Goal: Transaction & Acquisition: Book appointment/travel/reservation

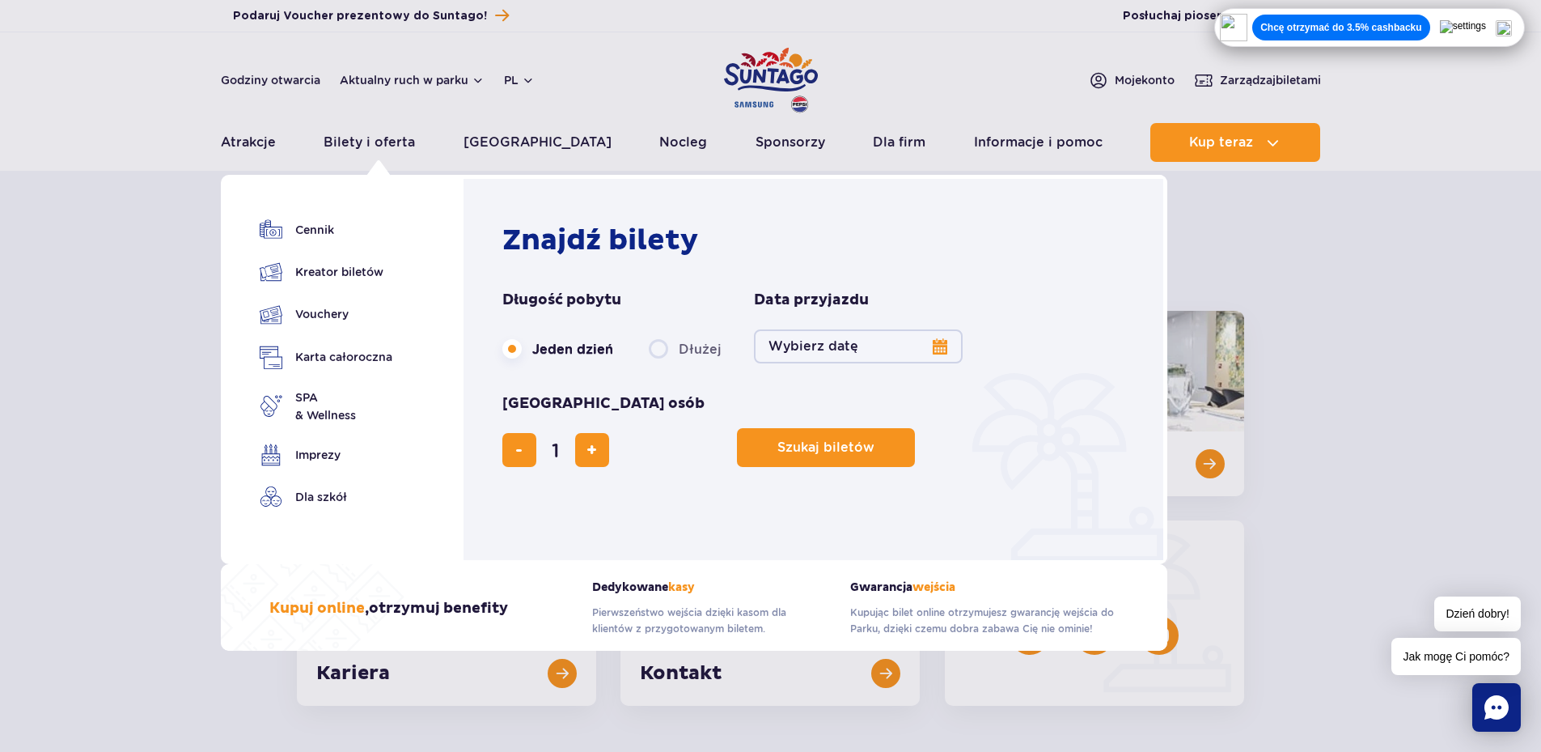
click at [324, 218] on div "Bilety i oferta Cennik Kreator biletów Vouchery Karta całoroczna SPA & Wellness" at bounding box center [325, 369] width 208 height 389
click at [317, 240] on link "Cennik" at bounding box center [326, 229] width 133 height 23
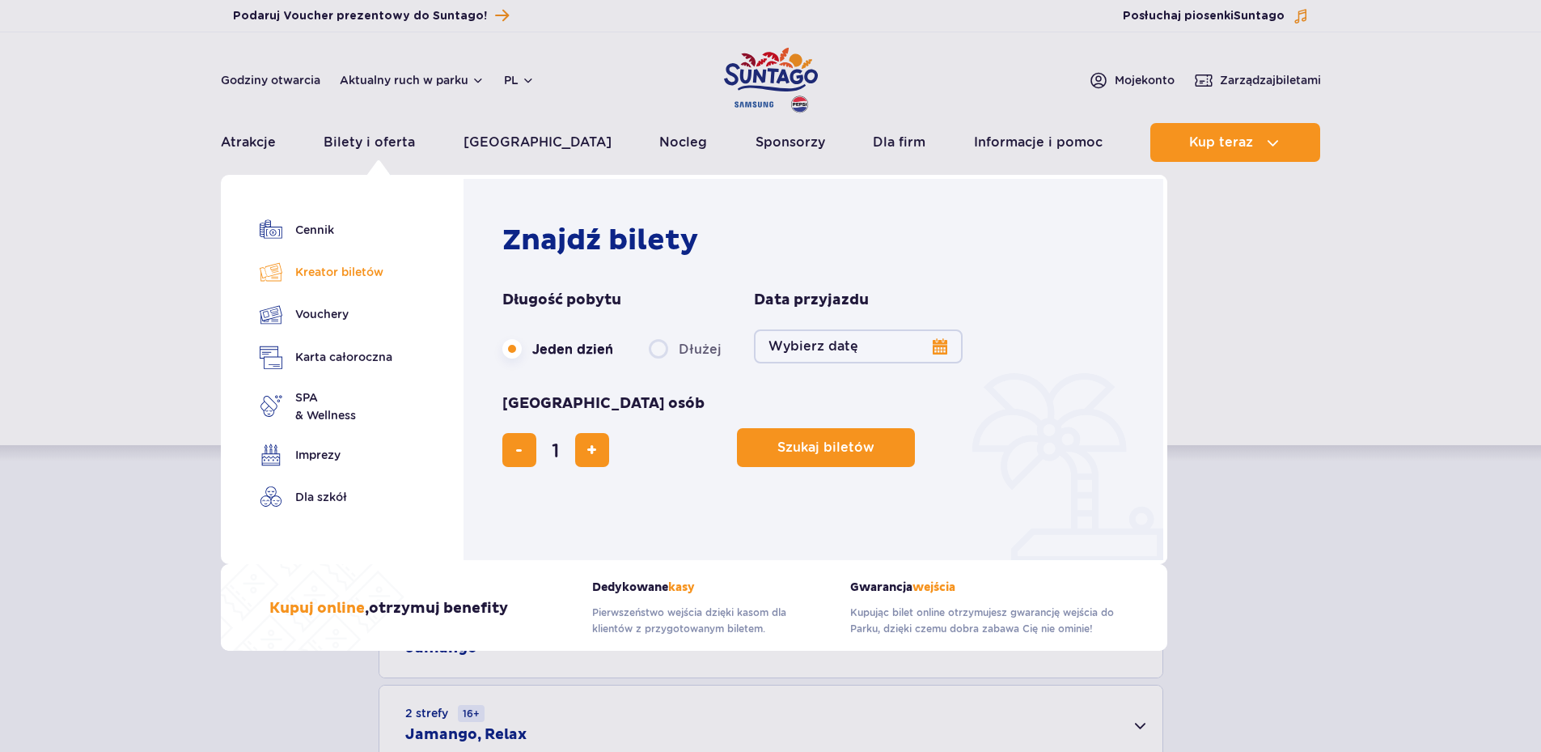
click at [348, 276] on link "Kreator biletów" at bounding box center [326, 271] width 133 height 23
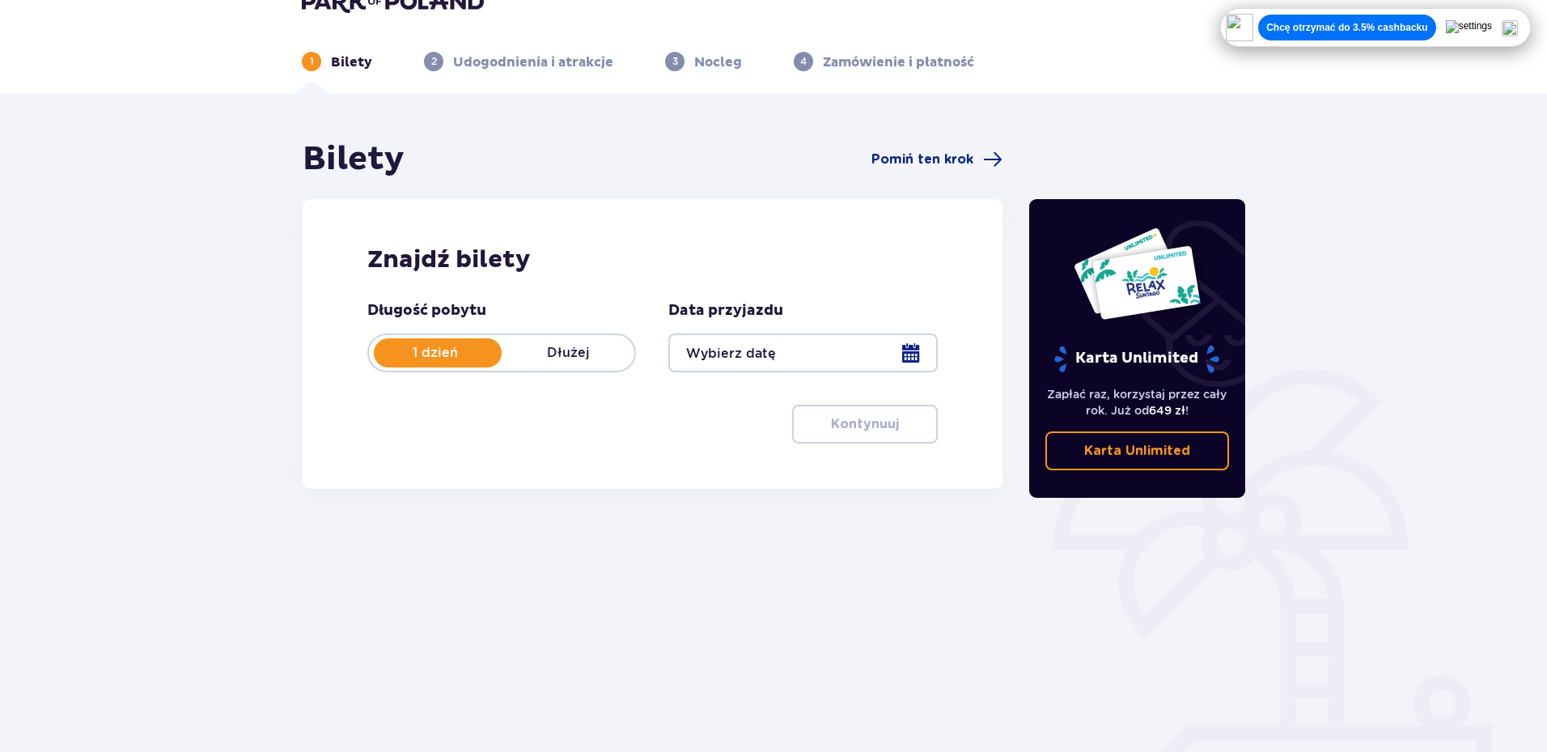
scroll to position [73, 0]
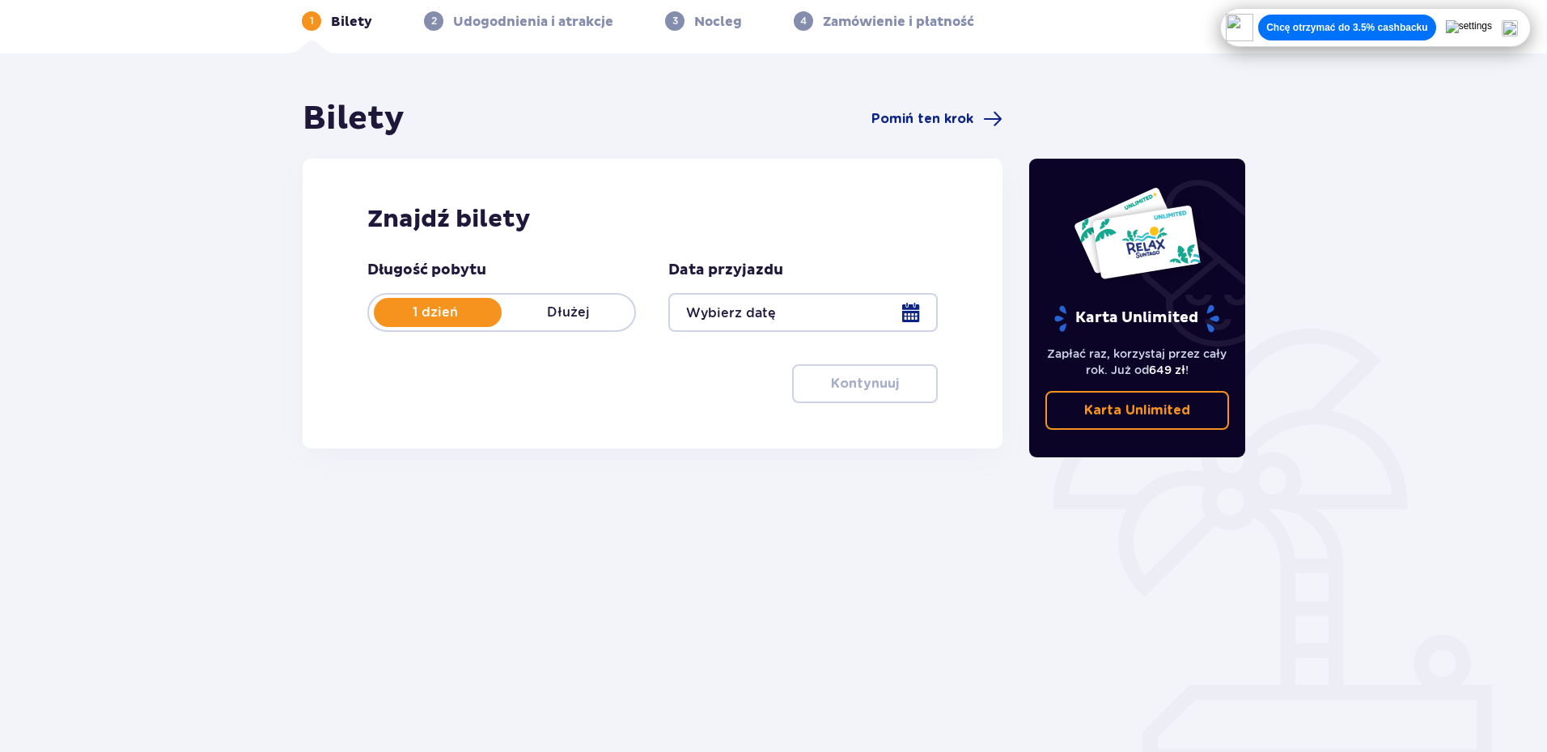
click at [920, 312] on div at bounding box center [802, 312] width 269 height 39
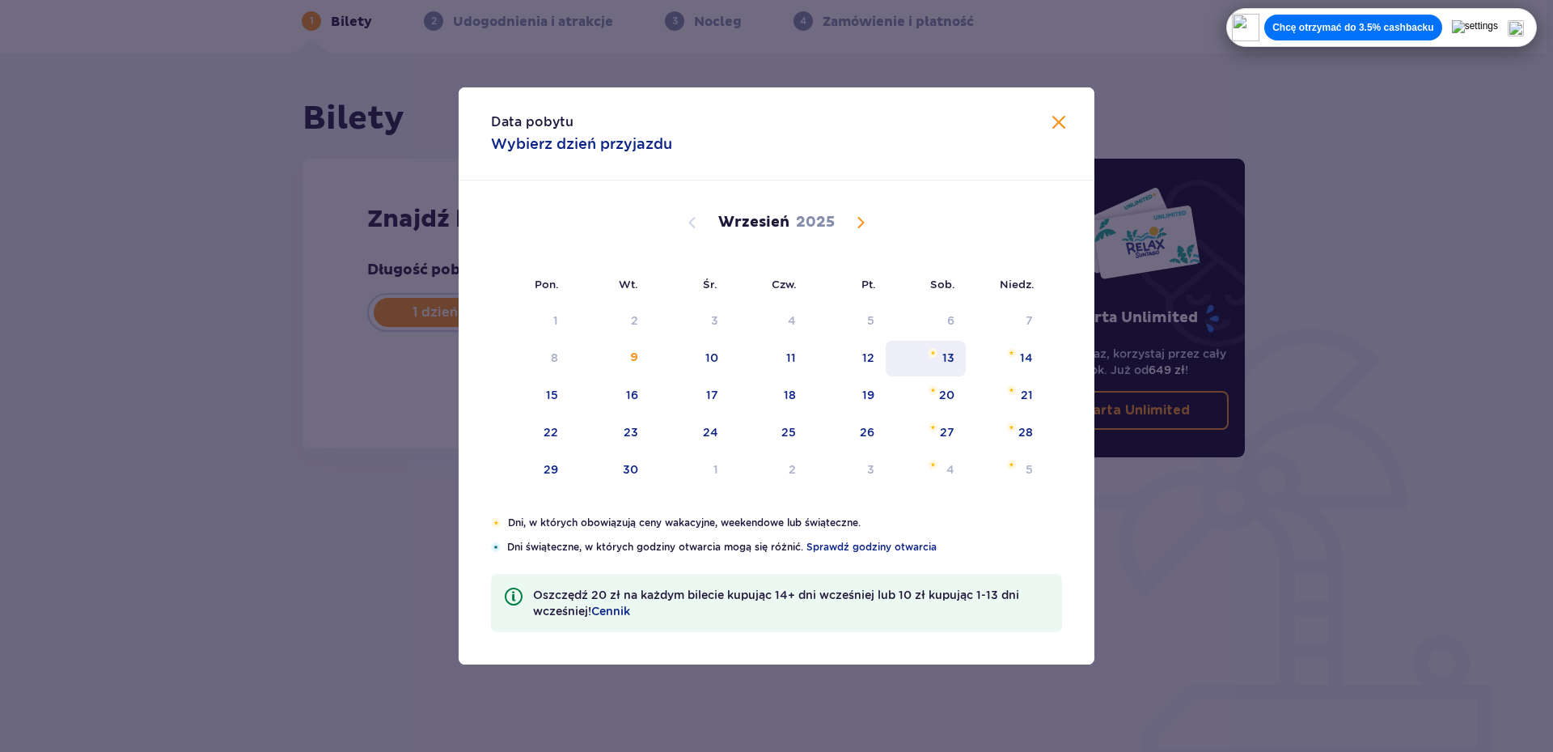
click at [931, 357] on img "sobota, 13 września 2025" at bounding box center [933, 353] width 11 height 10
click at [865, 366] on div "12" at bounding box center [846, 359] width 78 height 36
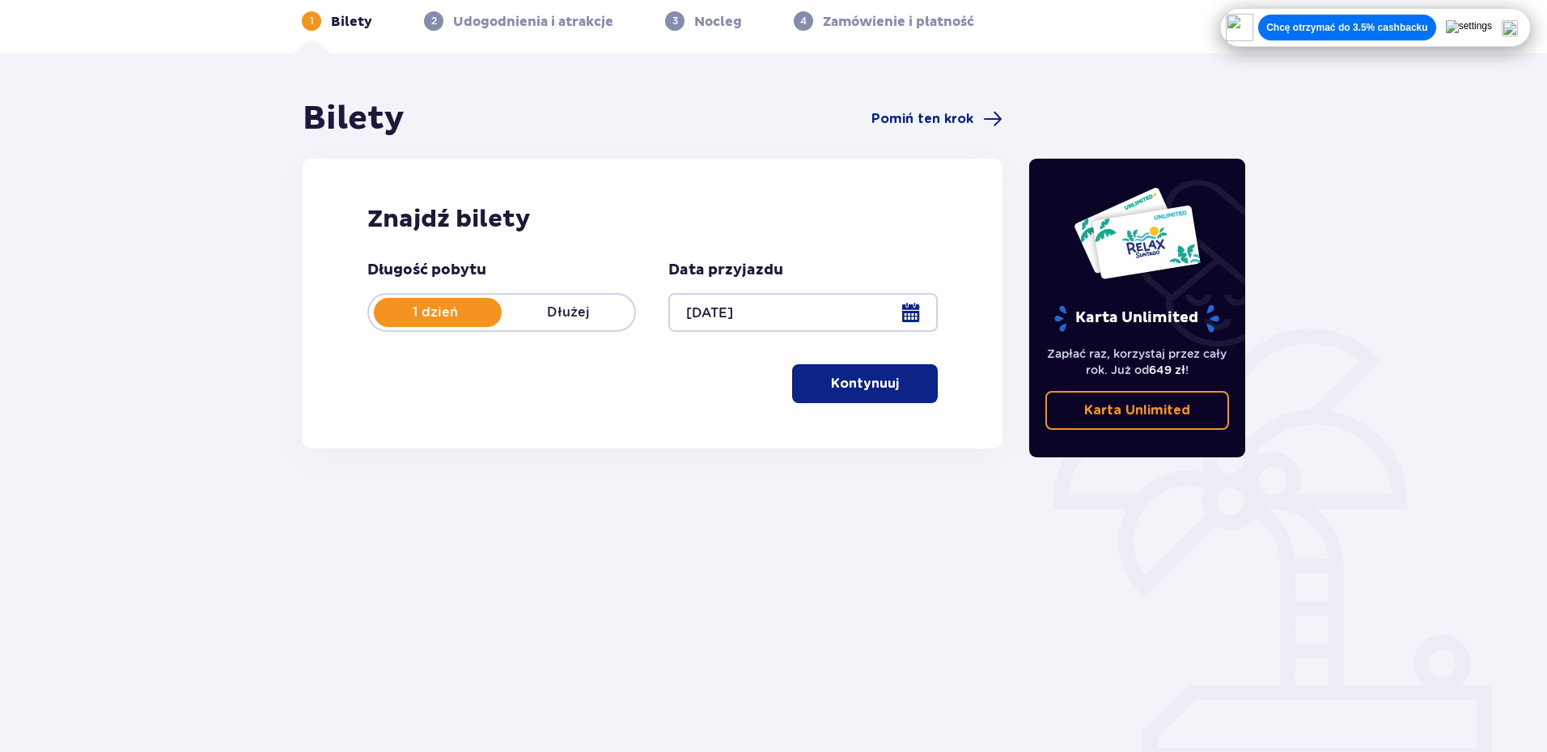
click at [892, 358] on div "Długość pobytu 1 dzień Dłużej Data przyjazdu 13.09.25 Kontynuuj" at bounding box center [652, 331] width 570 height 142
click at [849, 312] on div at bounding box center [802, 312] width 269 height 39
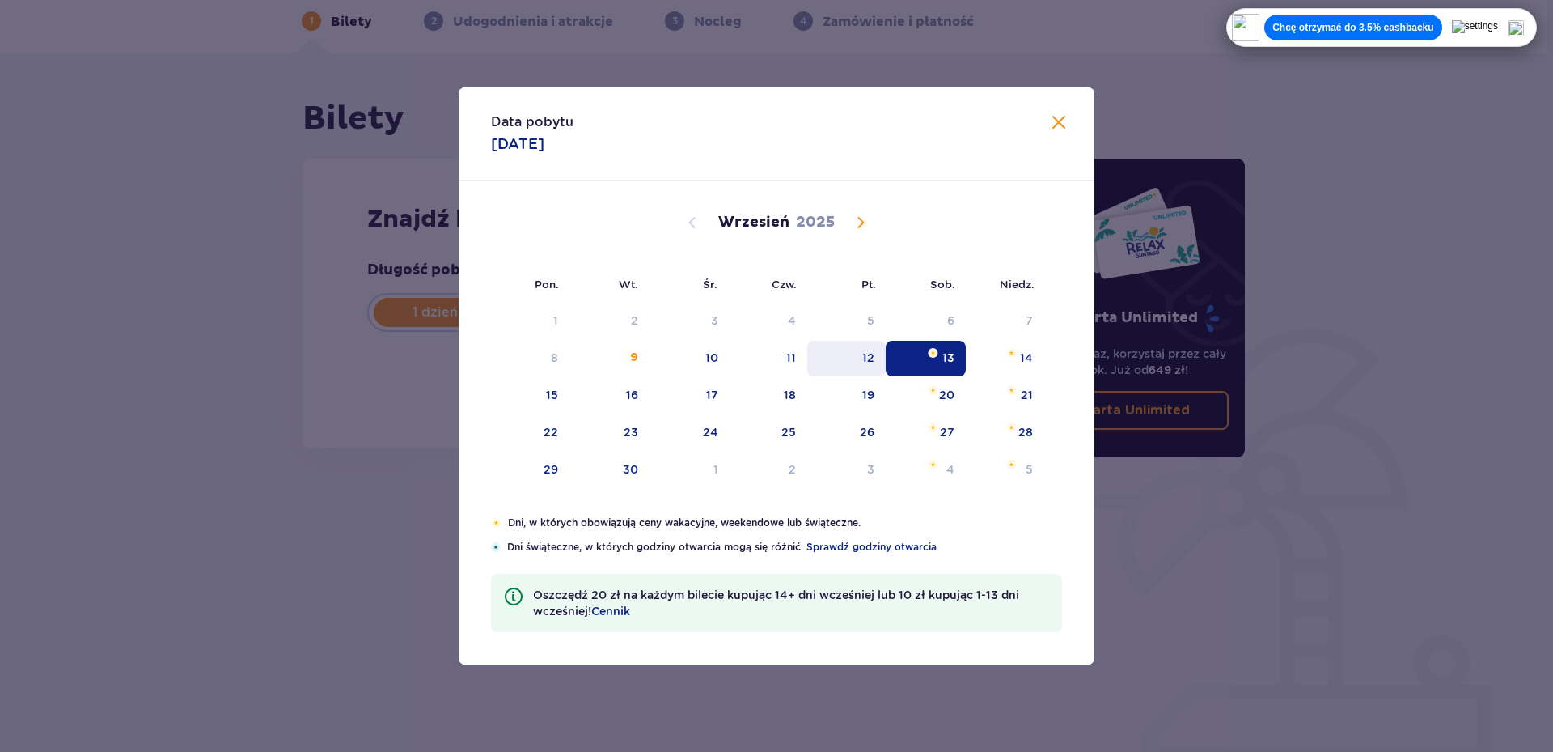
click at [869, 346] on div "12" at bounding box center [846, 359] width 78 height 36
type input "12.09.25"
click at [862, 362] on div "12" at bounding box center [846, 359] width 78 height 36
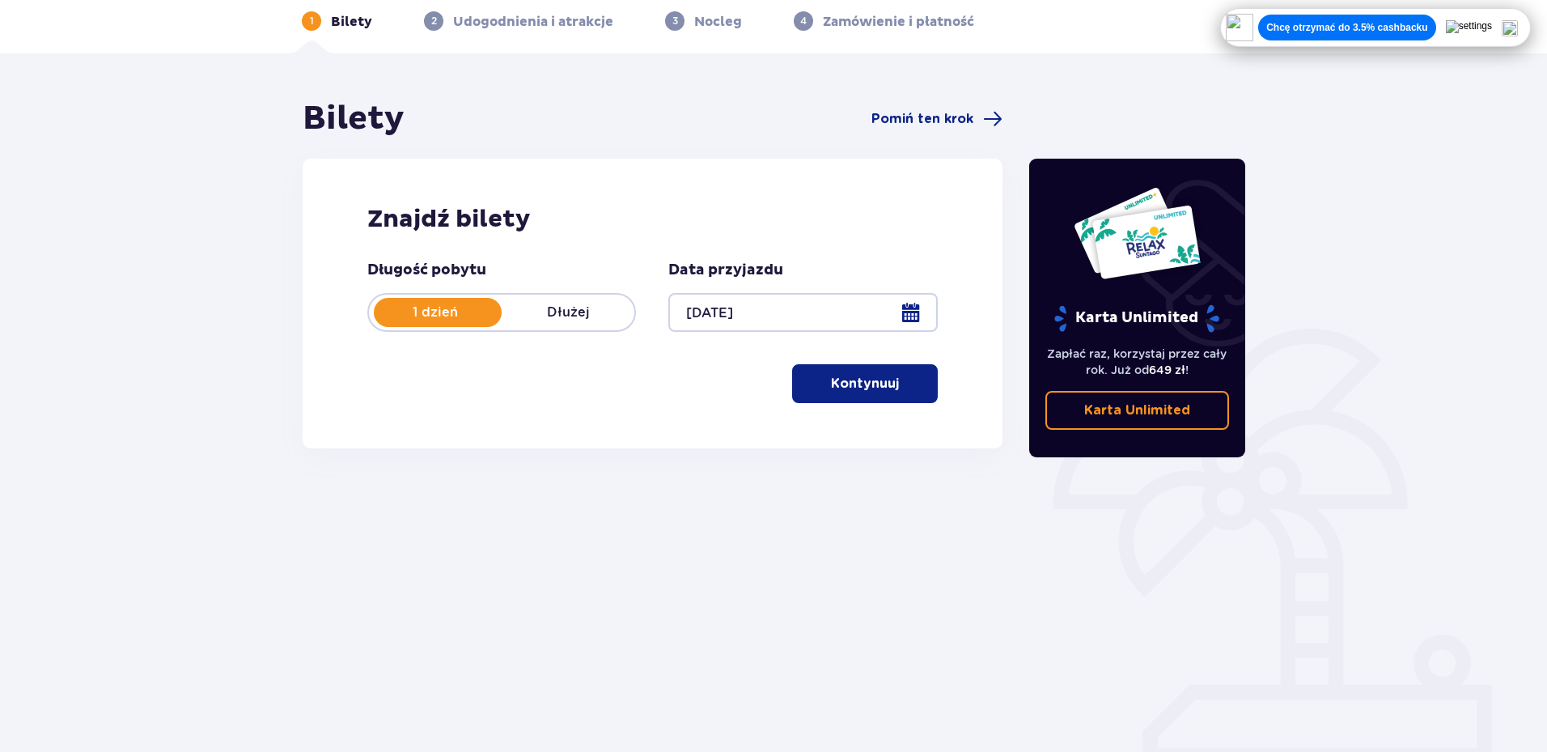
click at [838, 349] on div "Długość pobytu 1 dzień Dłużej Data przyjazdu 12.09.25 Kontynuuj" at bounding box center [652, 331] width 570 height 142
click at [845, 383] on p "Kontynuuj" at bounding box center [865, 384] width 68 height 18
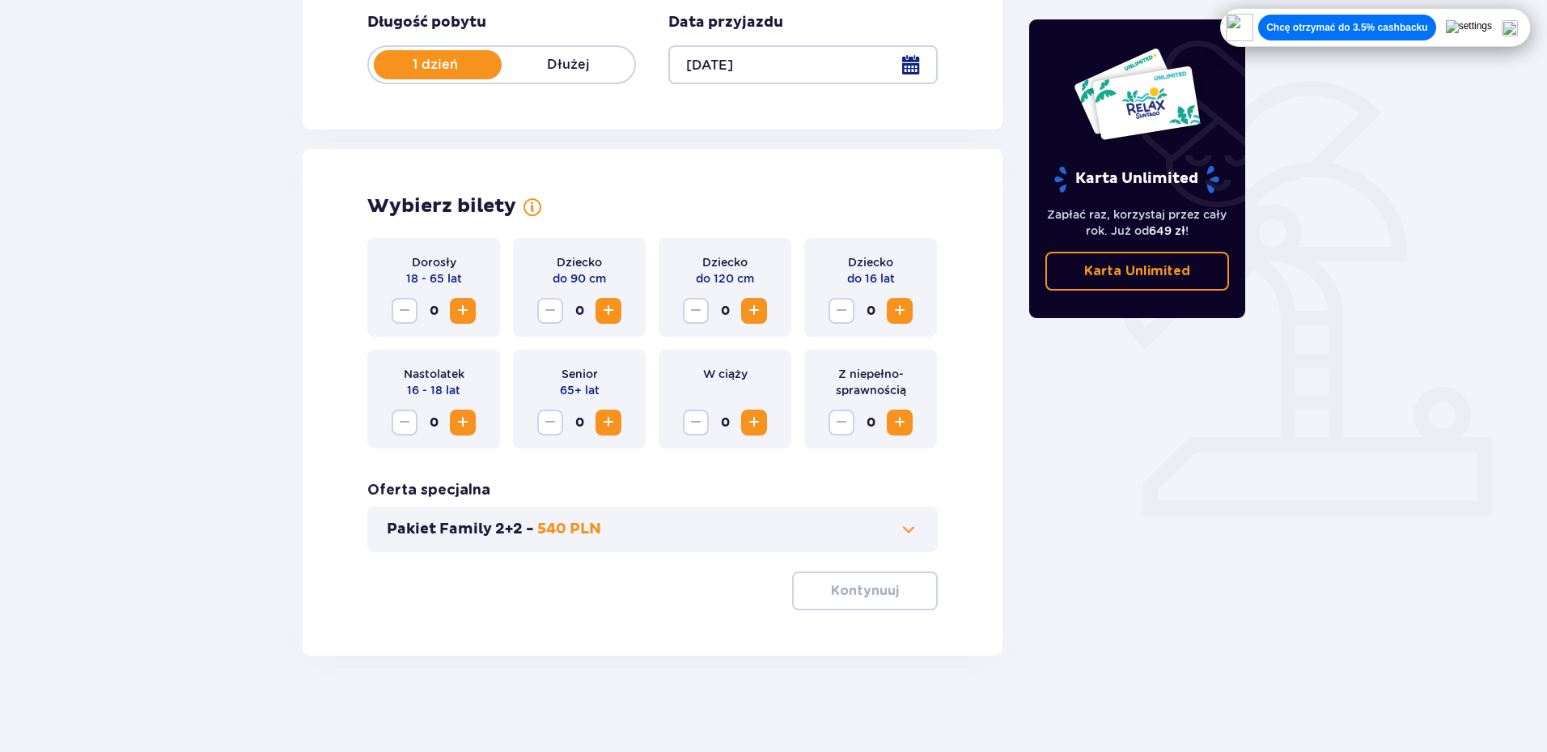
scroll to position [321, 0]
click at [469, 315] on span "Increase" at bounding box center [462, 309] width 19 height 19
click at [853, 571] on button "Kontynuuj" at bounding box center [865, 589] width 146 height 39
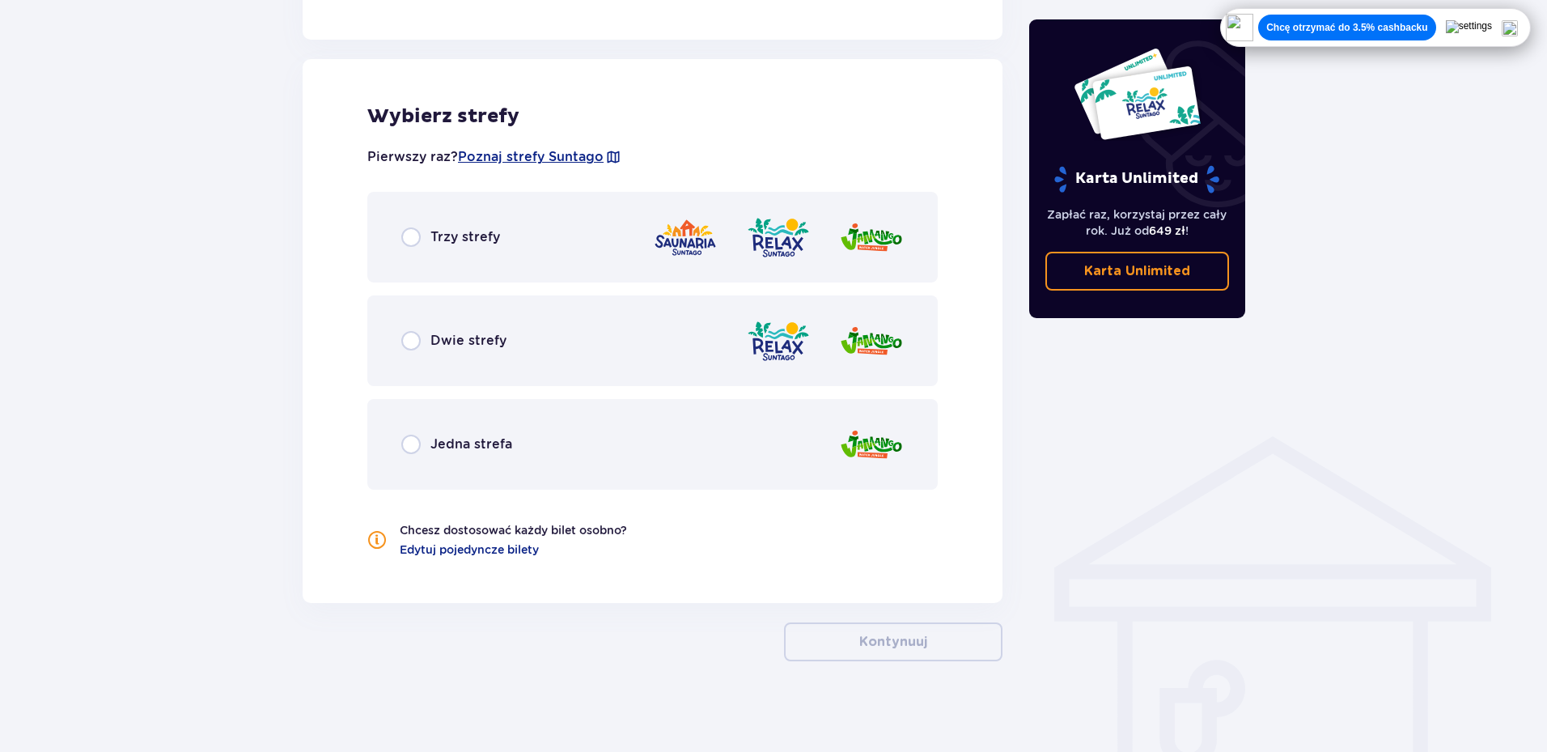
scroll to position [884, 0]
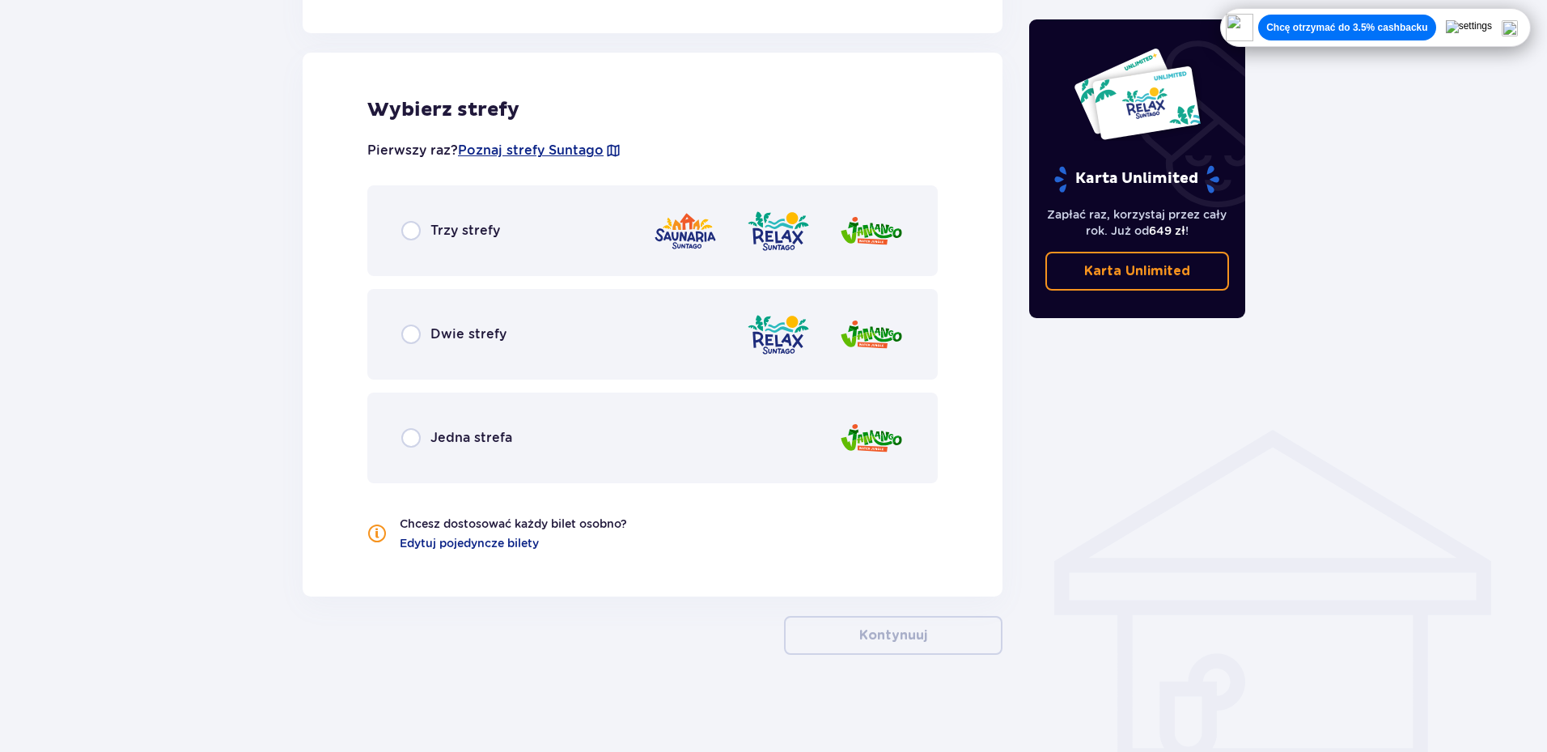
click at [599, 266] on div "Trzy strefy" at bounding box center [652, 230] width 570 height 91
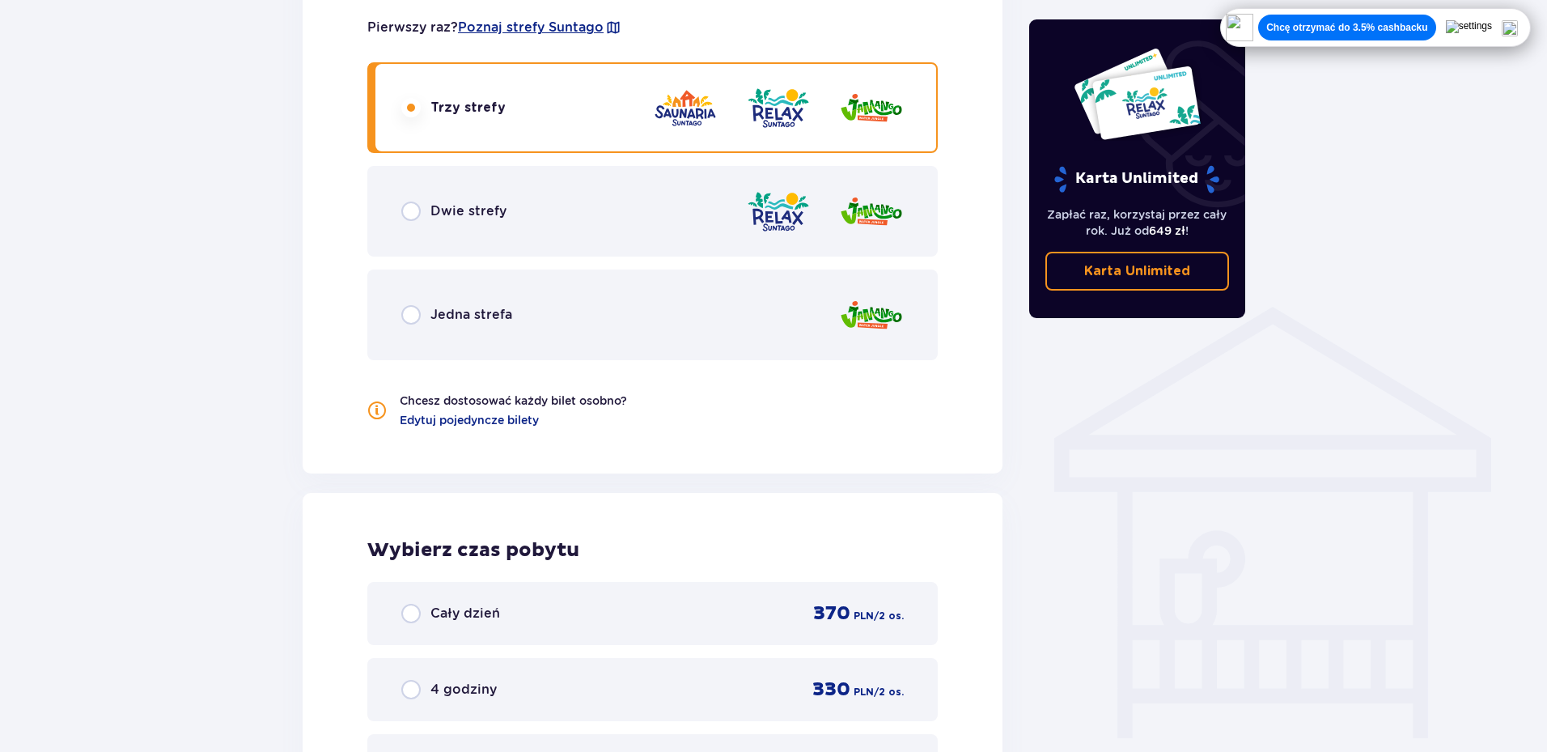
click at [591, 218] on div "Dwie strefy" at bounding box center [652, 211] width 570 height 91
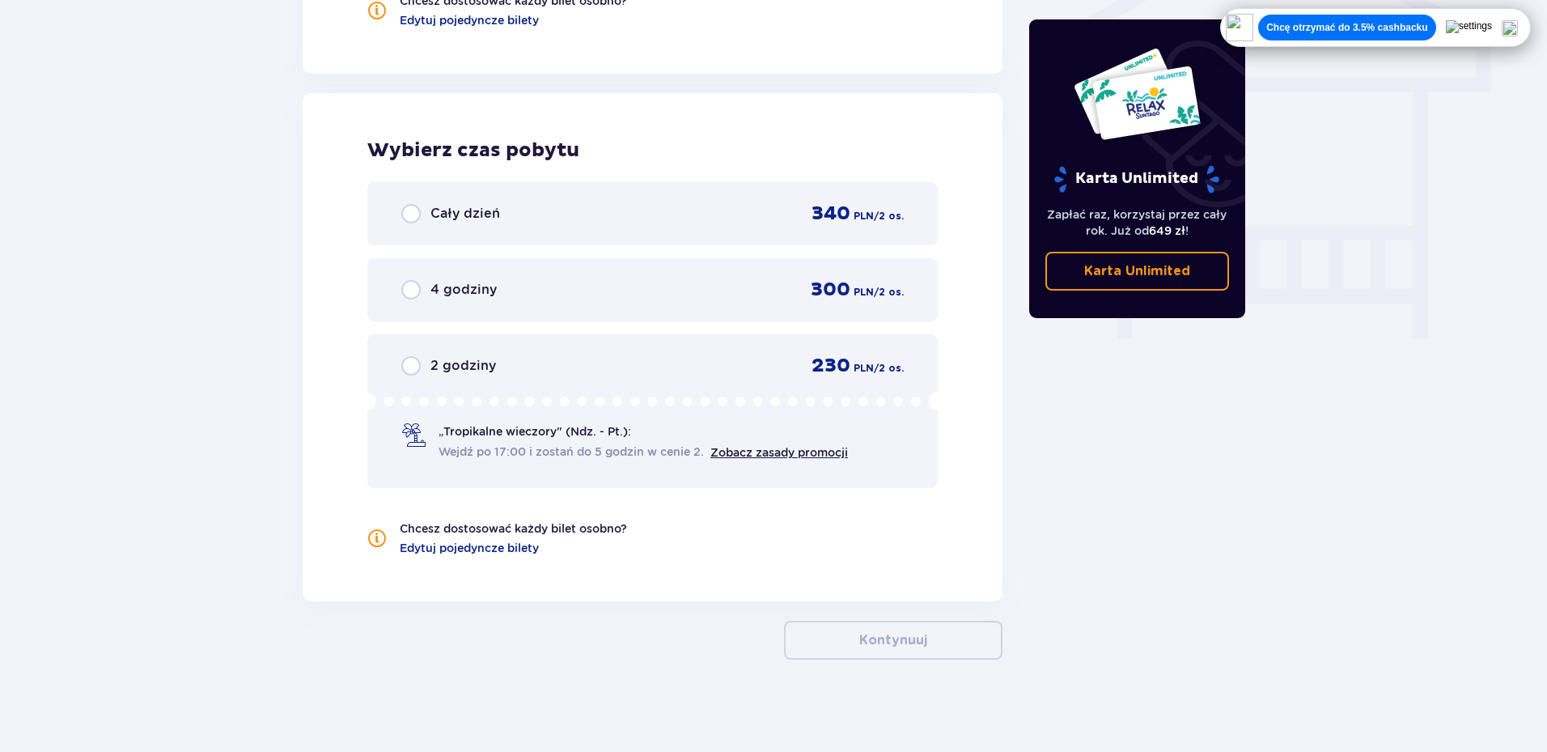
scroll to position [1412, 0]
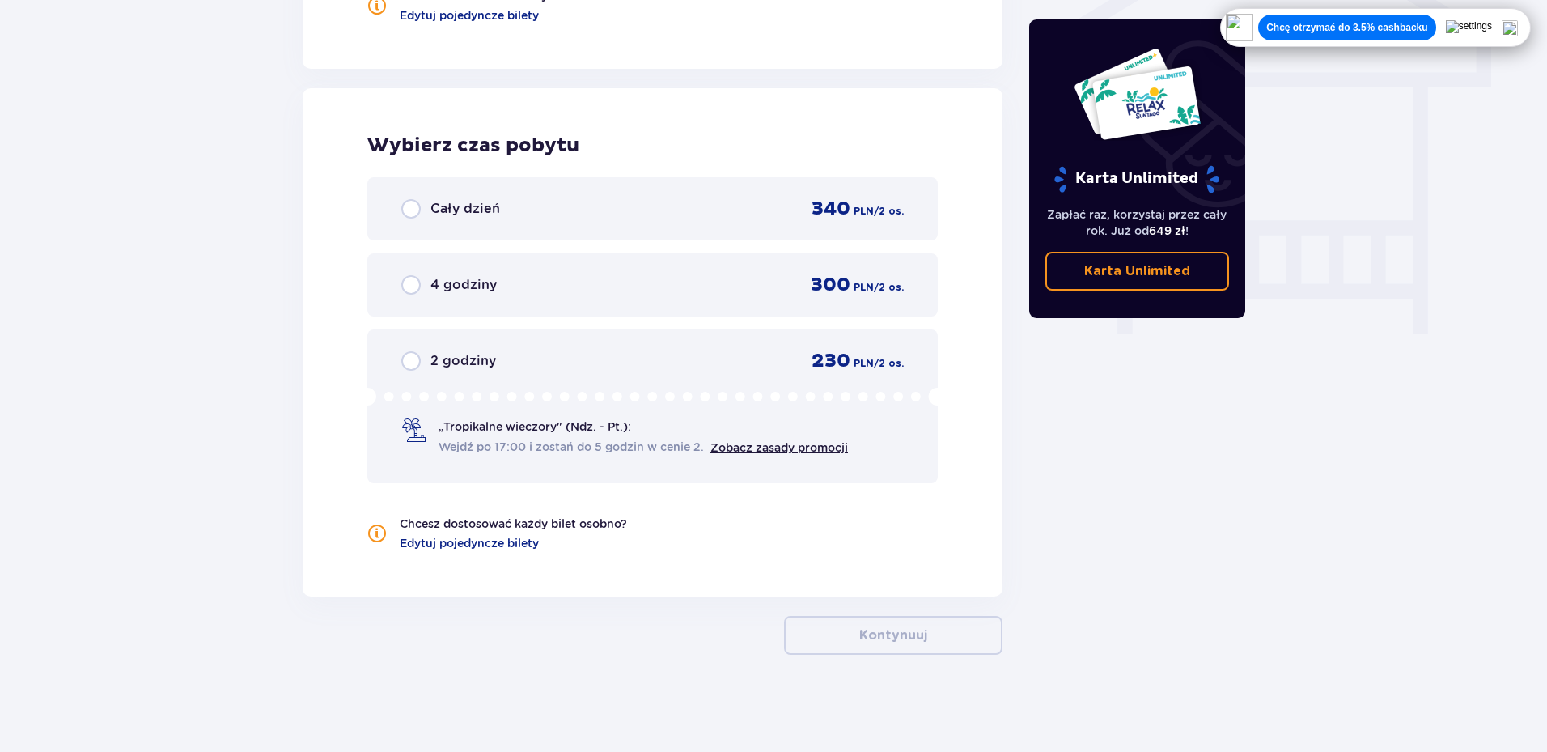
drag, startPoint x: 632, startPoint y: 231, endPoint x: 641, endPoint y: 225, distance: 11.0
click at [641, 225] on div "Cały dzień 340 PLN / 2 os." at bounding box center [652, 208] width 570 height 63
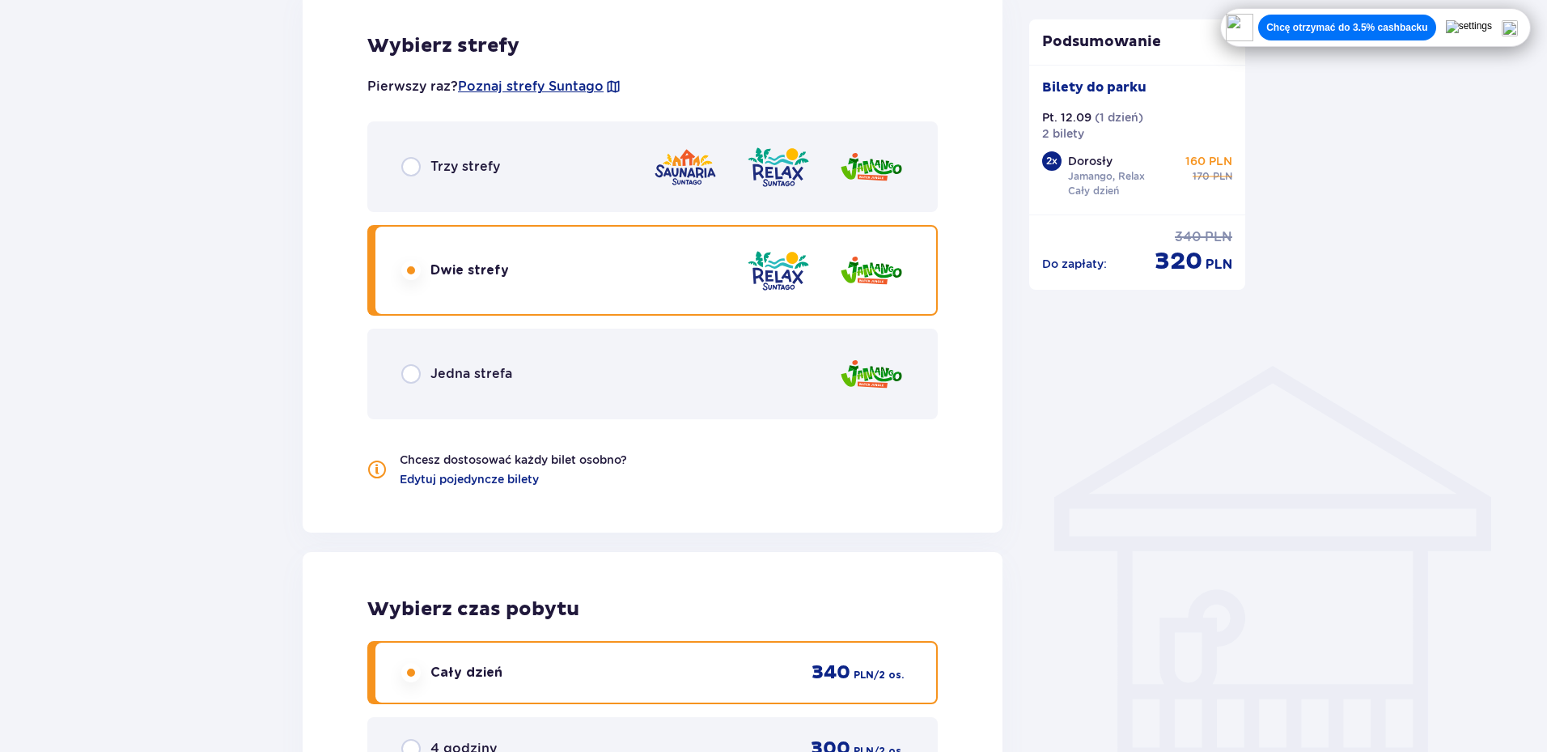
scroll to position [926, 0]
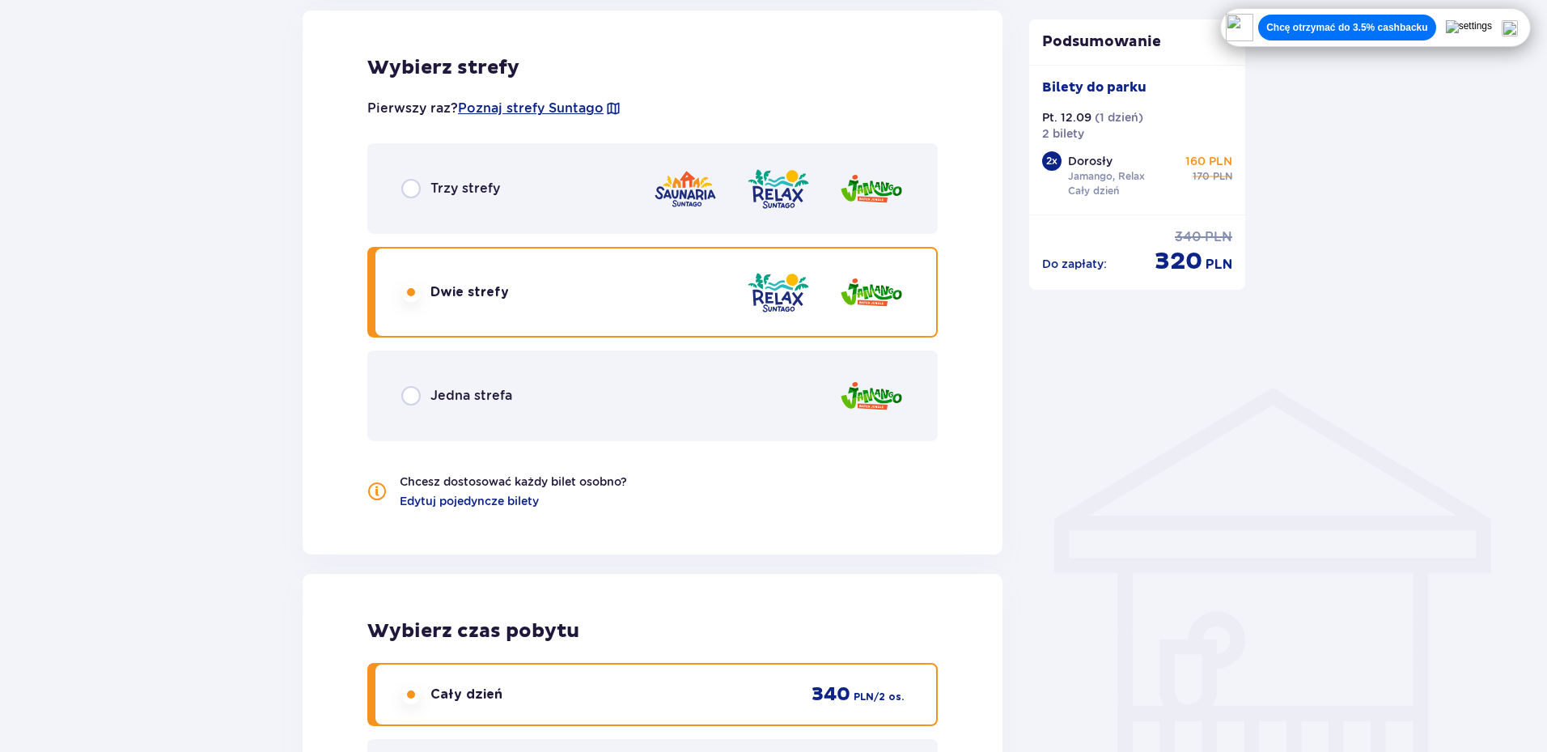
click at [643, 200] on div "Trzy strefy" at bounding box center [652, 188] width 570 height 91
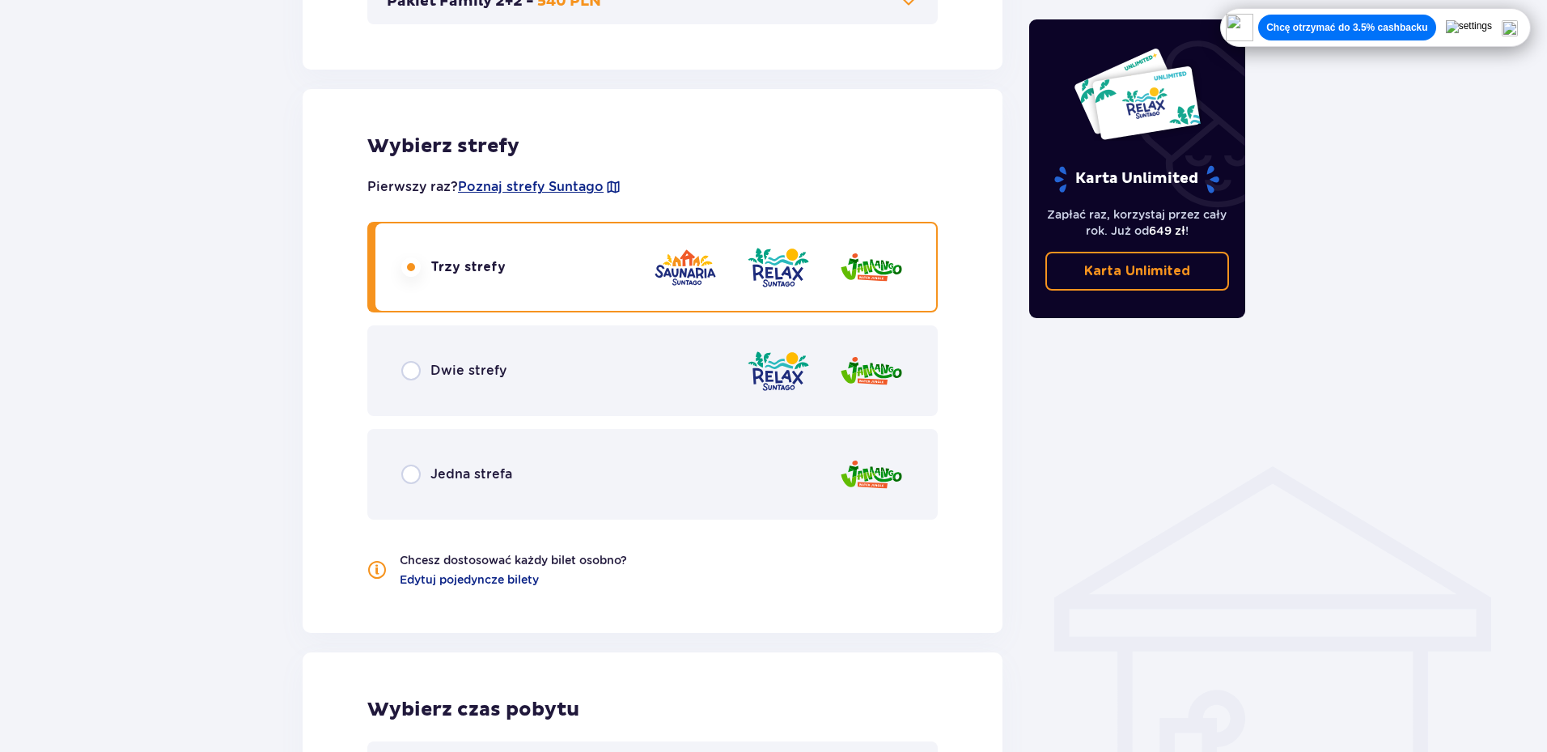
scroll to position [845, 0]
click at [466, 389] on div "Dwie strefy" at bounding box center [652, 373] width 570 height 91
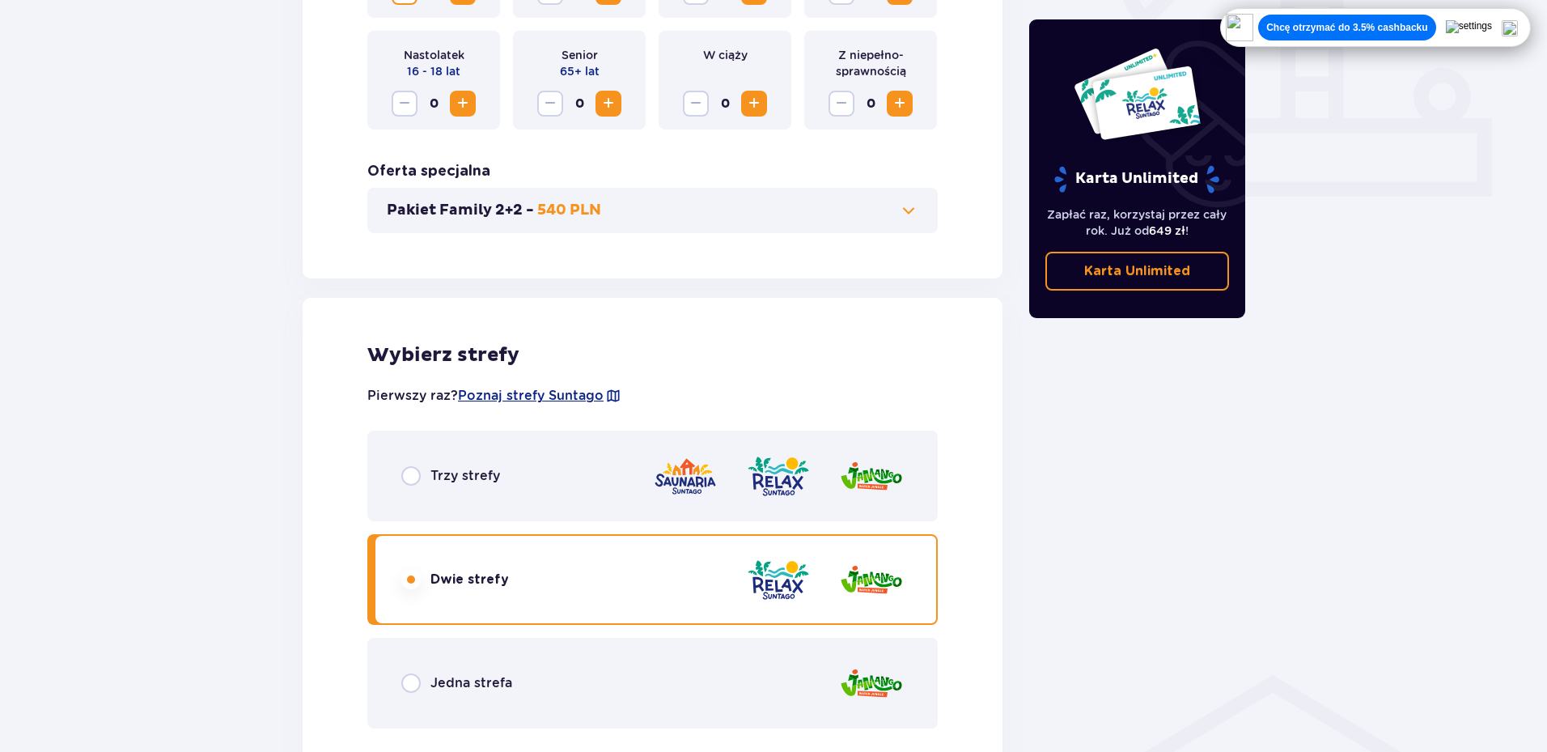
scroll to position [684, 0]
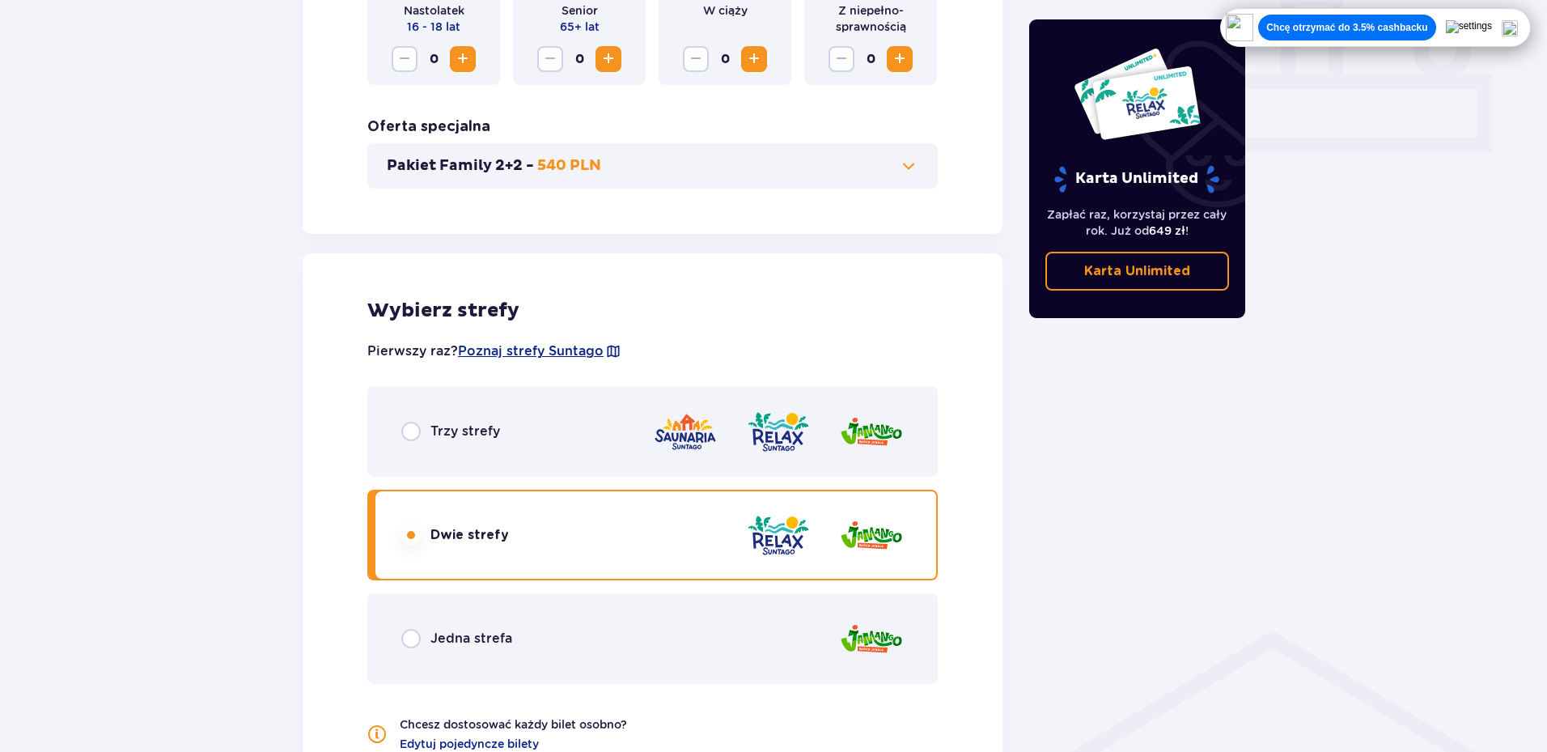
click at [449, 422] on p "Trzy strefy" at bounding box center [465, 431] width 70 height 18
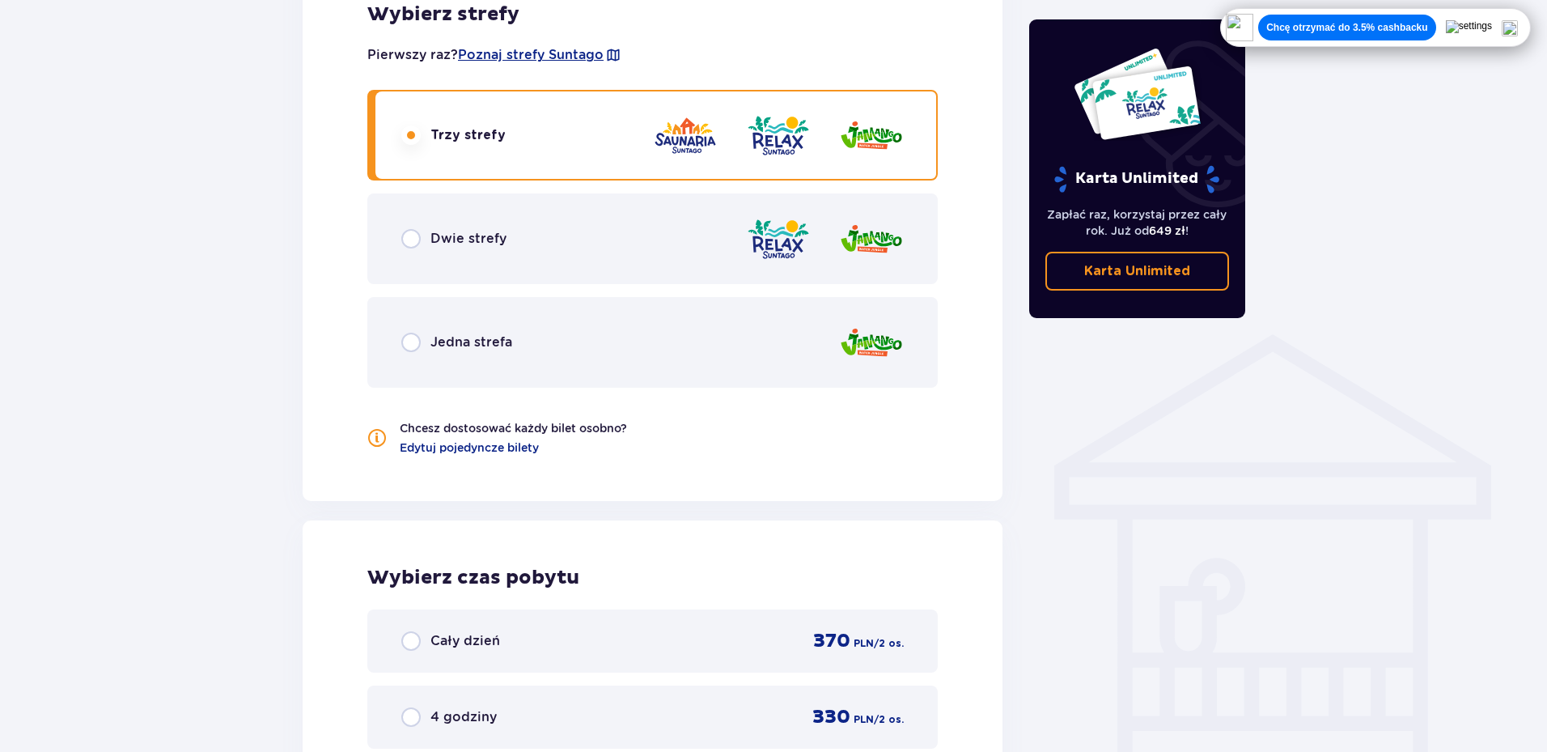
scroll to position [603, 0]
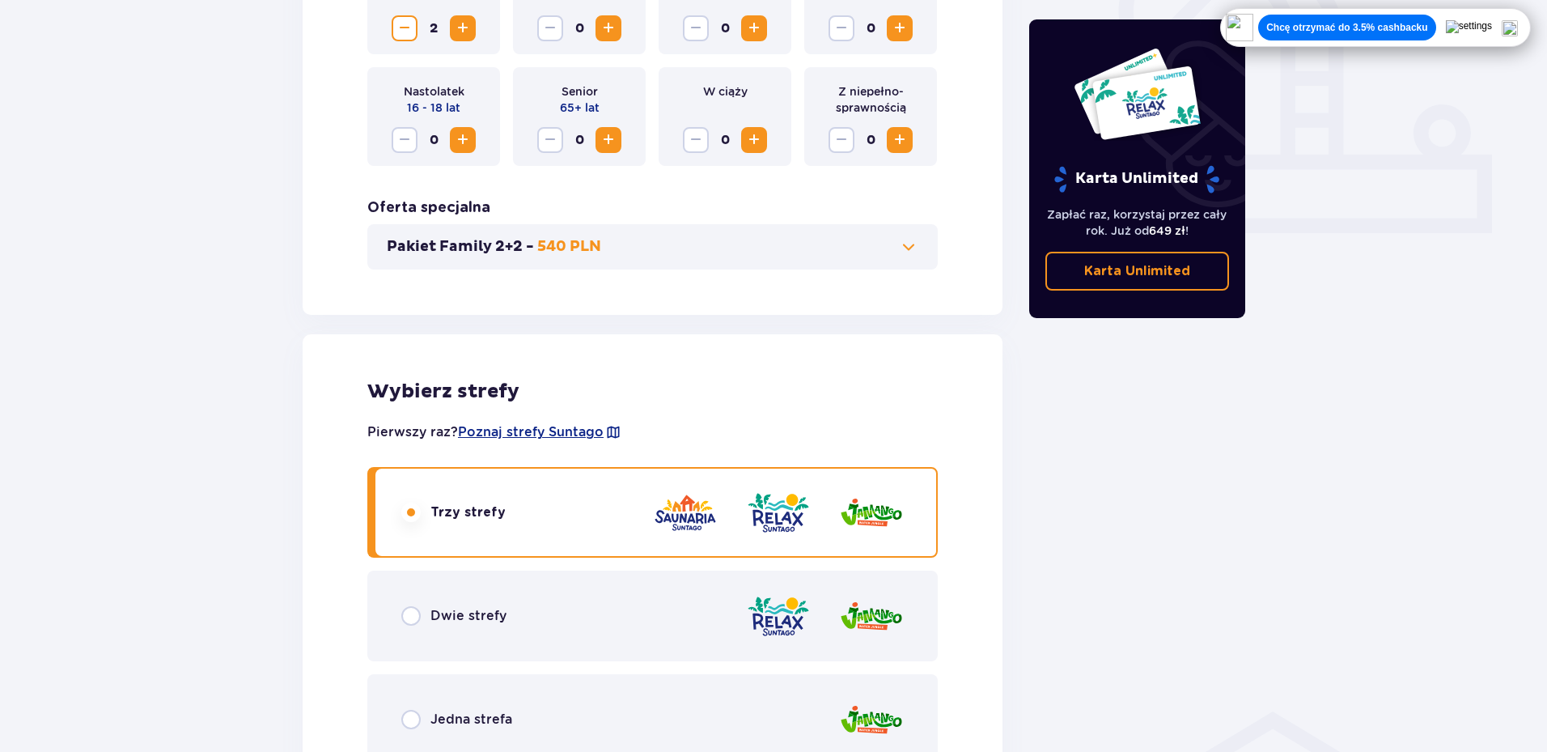
click at [568, 628] on div "Dwie strefy" at bounding box center [652, 615] width 570 height 91
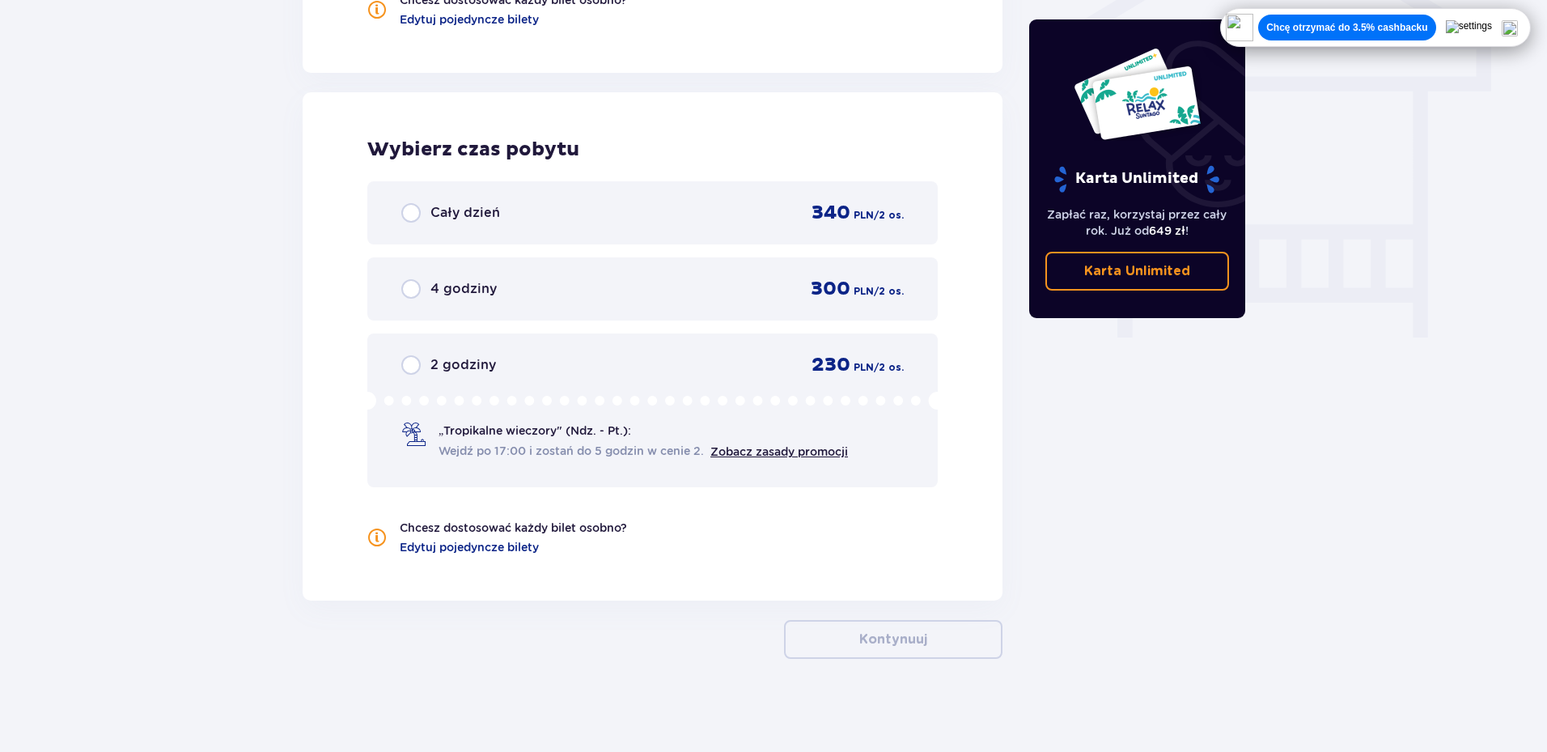
scroll to position [1412, 0]
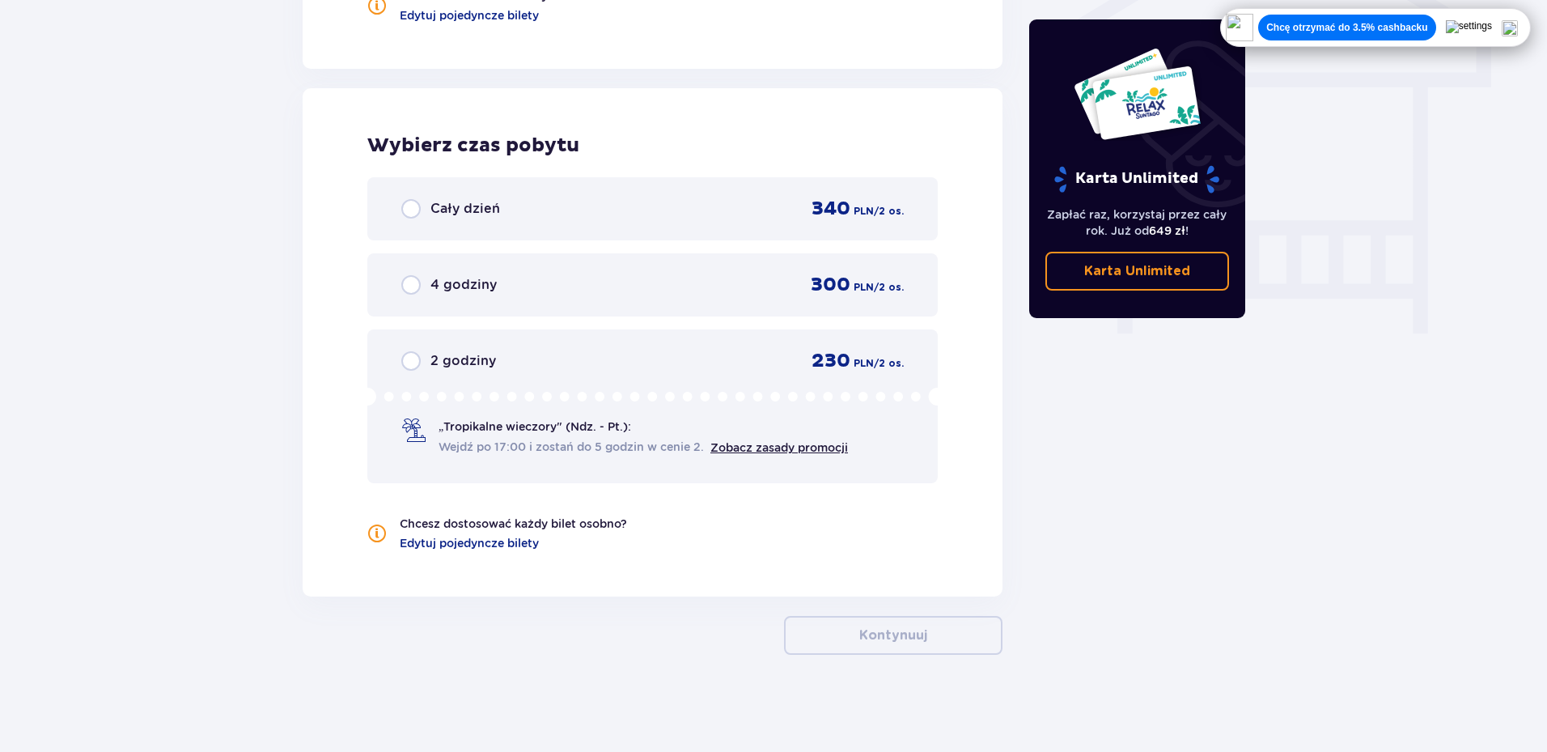
click at [558, 222] on div "Cały dzień 340 PLN / 2 os." at bounding box center [652, 208] width 570 height 63
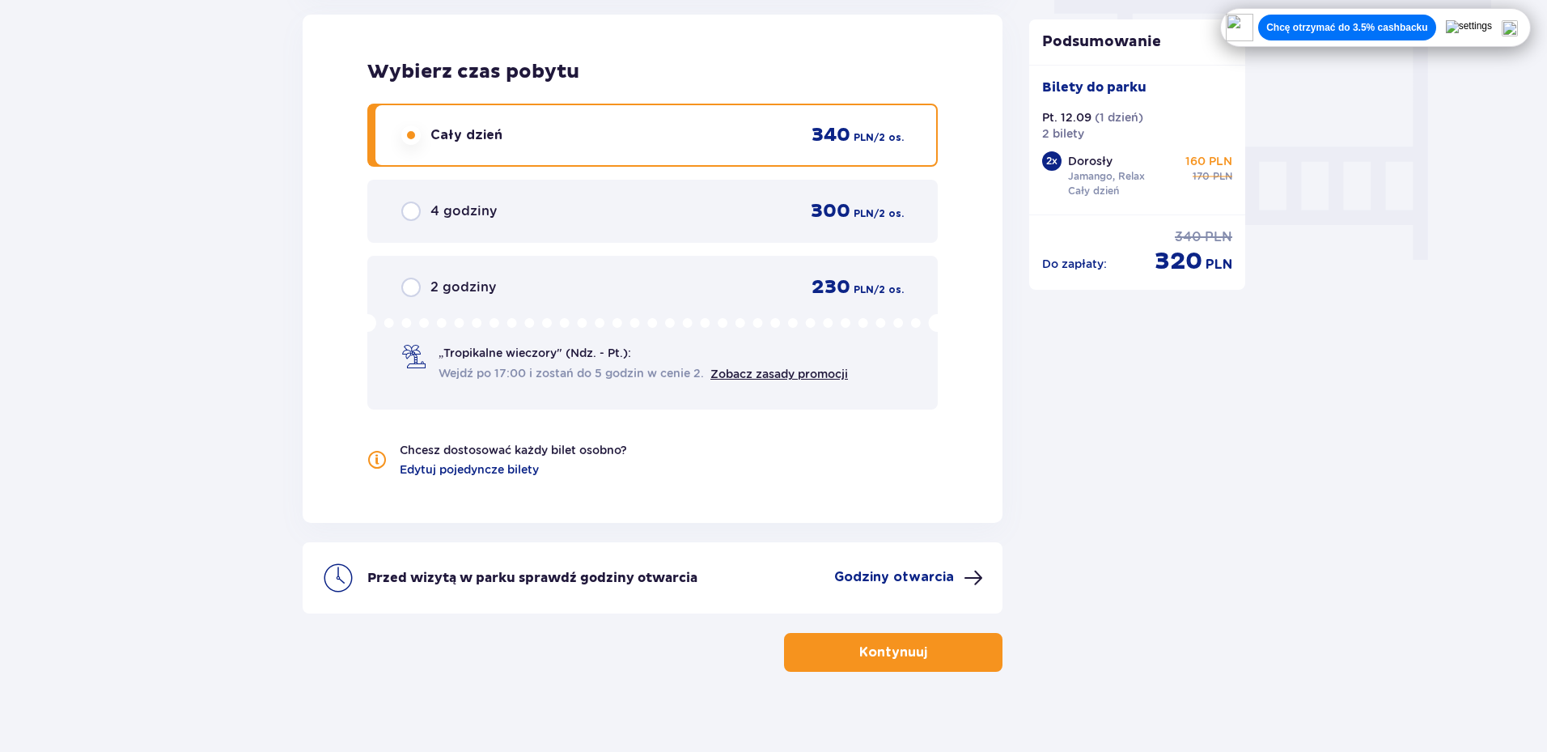
scroll to position [1502, 0]
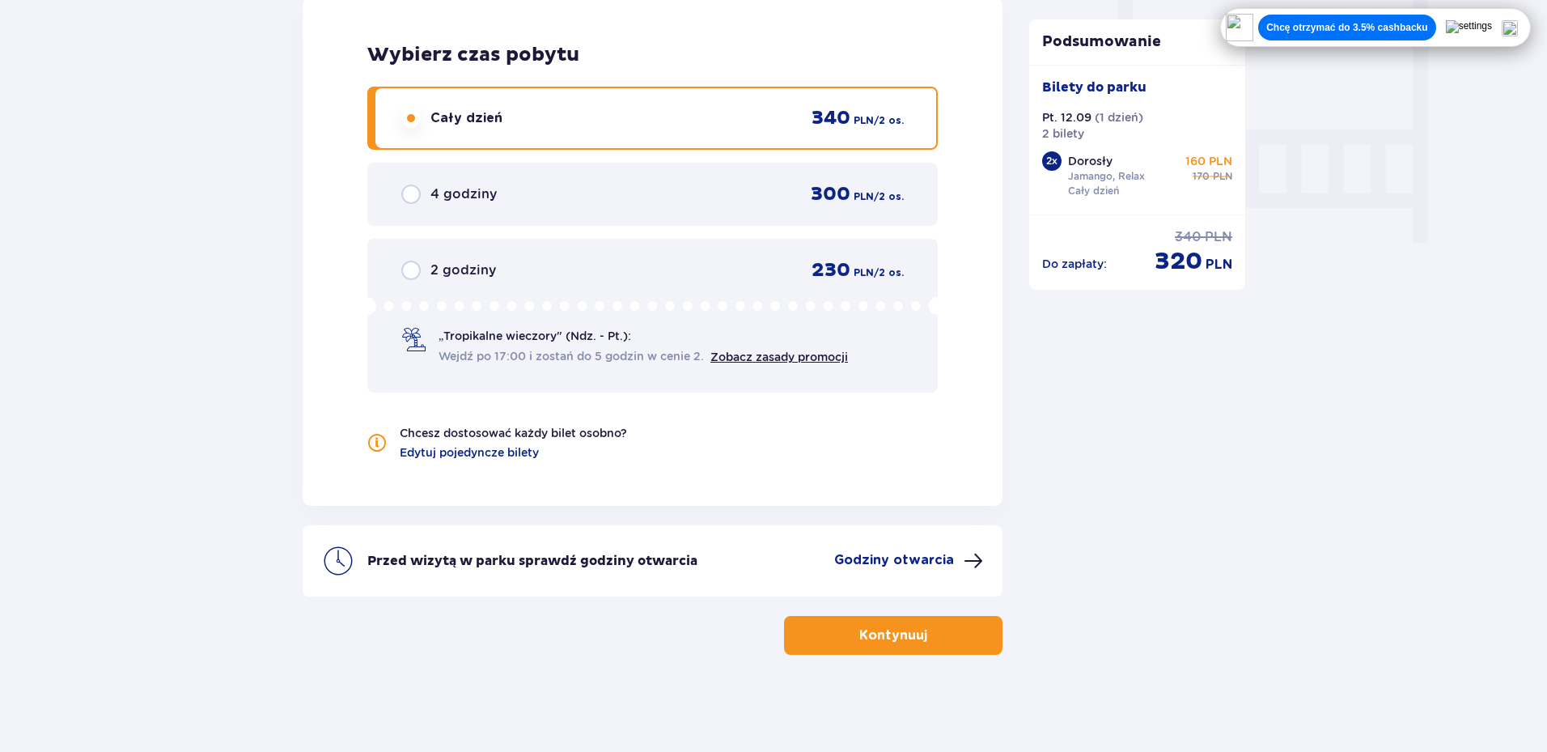
click at [930, 624] on button "Kontynuuj" at bounding box center [893, 635] width 218 height 39
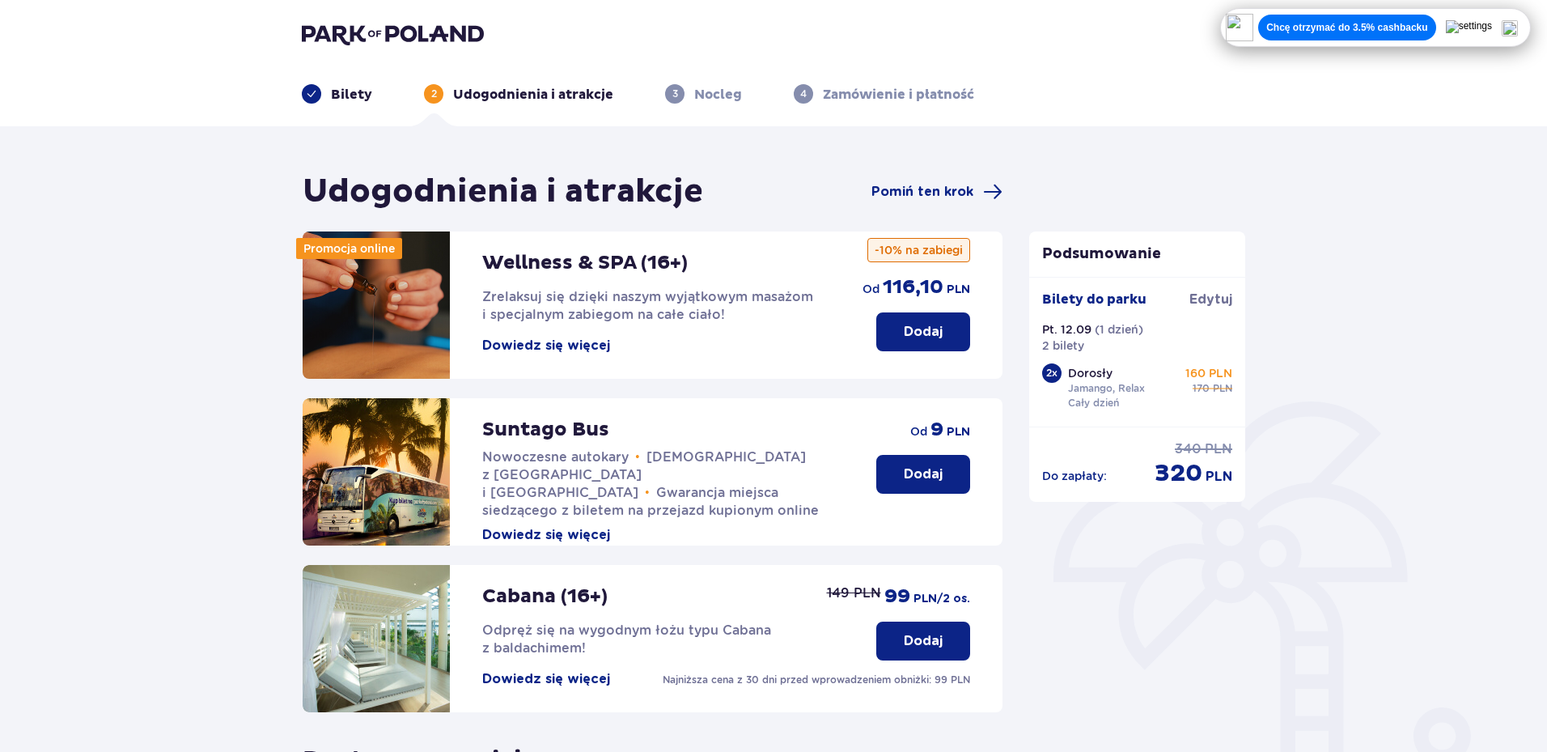
click at [1147, 613] on div "Podsumowanie Bilety do parku Edytuj Pt. 12.09 ( 1 dzień ) 2 bilety 2 x Dorosły …" at bounding box center [1137, 585] width 243 height 828
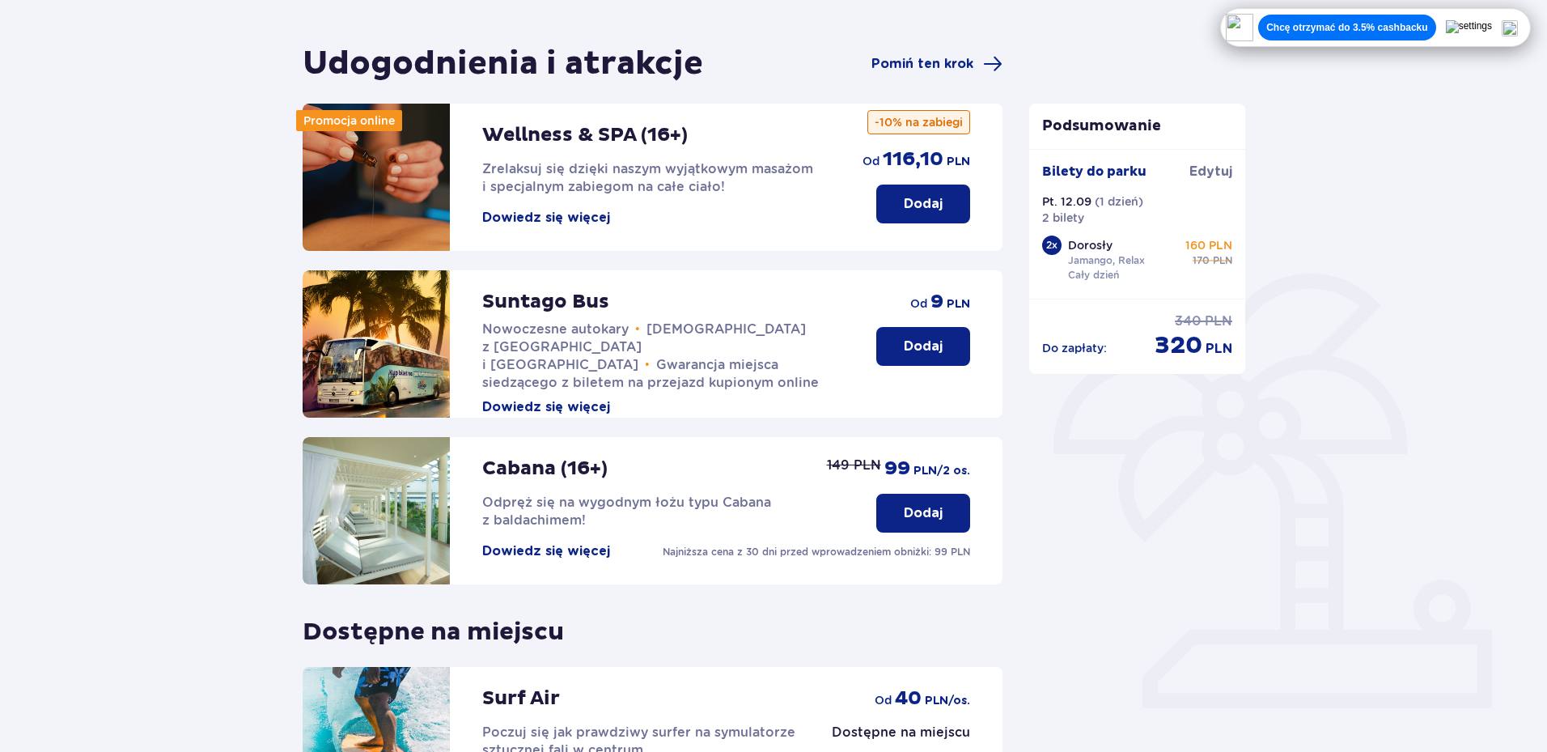
scroll to position [162, 0]
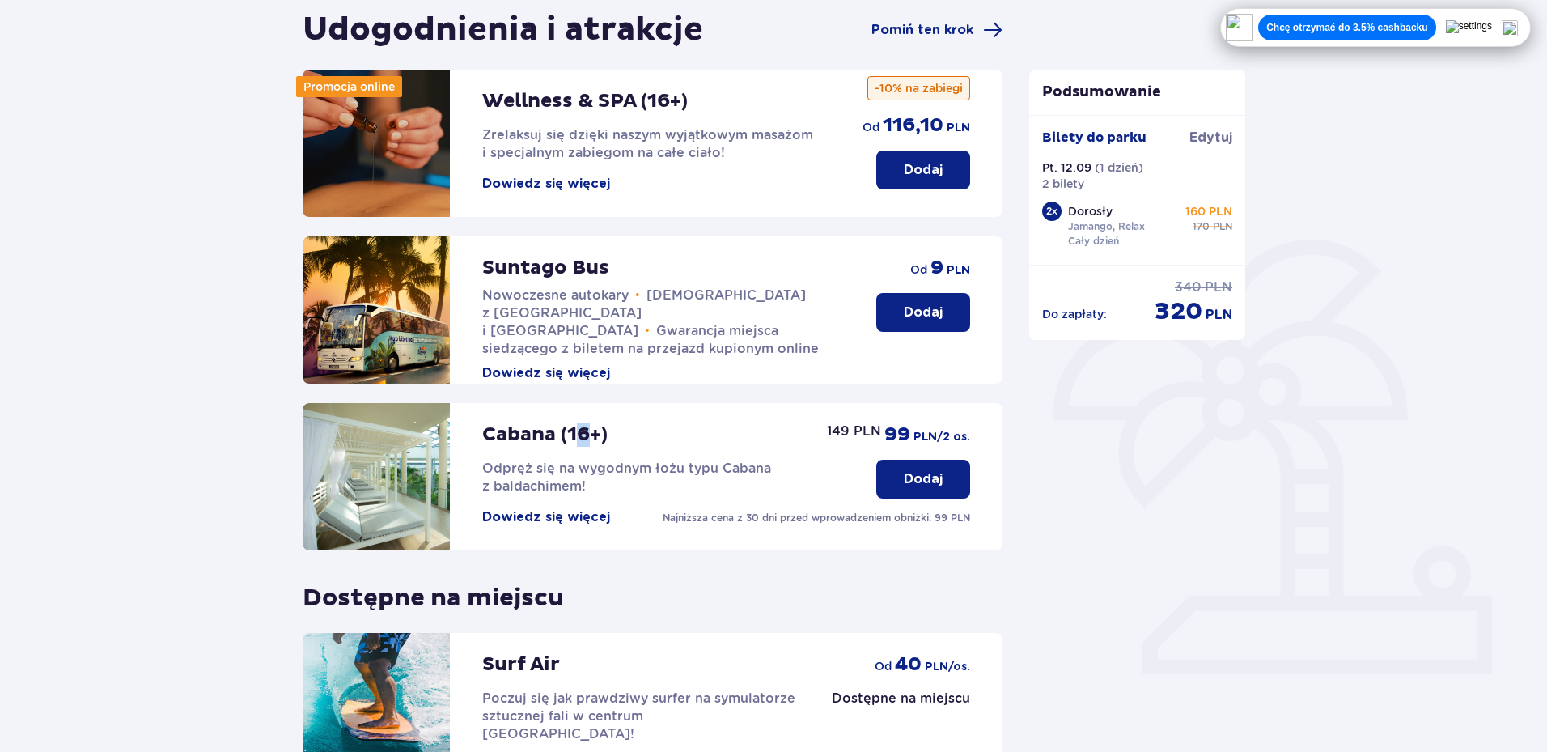
click at [595, 436] on p "Cabana (16+)" at bounding box center [544, 434] width 125 height 24
click at [493, 512] on button "Dowiedz się więcej" at bounding box center [546, 517] width 128 height 18
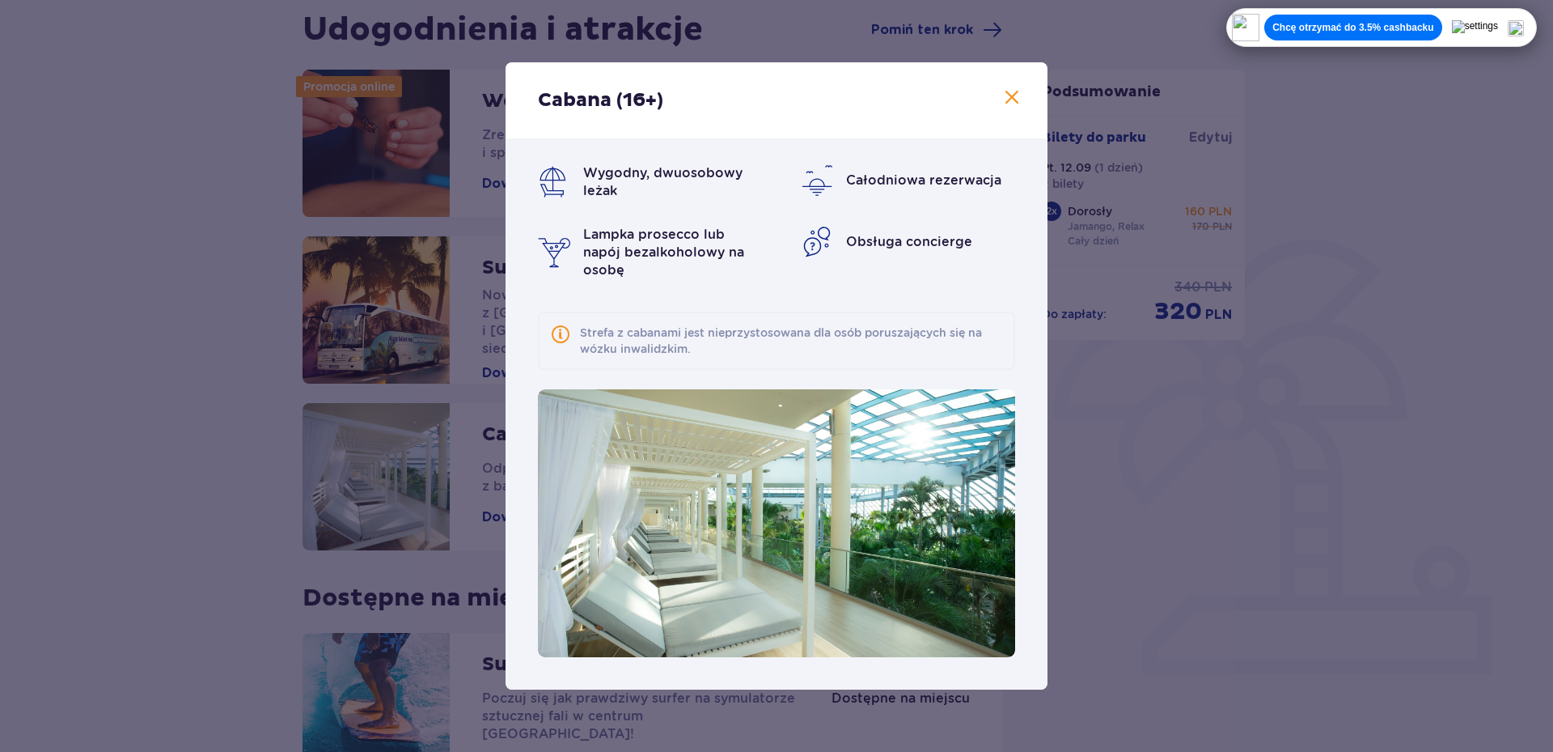
click at [295, 476] on div "Cabana (16+) Wygodny, dwuosobowy leżak Całodniowa rezerwacja Lampka prosecco lu…" at bounding box center [776, 376] width 1553 height 752
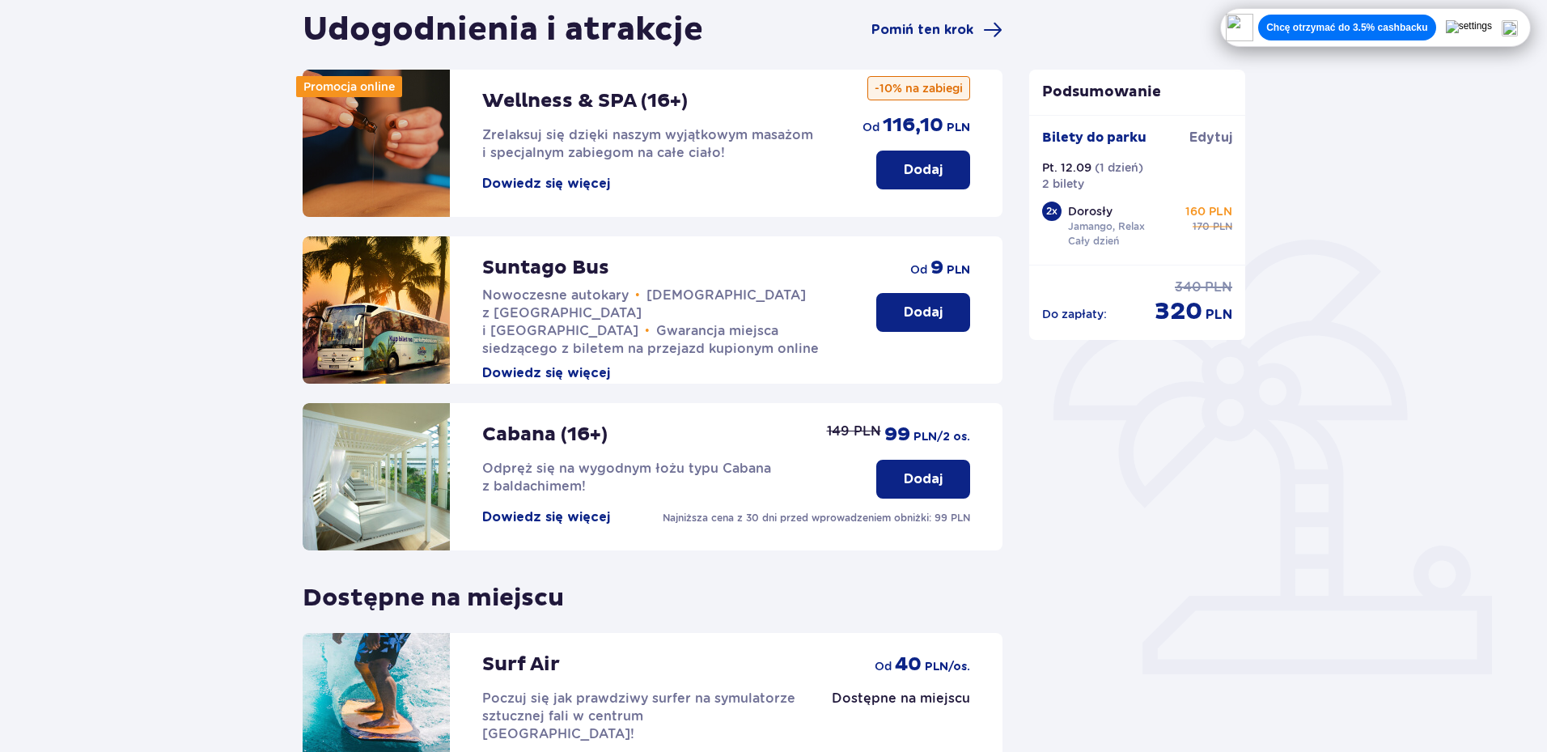
click at [518, 436] on p "Cabana (16+)" at bounding box center [544, 434] width 125 height 24
click at [557, 507] on div "Cabana (16+) Odpręż się na wygodnym łożu typu Cabana z baldachimem! Dowiedz się…" at bounding box center [663, 464] width 362 height 123
click at [565, 524] on button "Dowiedz się więcej" at bounding box center [546, 517] width 128 height 18
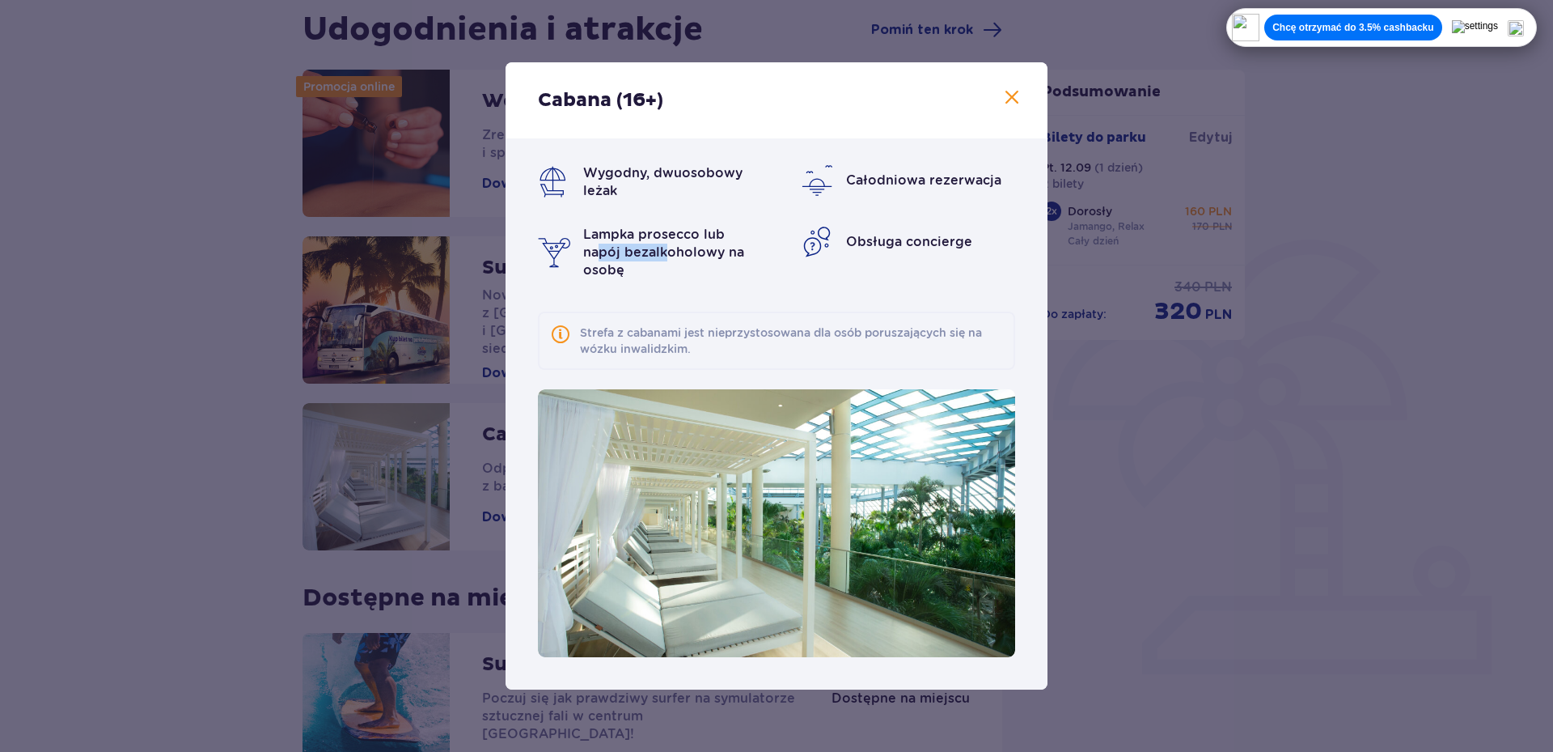
drag, startPoint x: 600, startPoint y: 252, endPoint x: 663, endPoint y: 252, distance: 63.1
click at [663, 252] on span "Lampka prosecco lub napój bezalkoholowy na osobę" at bounding box center [663, 252] width 161 height 51
click at [652, 276] on p "Lampka prosecco lub napój bezalkoholowy na osobę" at bounding box center [668, 252] width 170 height 53
drag, startPoint x: 936, startPoint y: 243, endPoint x: 959, endPoint y: 242, distance: 23.5
click at [959, 242] on span "Obsługa concierge" at bounding box center [909, 241] width 126 height 15
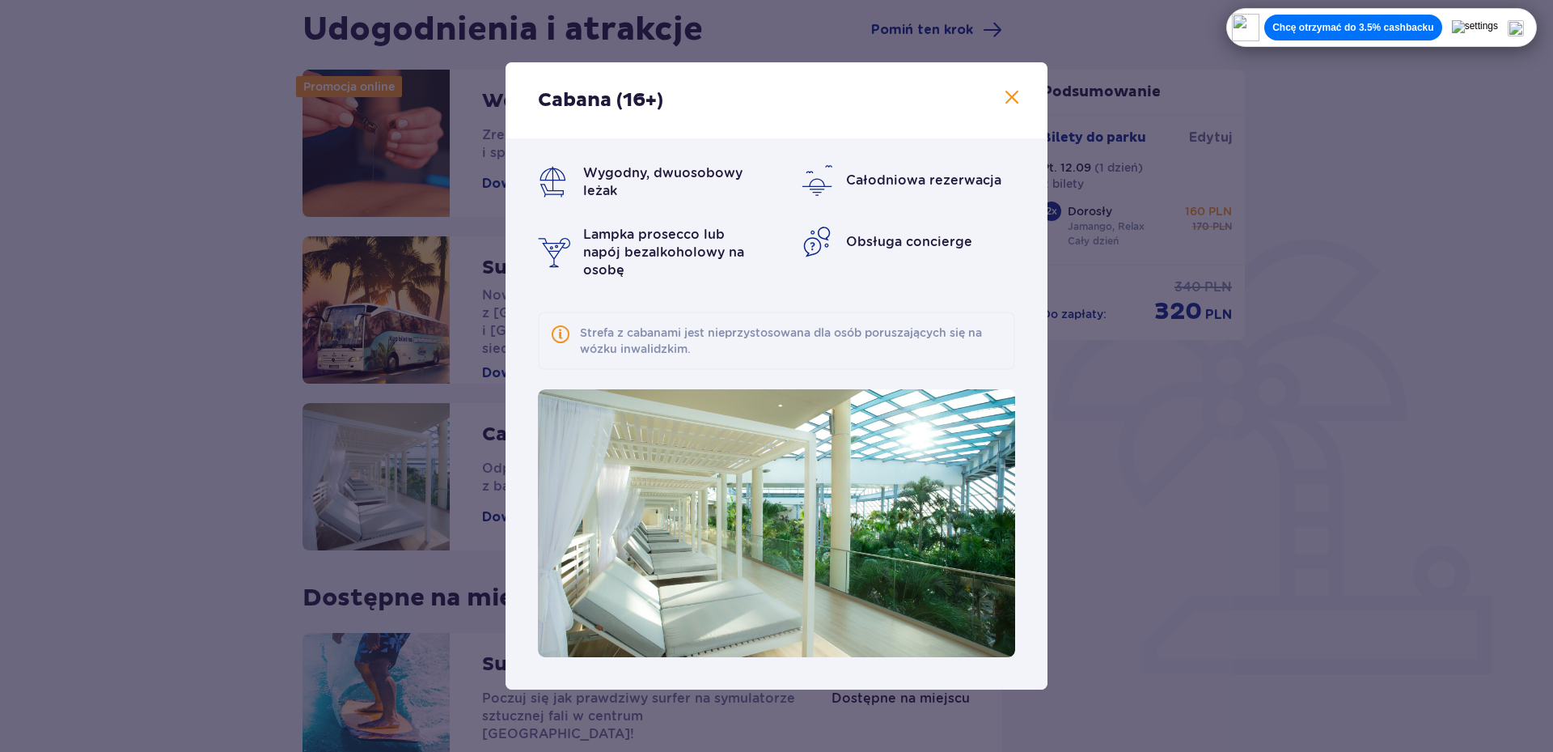
click at [1057, 432] on div "Cabana (16+) Wygodny, dwuosobowy leżak Całodniowa rezerwacja Lampka prosecco lu…" at bounding box center [776, 376] width 1553 height 752
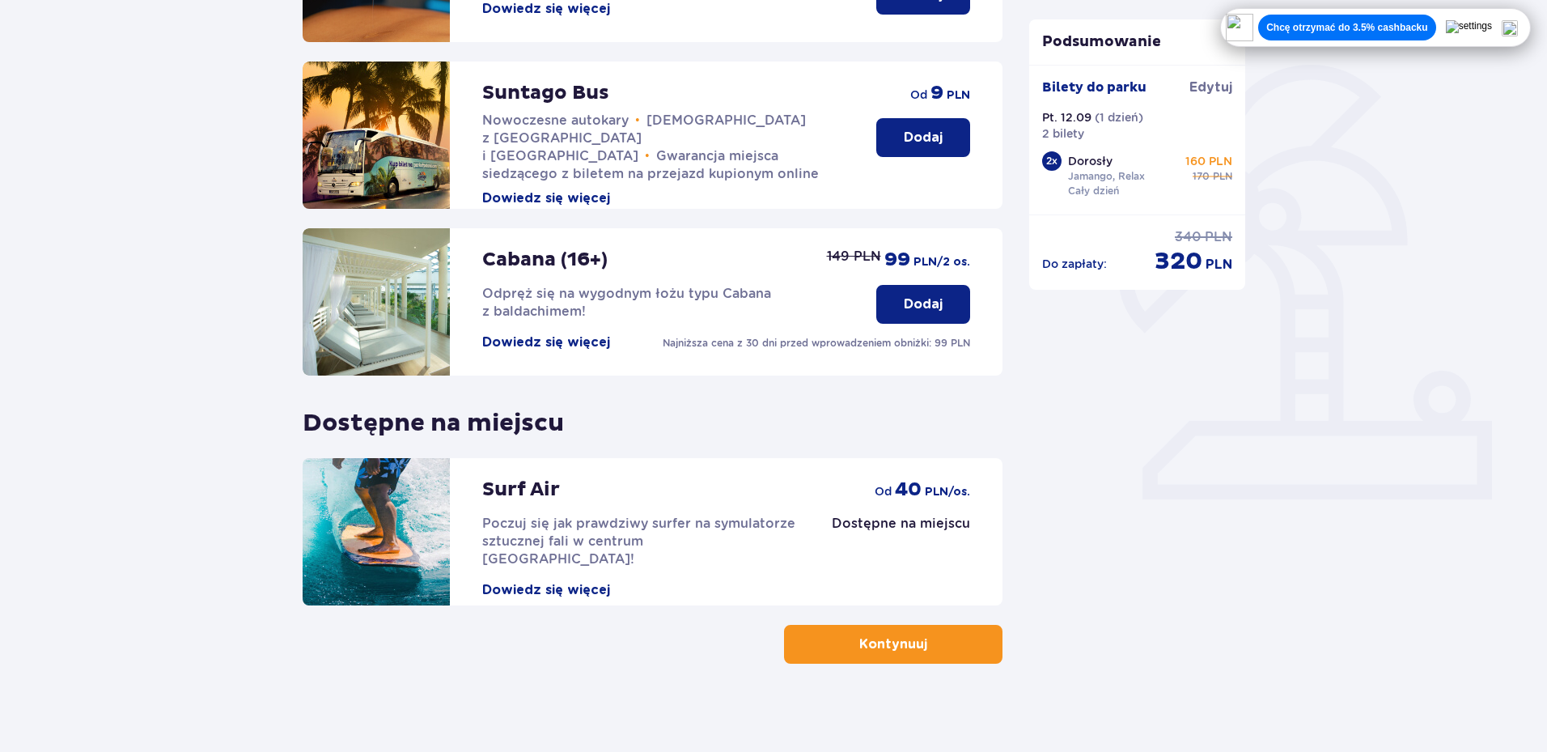
scroll to position [345, 0]
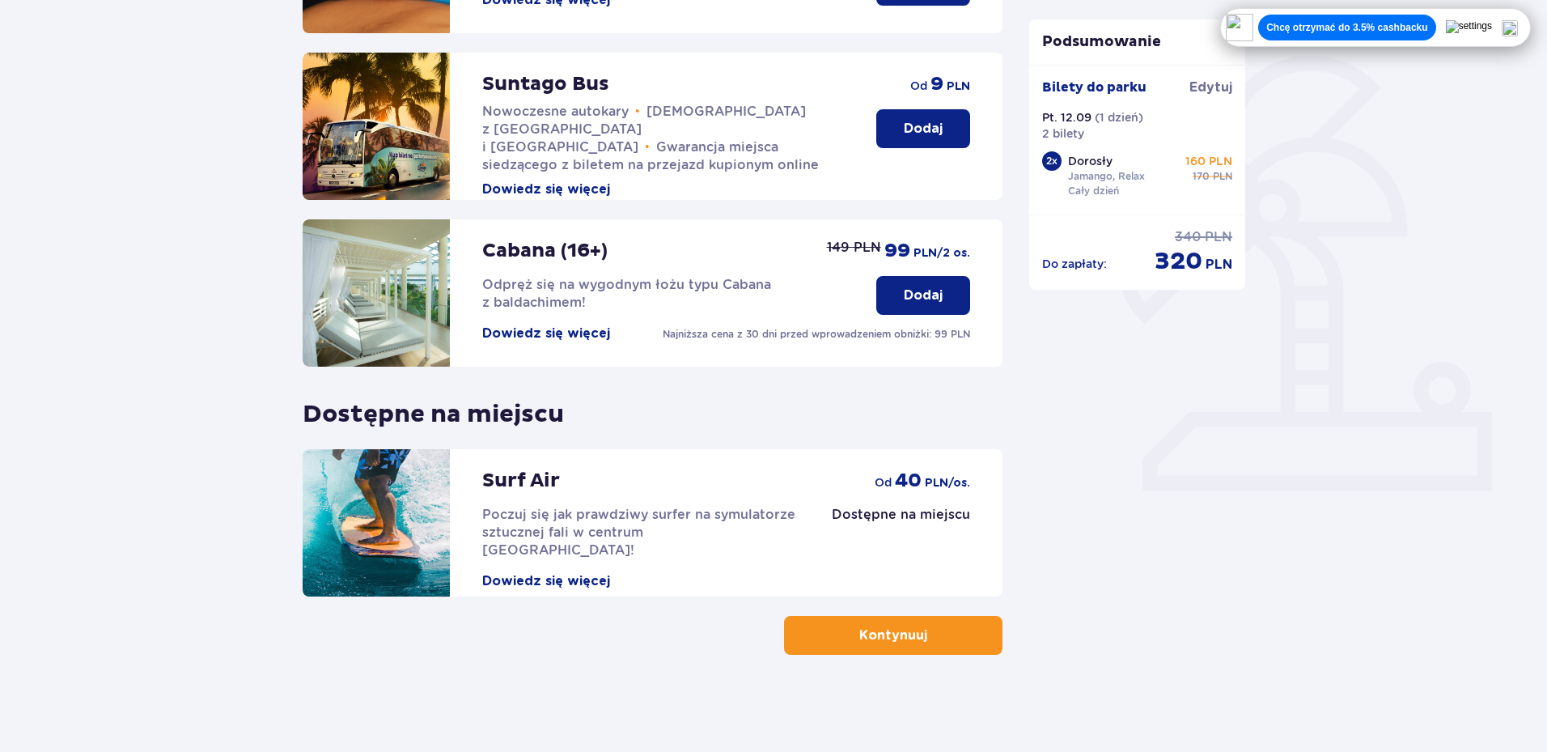
click at [558, 572] on button "Dowiedz się więcej" at bounding box center [546, 581] width 128 height 18
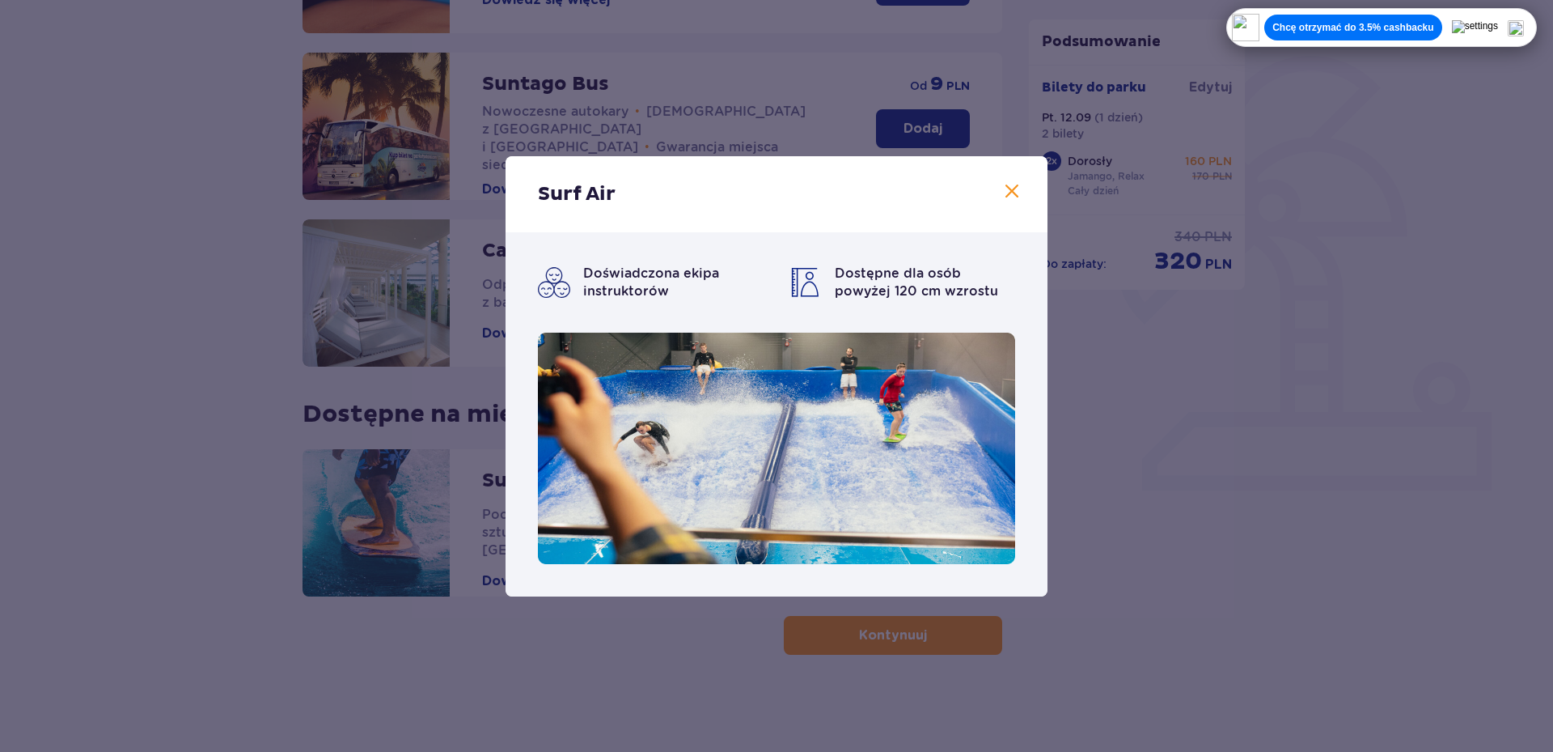
click at [1014, 190] on span at bounding box center [1011, 191] width 19 height 19
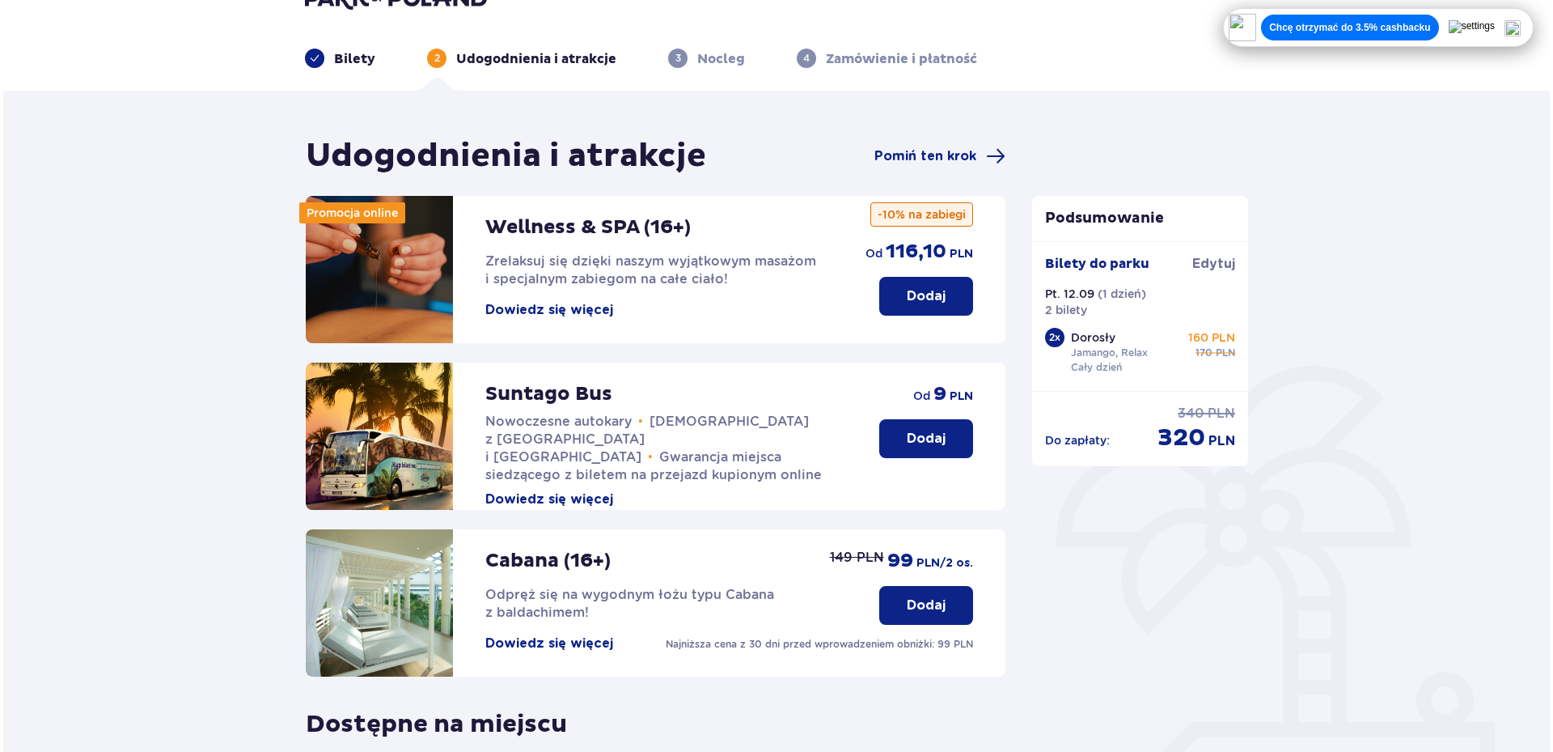
scroll to position [22, 0]
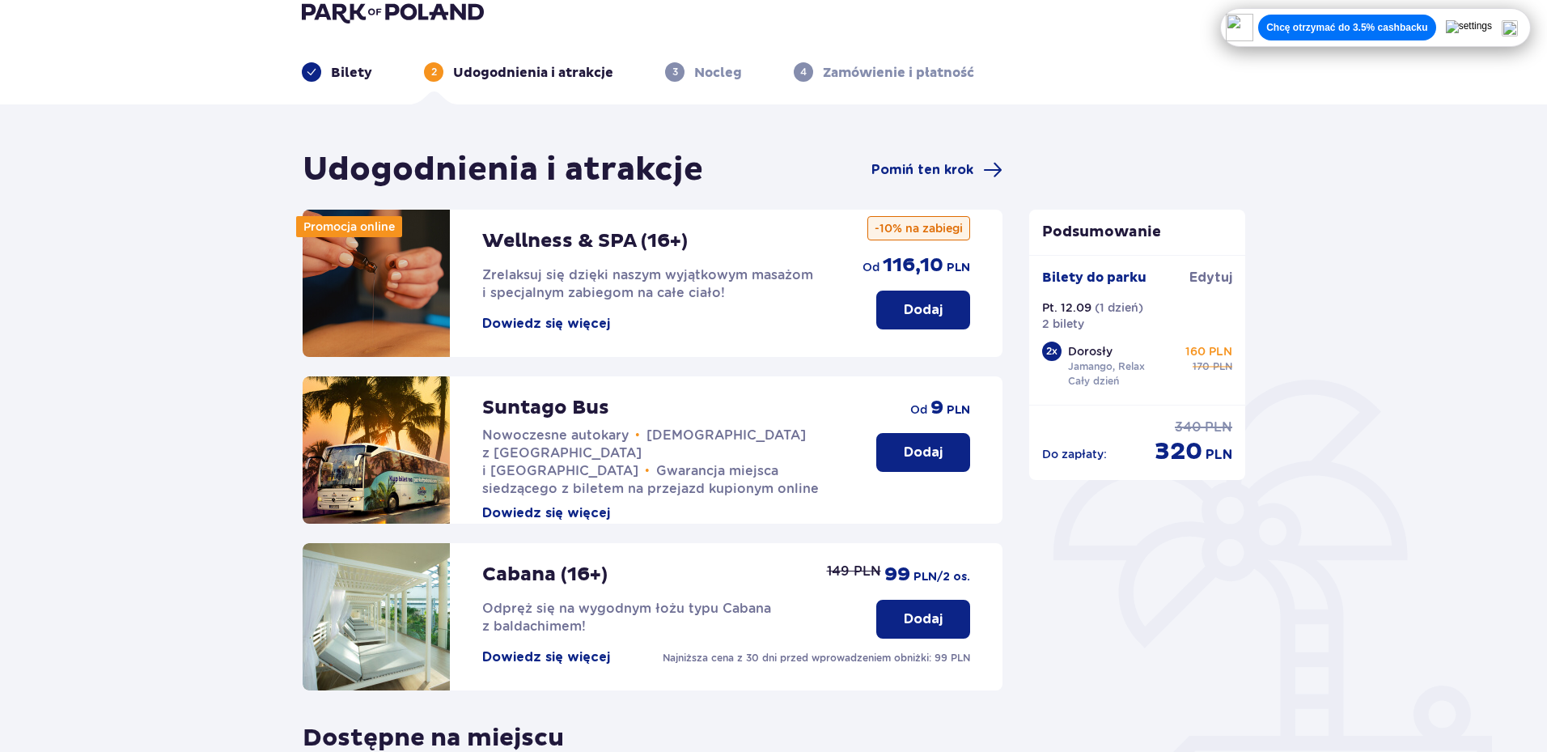
click at [528, 504] on button "Dowiedz się więcej" at bounding box center [546, 513] width 128 height 18
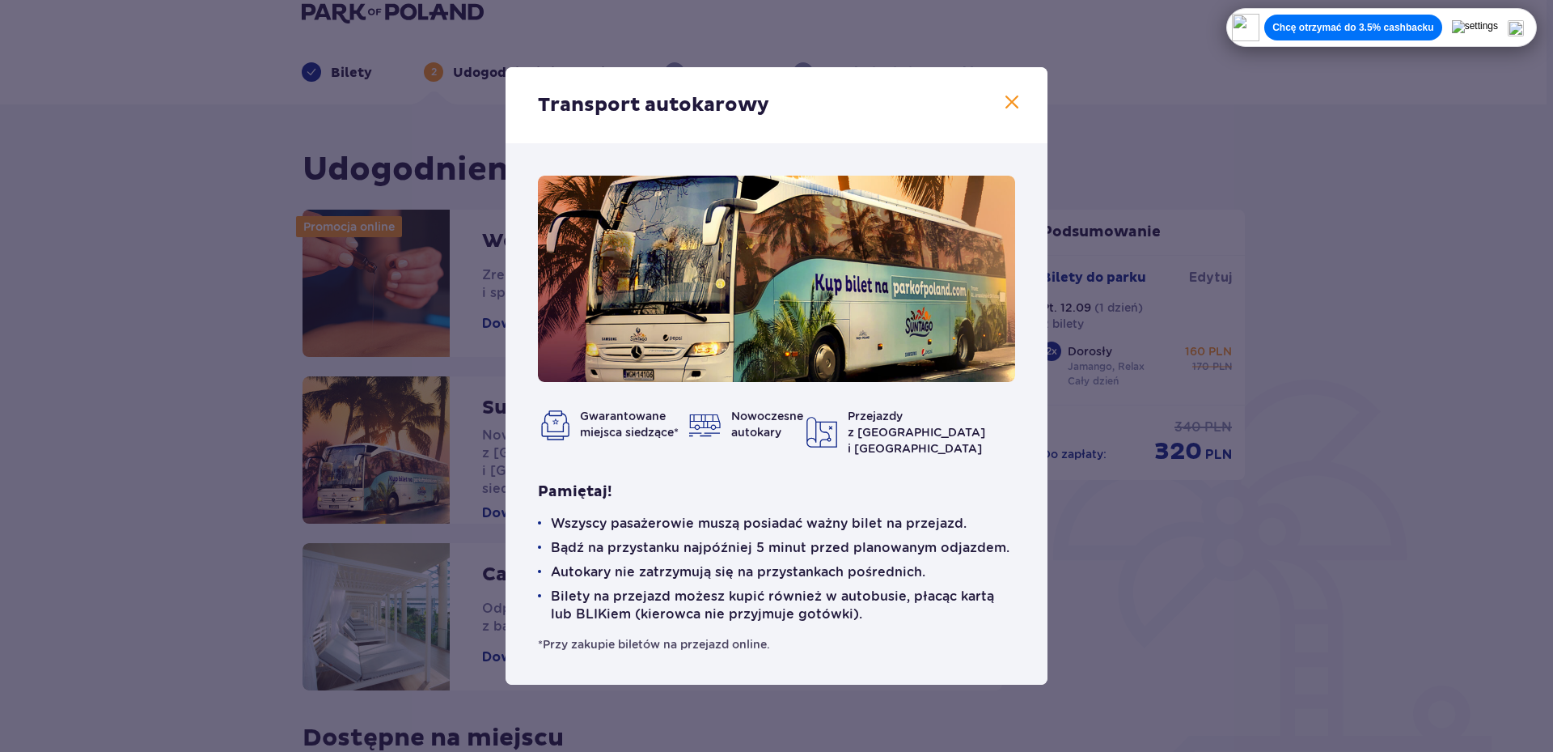
click at [1344, 654] on div "Transport autokarowy Gwarantowane miejsca siedzące* Nowoczesne autokary Przejaz…" at bounding box center [776, 376] width 1553 height 752
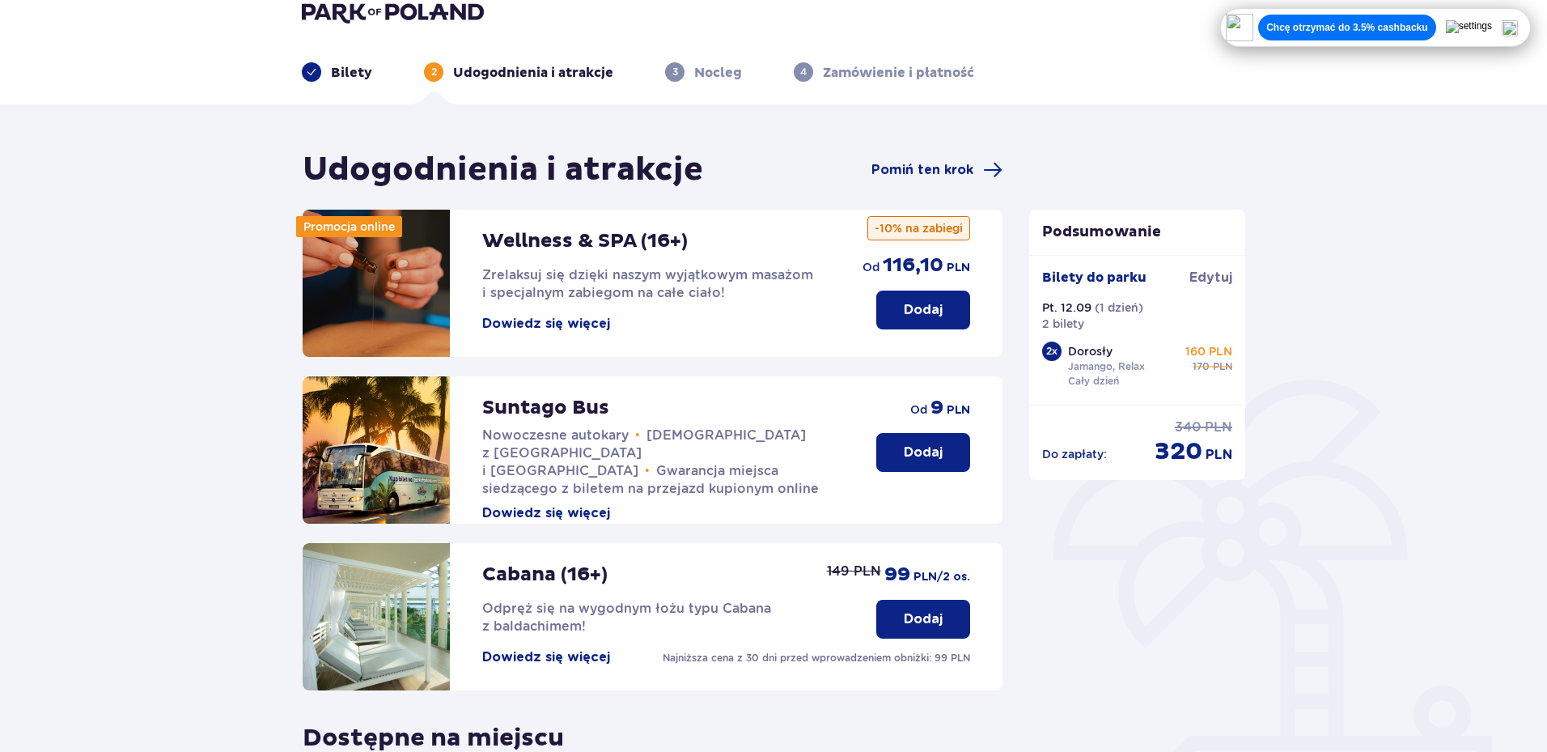
click at [548, 311] on div "Wellness & SPA (16+) Zrelaksuj się dzięki naszym wyjątkowym masażom i specjalny…" at bounding box center [656, 271] width 348 height 123
click at [553, 326] on button "Dowiedz się więcej" at bounding box center [546, 324] width 128 height 18
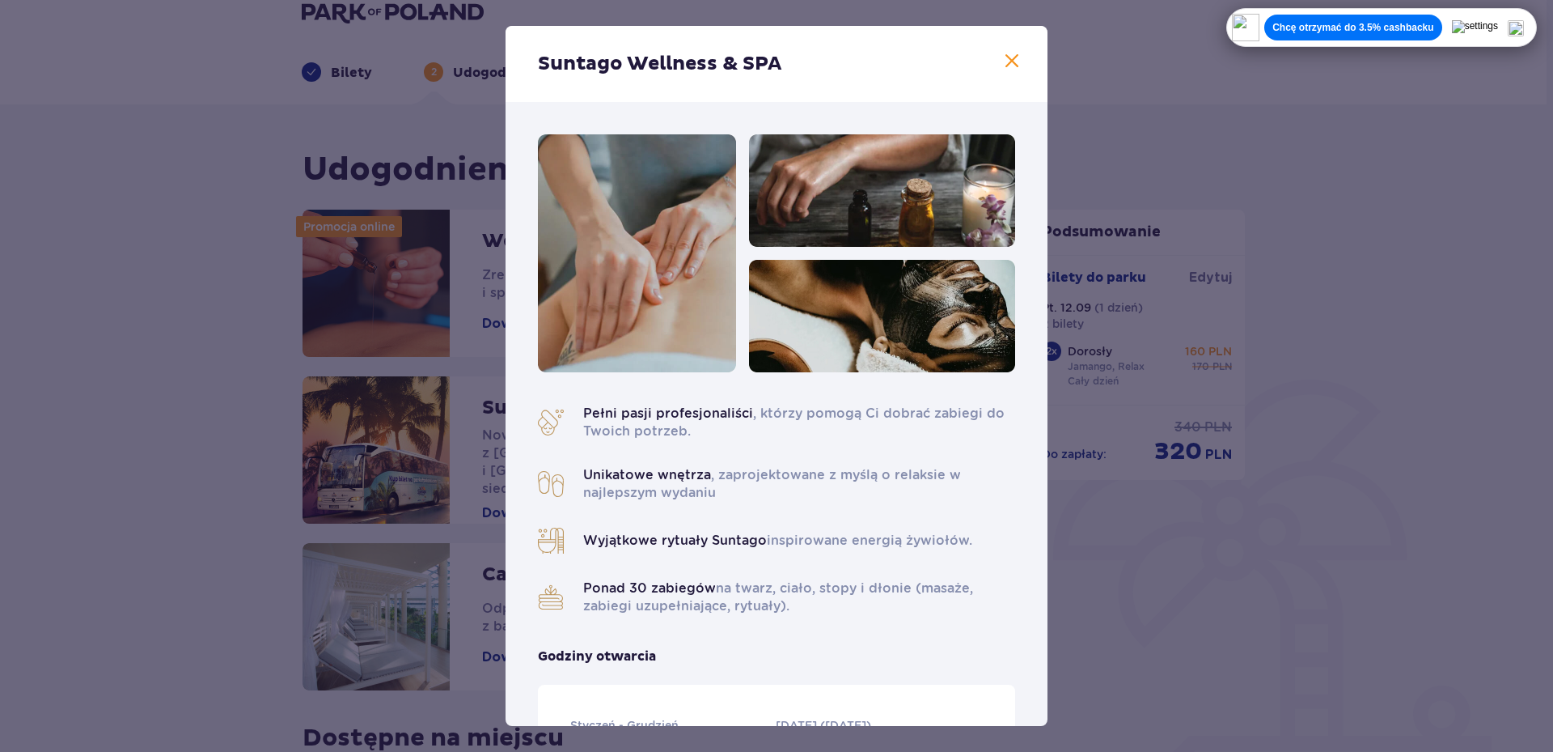
click at [1003, 52] on span at bounding box center [1011, 61] width 19 height 19
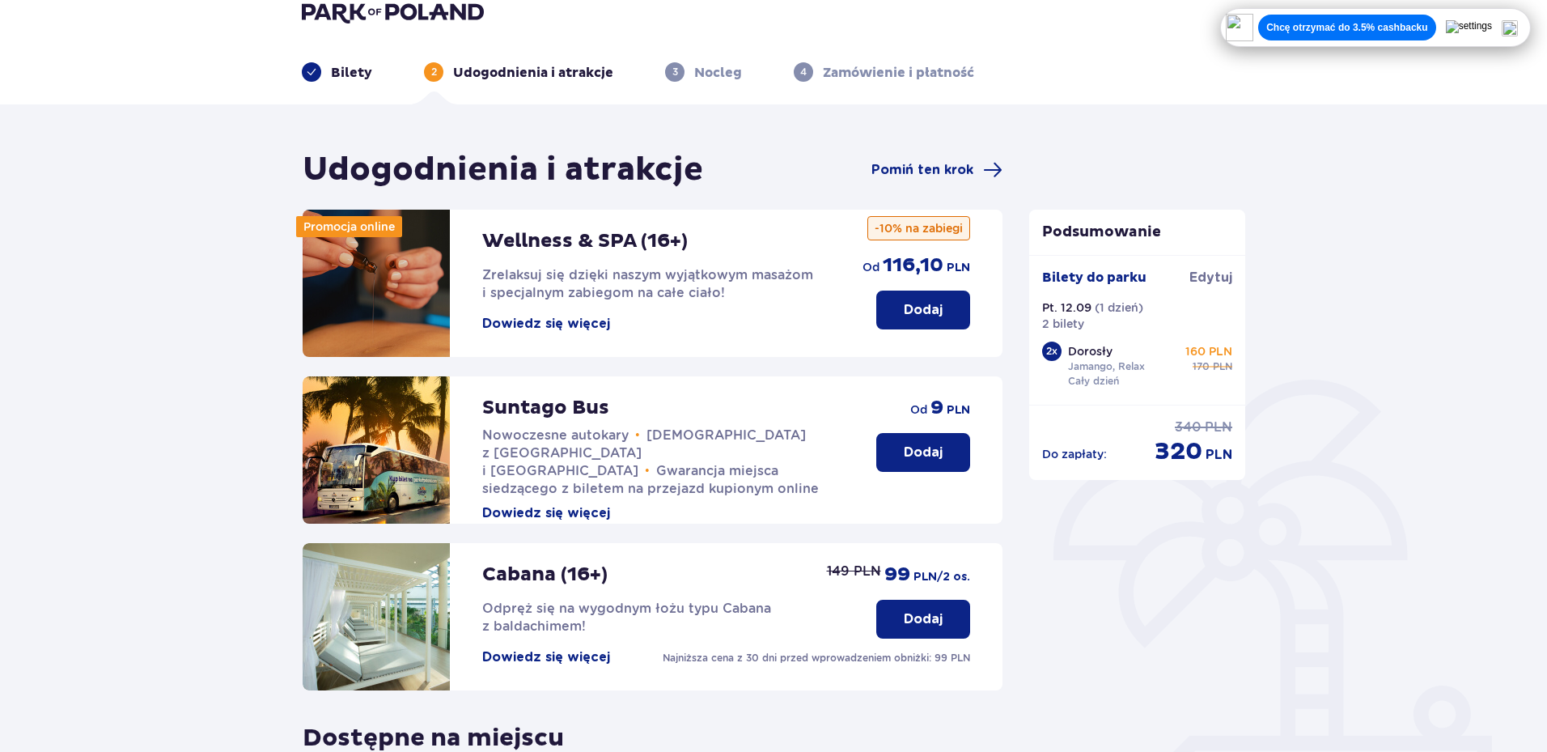
click at [516, 328] on button "Dowiedz się więcej" at bounding box center [546, 324] width 128 height 18
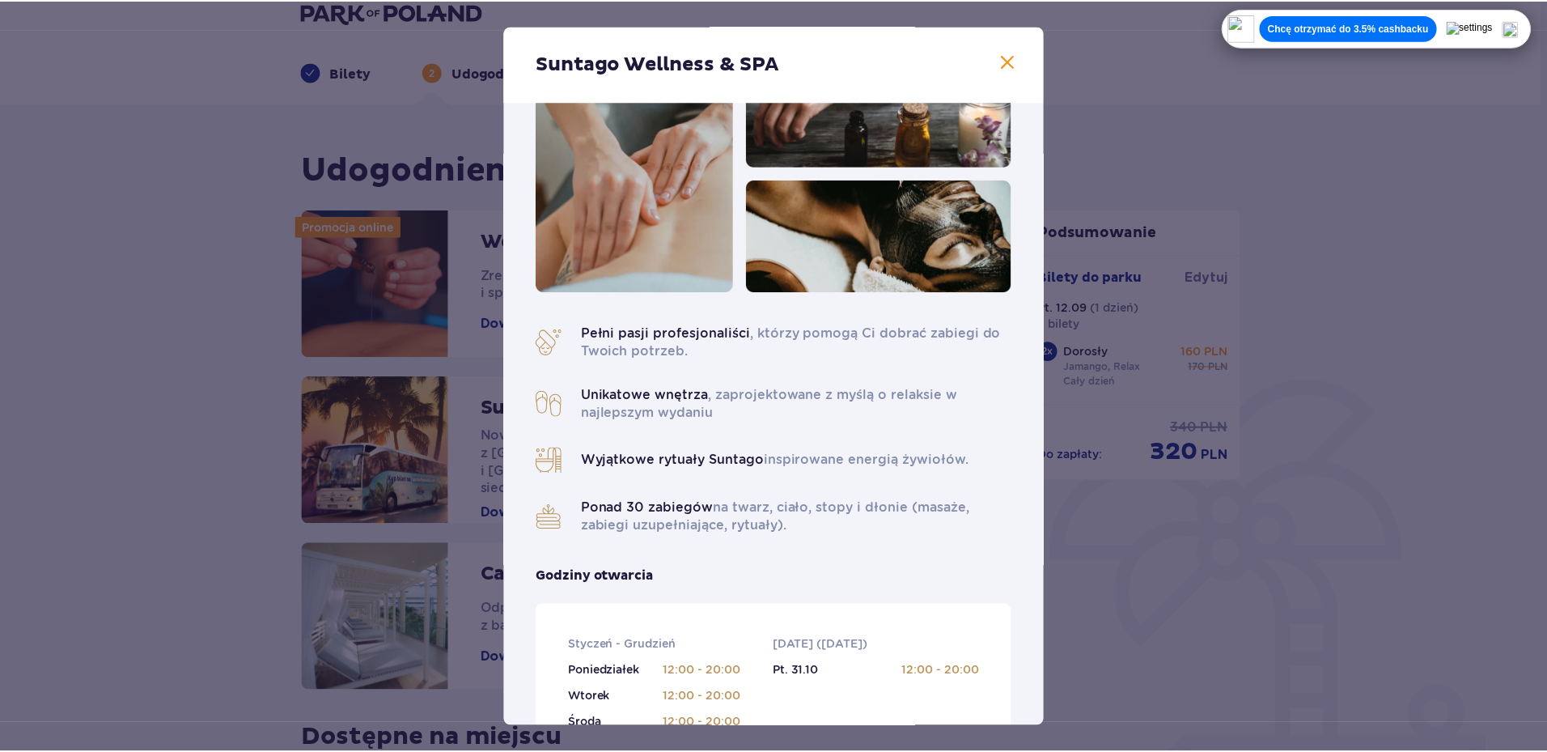
scroll to position [81, 0]
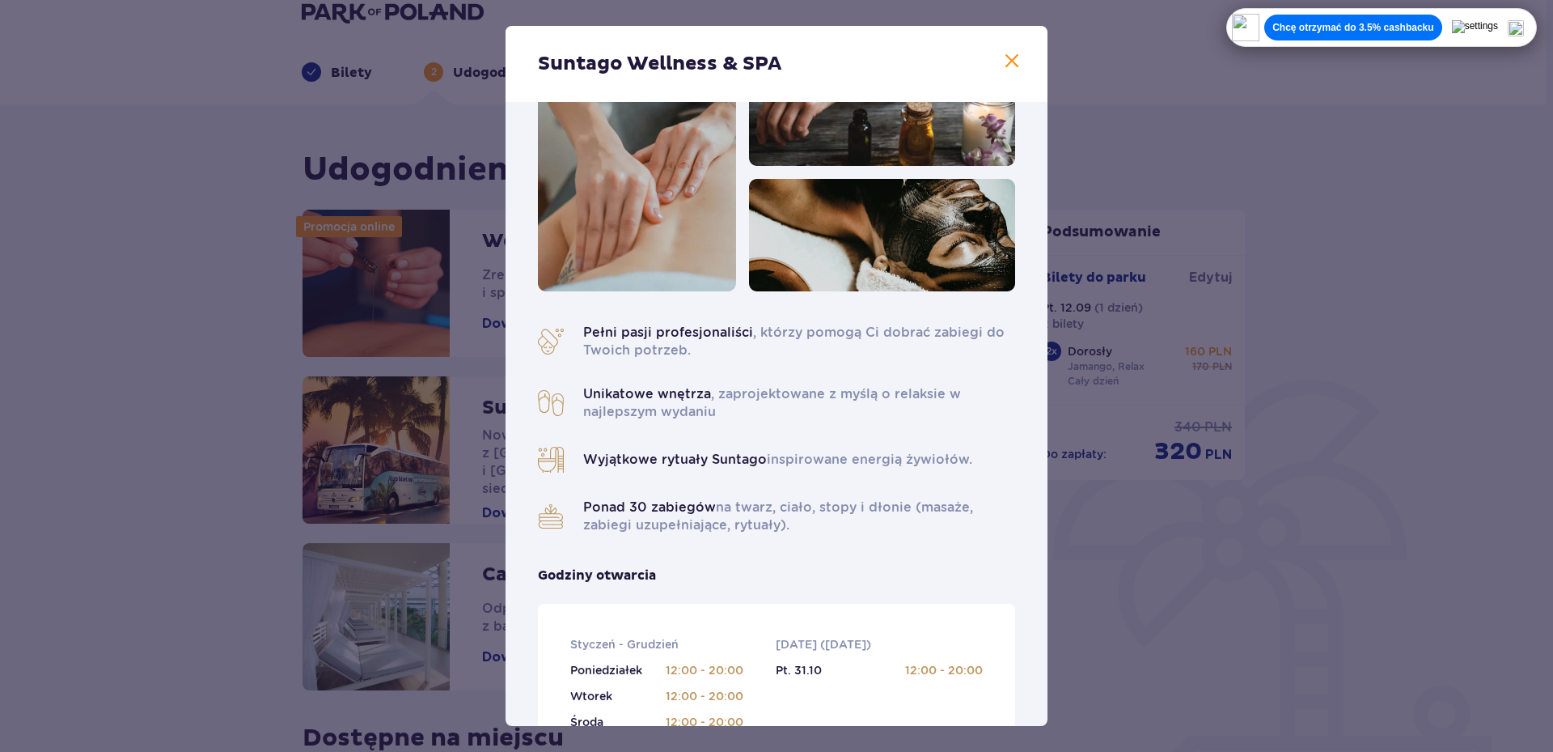
click at [1004, 65] on span at bounding box center [1011, 61] width 19 height 19
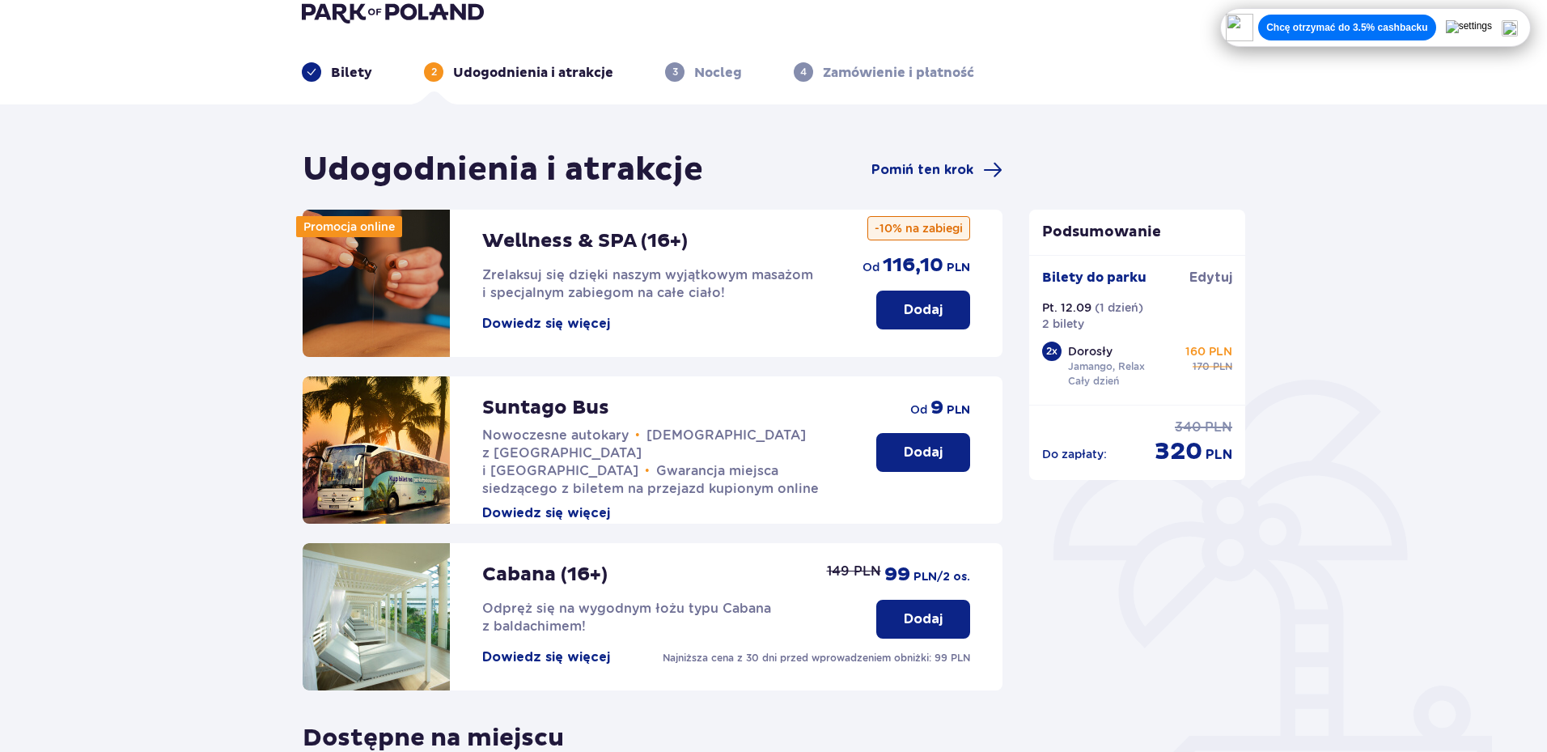
click at [894, 311] on button "Dodaj" at bounding box center [923, 309] width 94 height 39
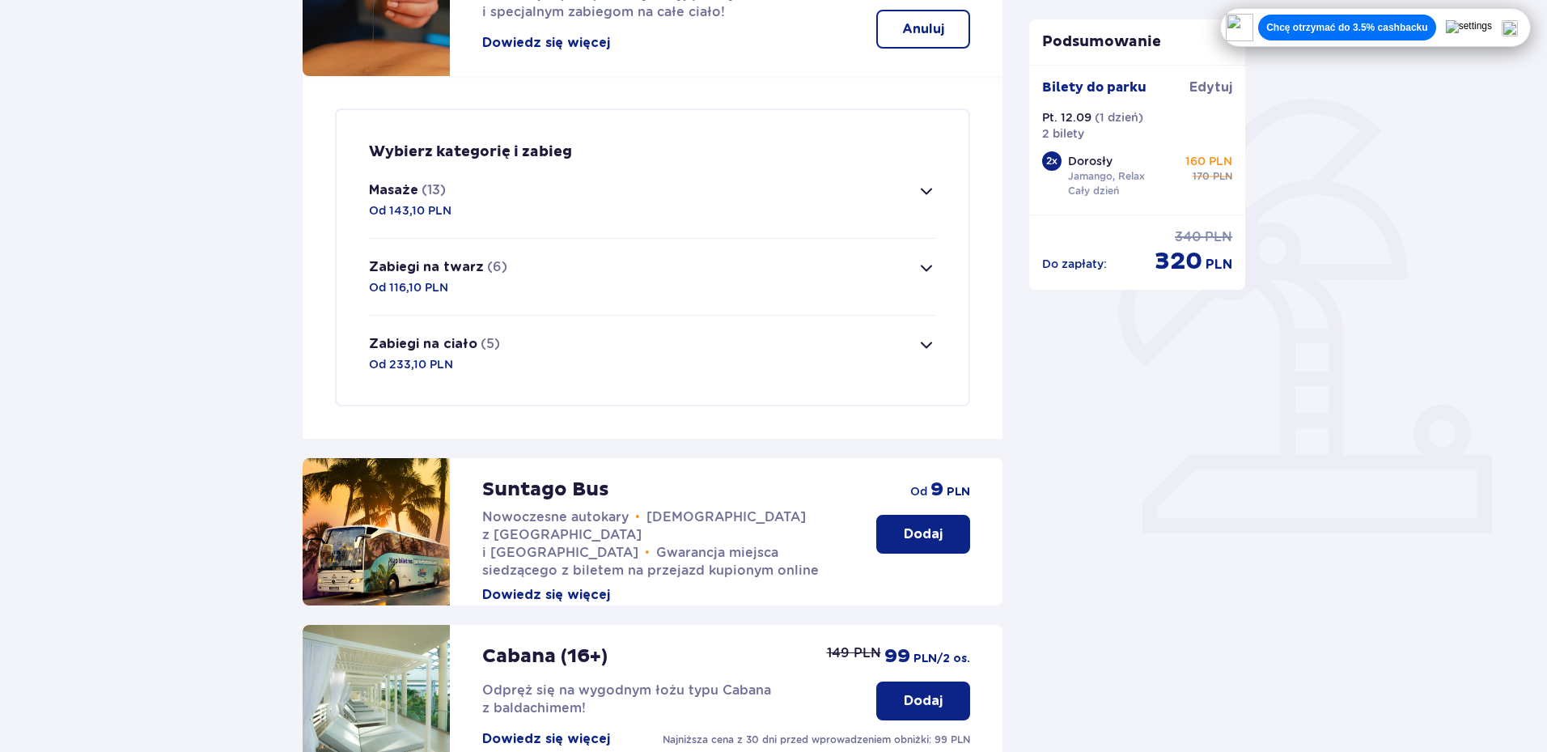
scroll to position [230, 0]
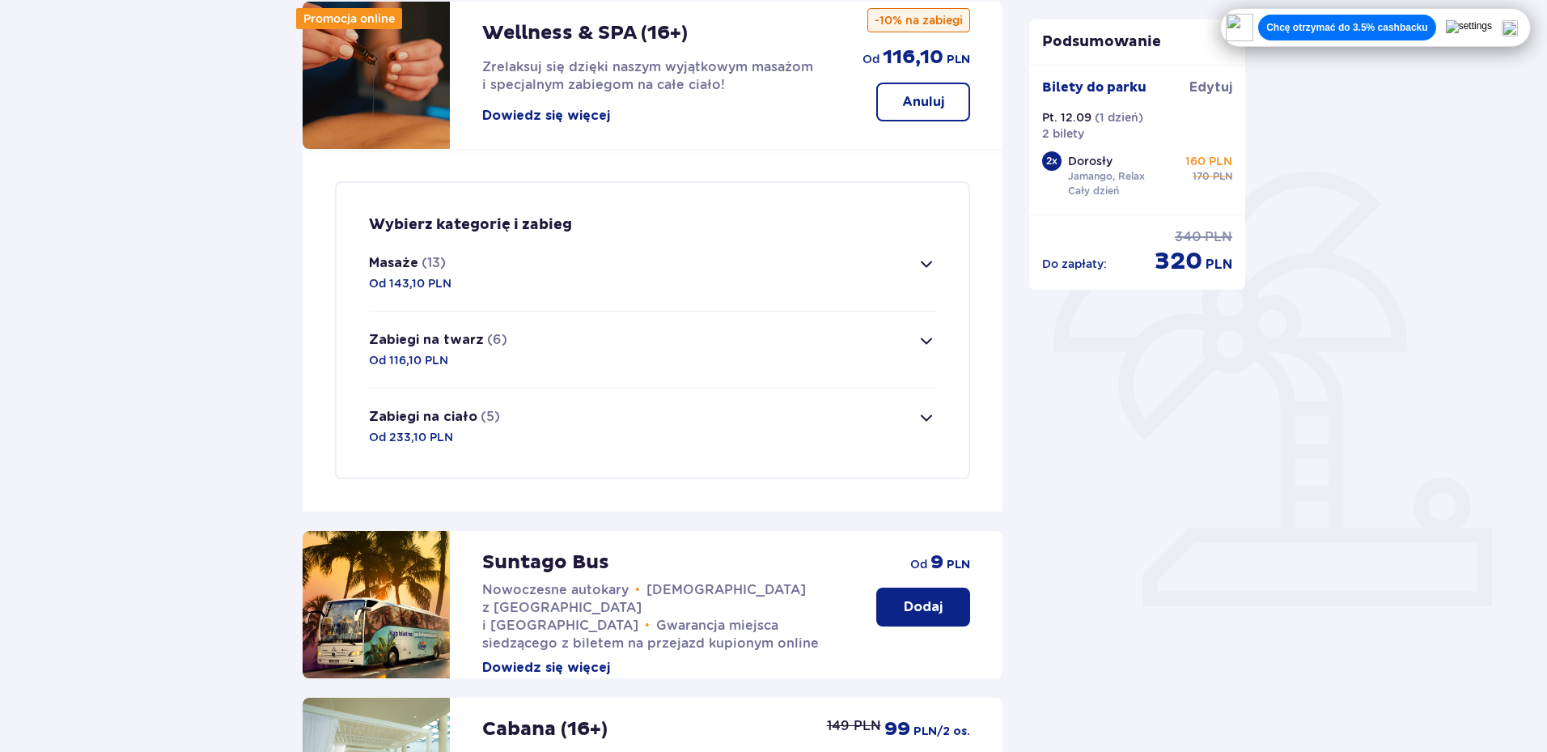
click at [920, 302] on button "Masaże (13) Od 143,10 PLN" at bounding box center [652, 273] width 567 height 76
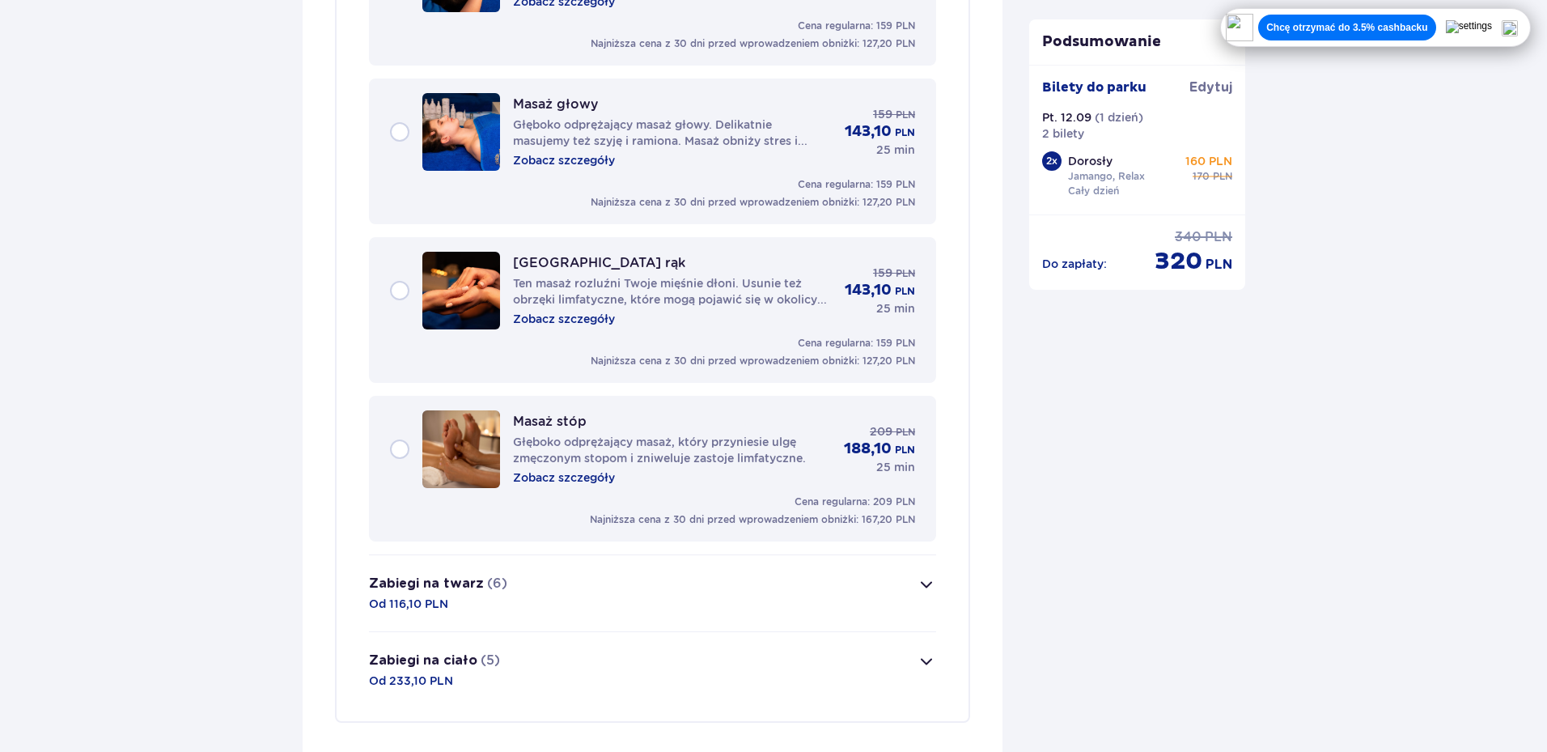
scroll to position [2244, 0]
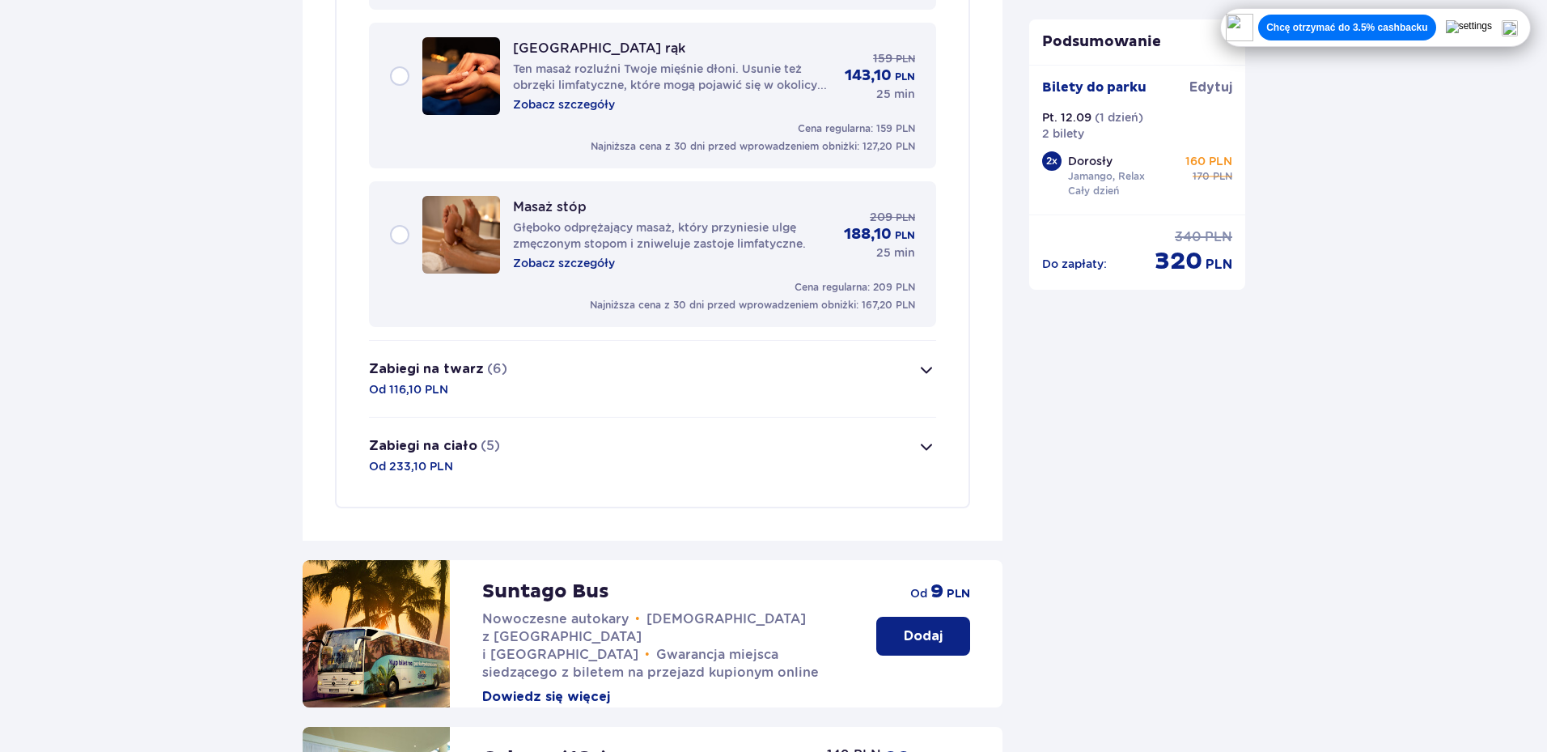
click at [913, 377] on button "Zabiegi na twarz (6) Od 116,10 PLN" at bounding box center [652, 379] width 567 height 76
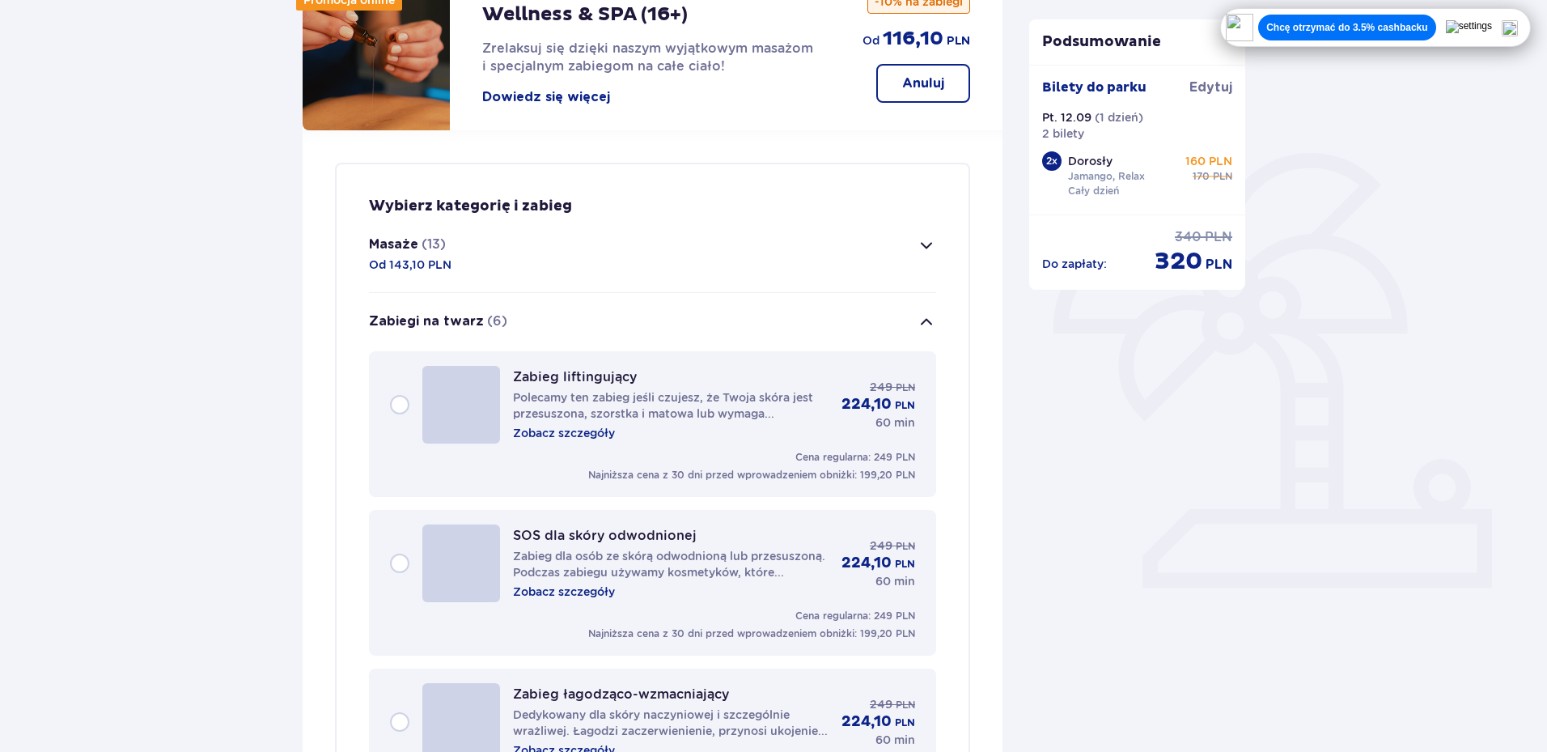
scroll to position [217, 0]
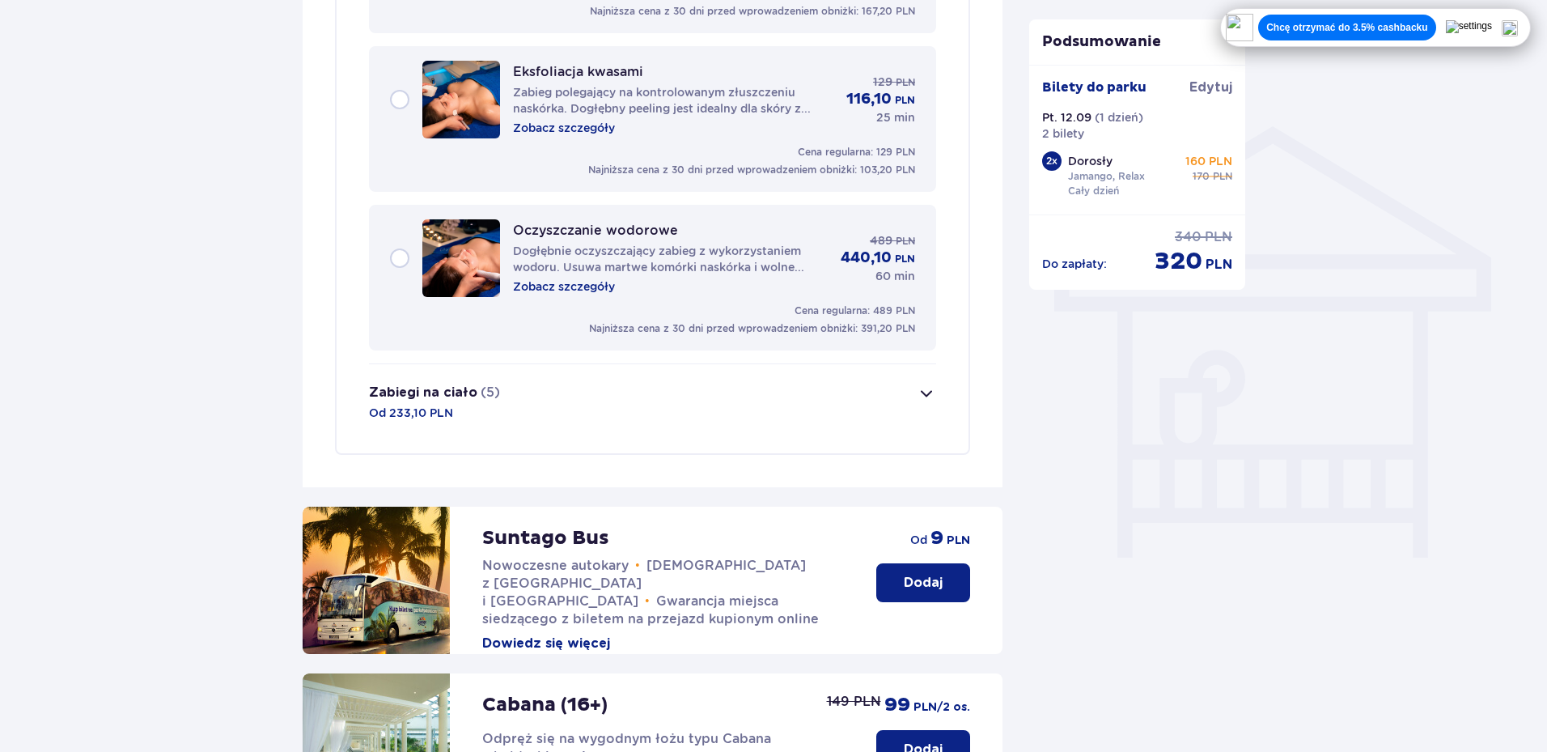
click at [680, 406] on button "Zabiegi na ciało (5) Od 233,10 PLN" at bounding box center [652, 402] width 567 height 76
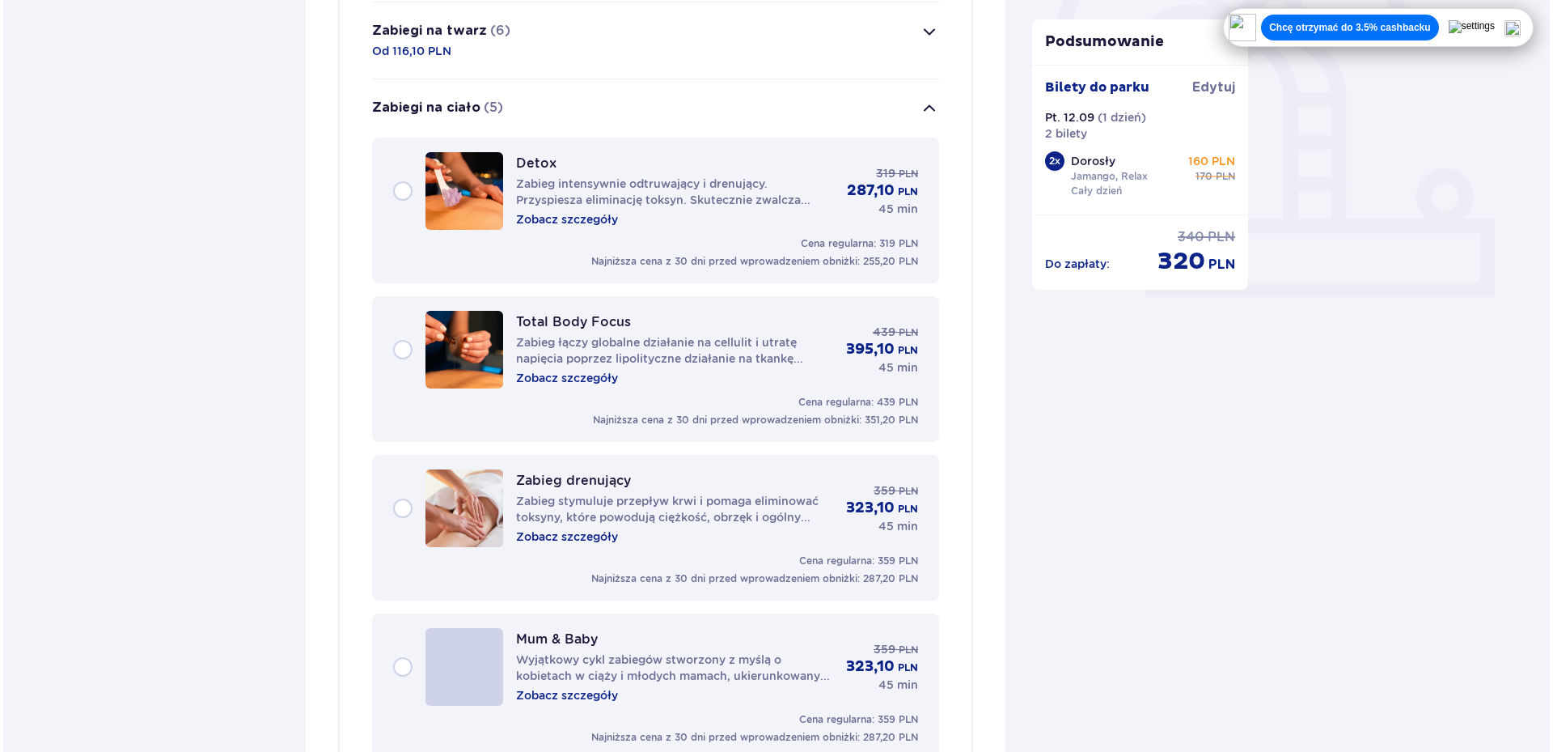
scroll to position [536, 0]
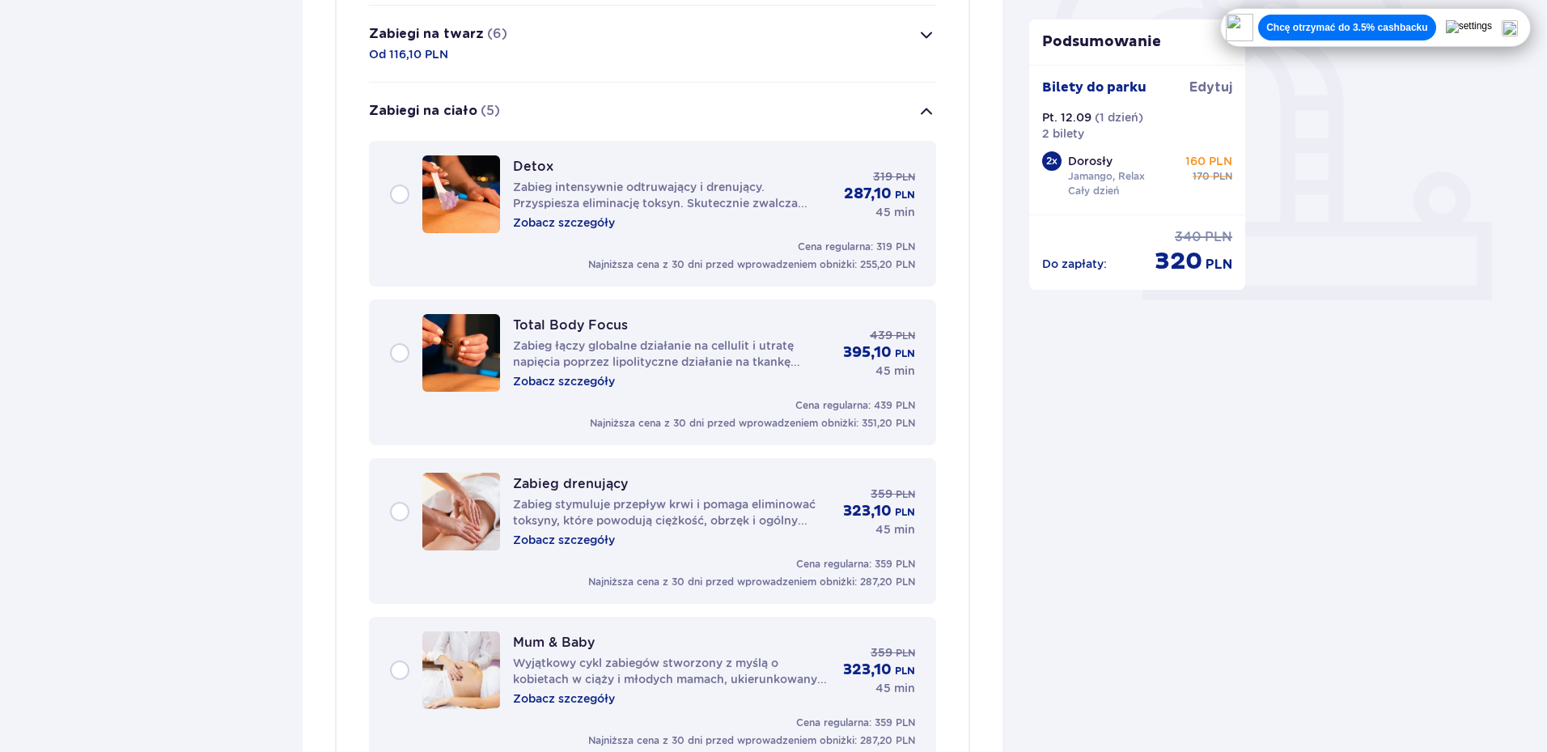
click at [604, 222] on p "Zobacz szczegóły" at bounding box center [564, 222] width 102 height 16
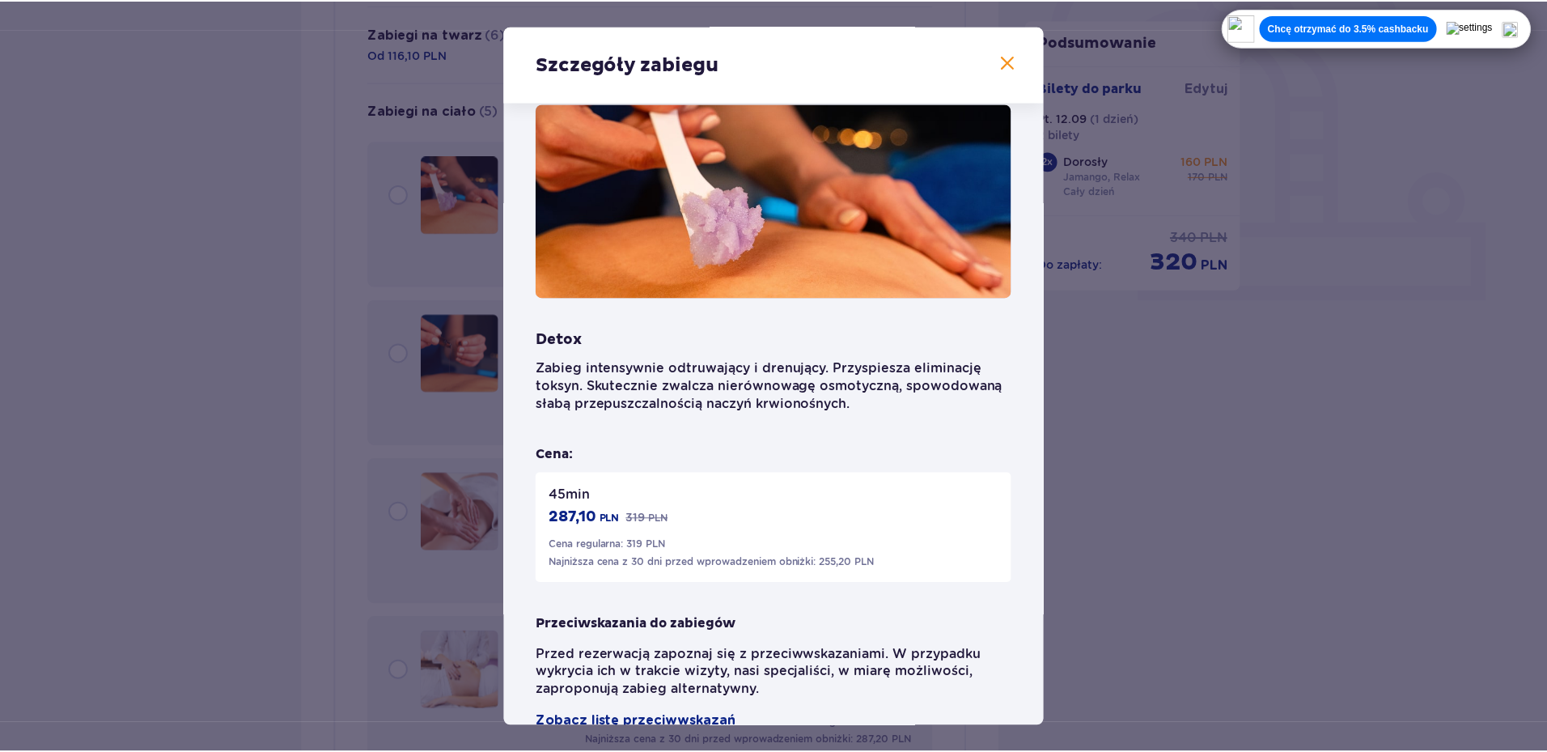
scroll to position [69, 0]
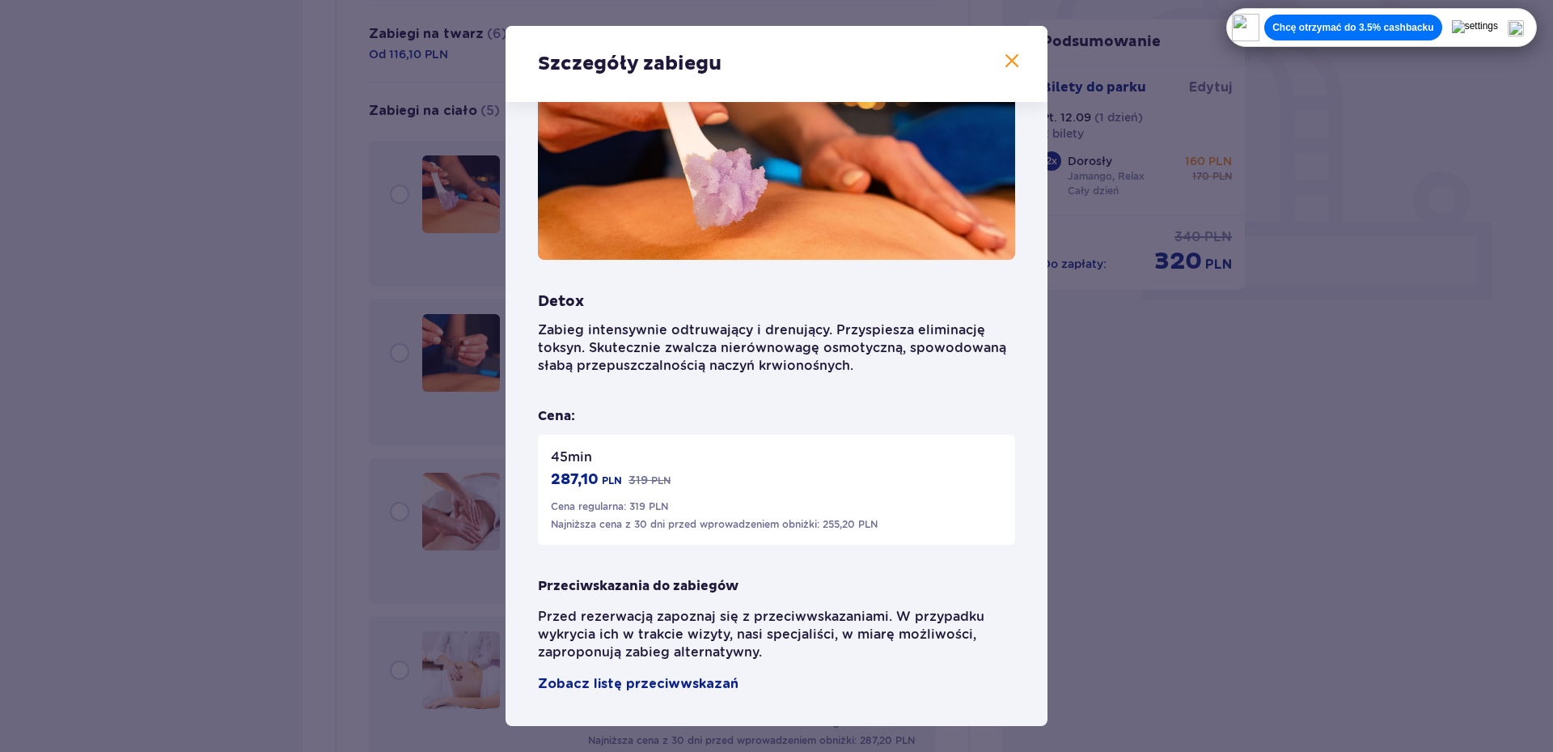
drag, startPoint x: 106, startPoint y: 435, endPoint x: 148, endPoint y: 423, distance: 43.8
click at [126, 428] on div "Szczegóły zabiegu Detox Zabieg intensywnie odtruwający i drenujący. Przyspiesza…" at bounding box center [776, 376] width 1553 height 752
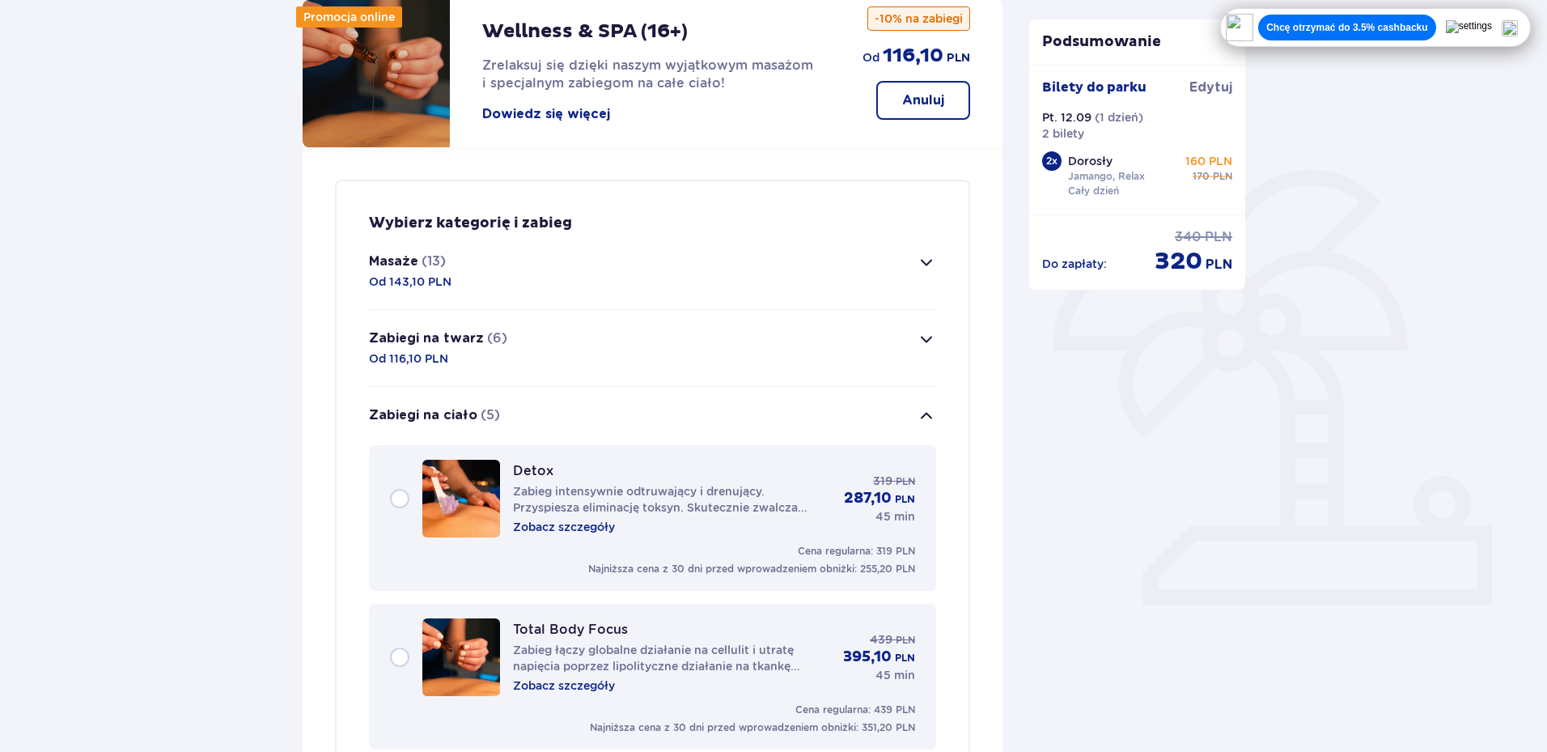
scroll to position [212, 0]
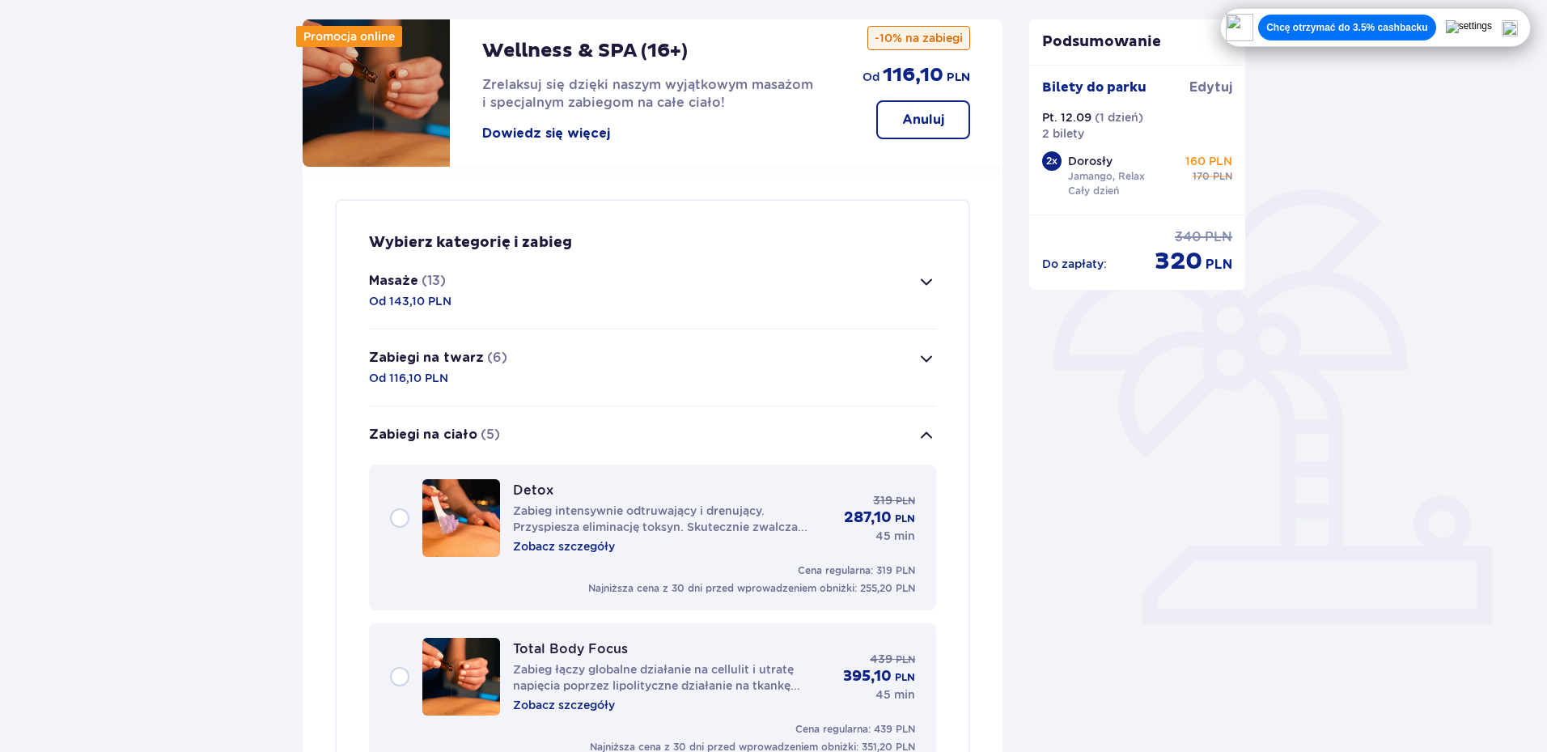
click at [515, 294] on button "Masaże (13) Od 143,10 PLN" at bounding box center [652, 290] width 567 height 76
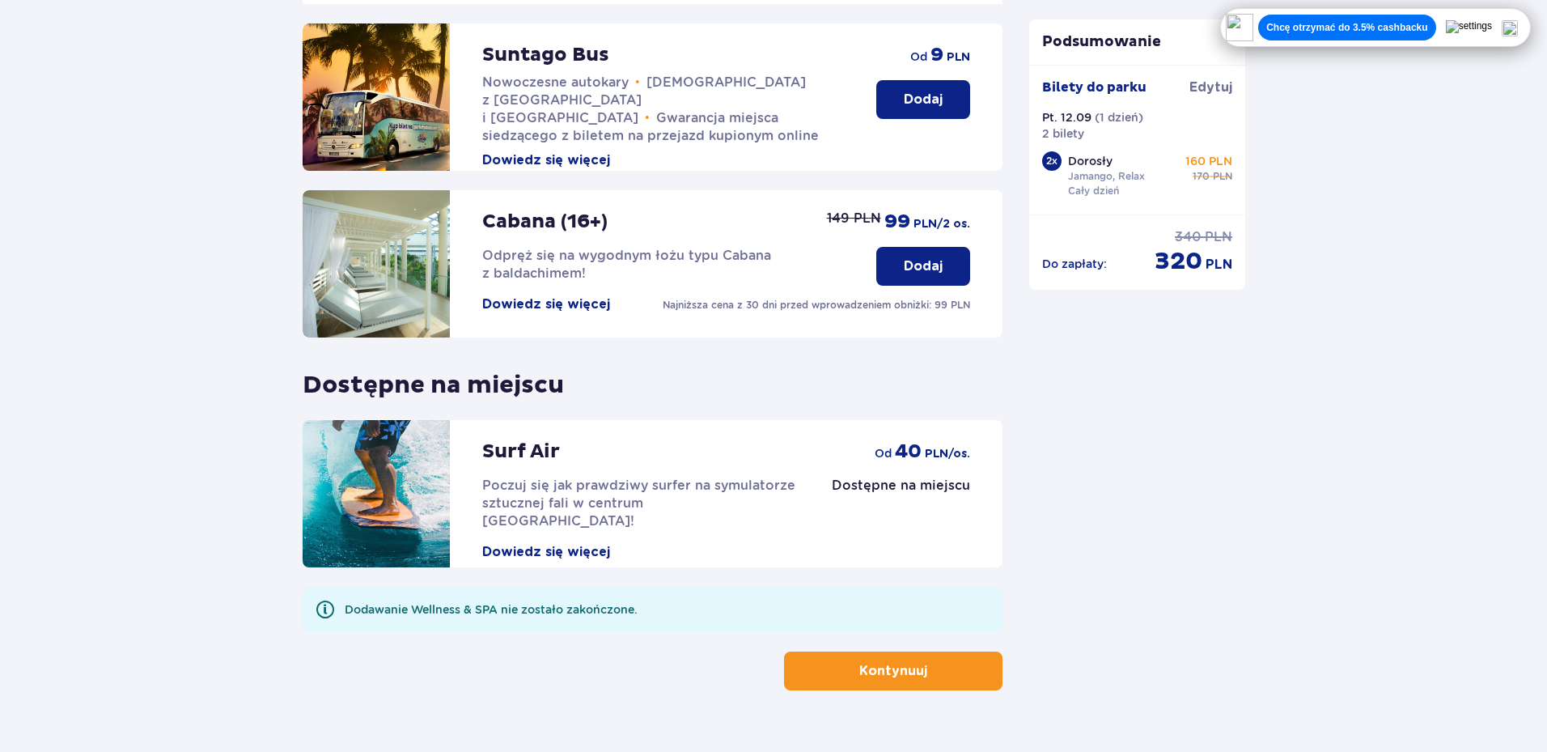
scroll to position [2816, 0]
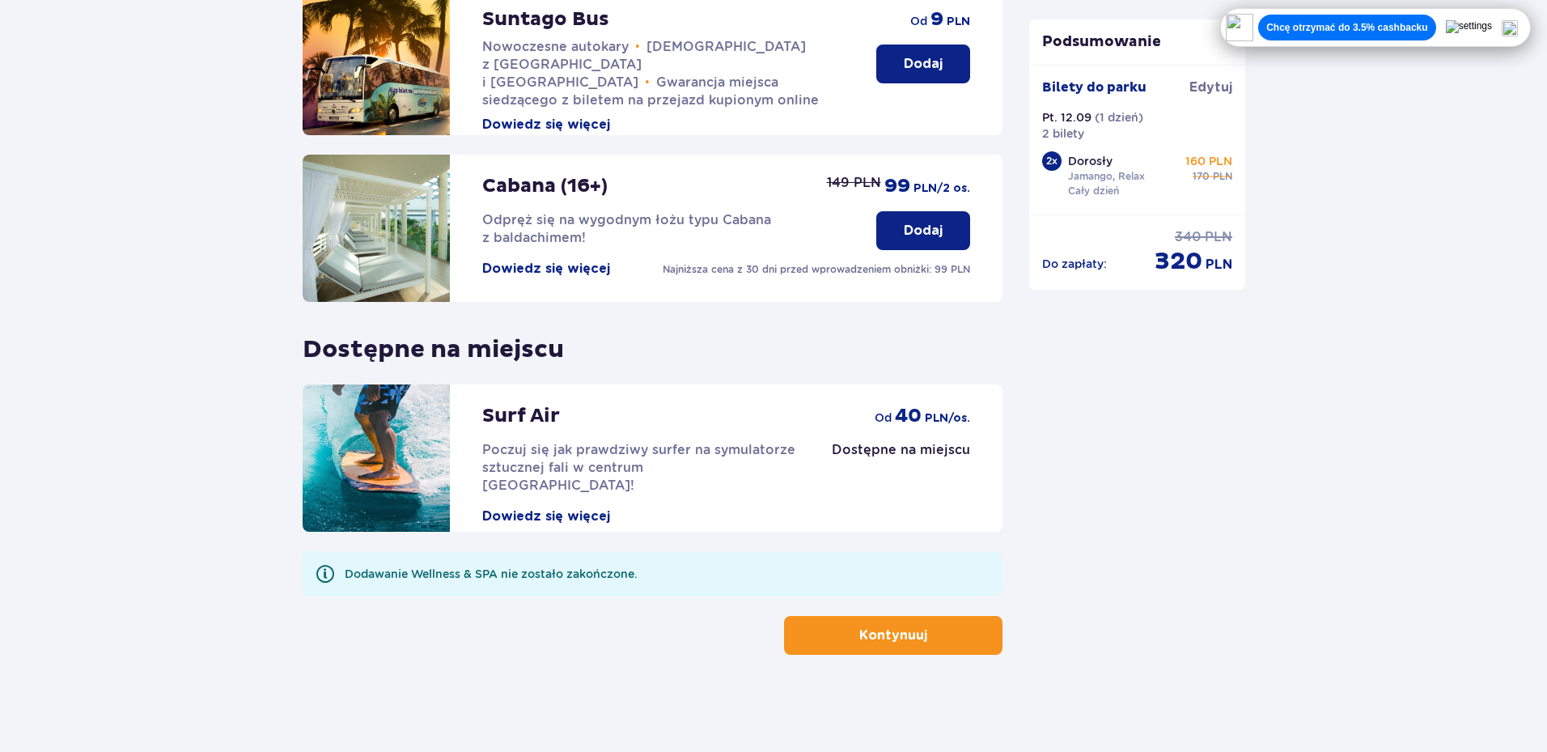
click at [889, 624] on button "Kontynuuj" at bounding box center [893, 635] width 218 height 39
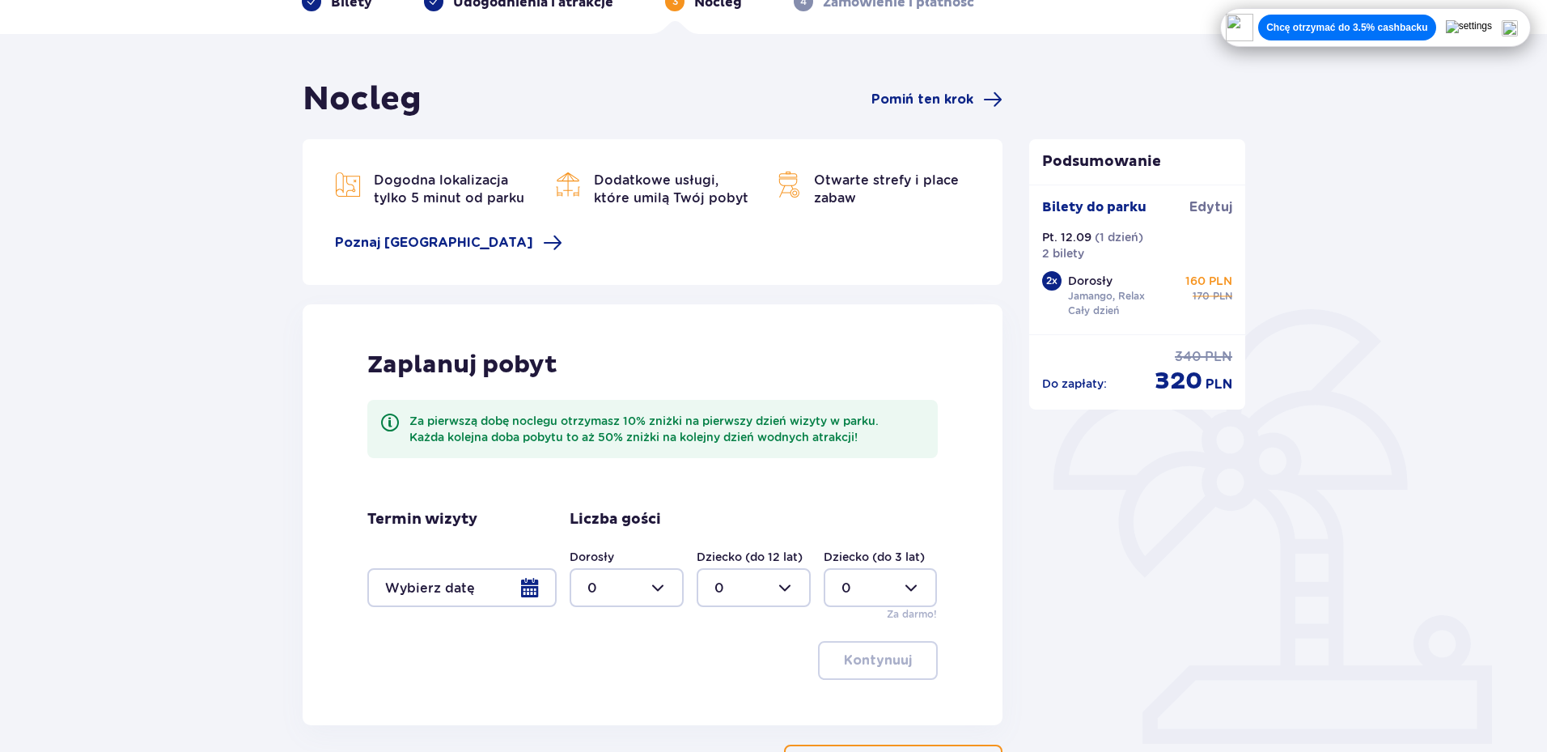
scroll to position [221, 0]
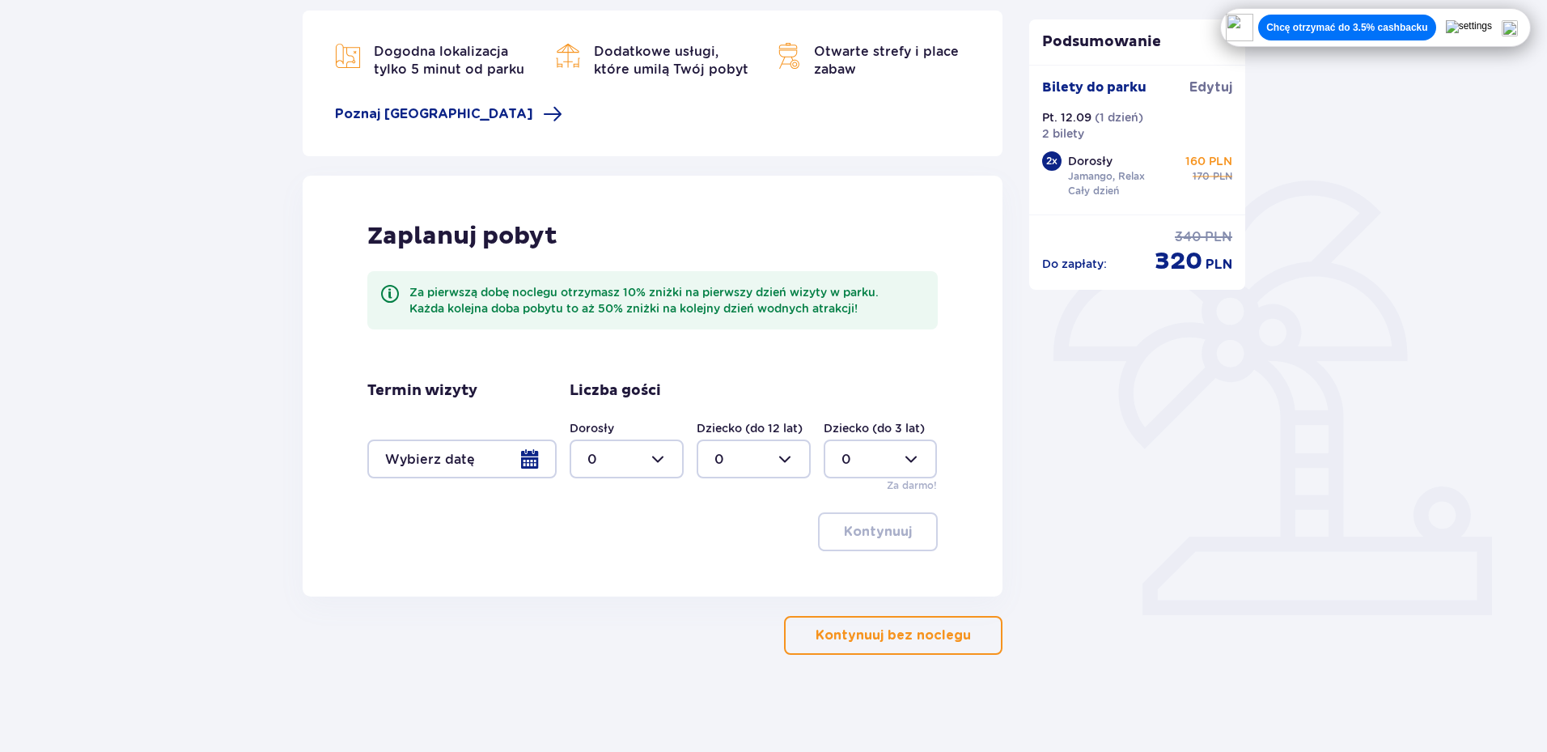
click at [522, 451] on div at bounding box center [461, 458] width 189 height 39
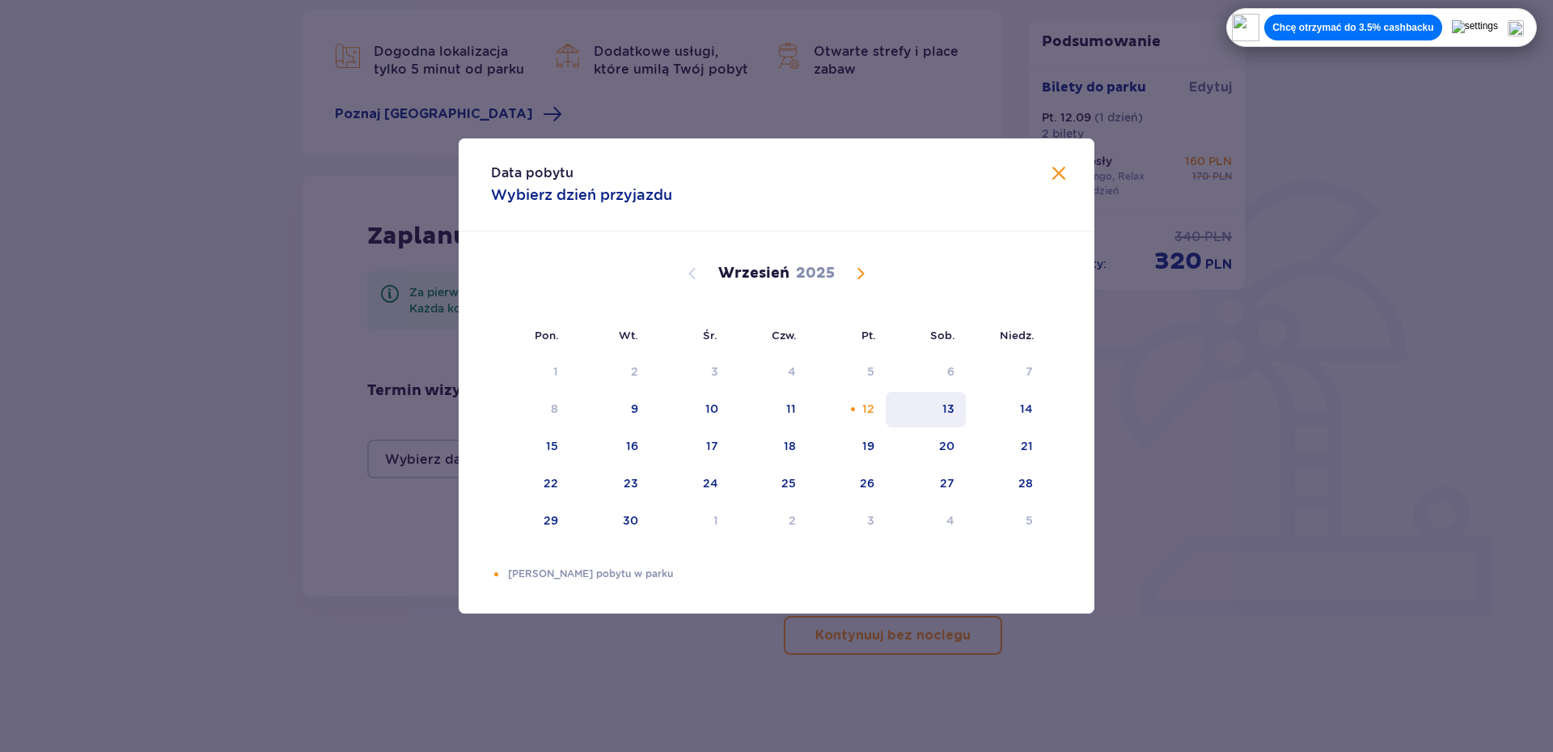
drag, startPoint x: 850, startPoint y: 409, endPoint x: 924, endPoint y: 409, distance: 73.6
click at [851, 409] on div "Choose piątek, 12 września 2025 as your check-in date. It’s available." at bounding box center [853, 409] width 11 height 11
click at [924, 408] on div "13" at bounding box center [926, 410] width 80 height 36
type input "12.09.25 - 13.09.25"
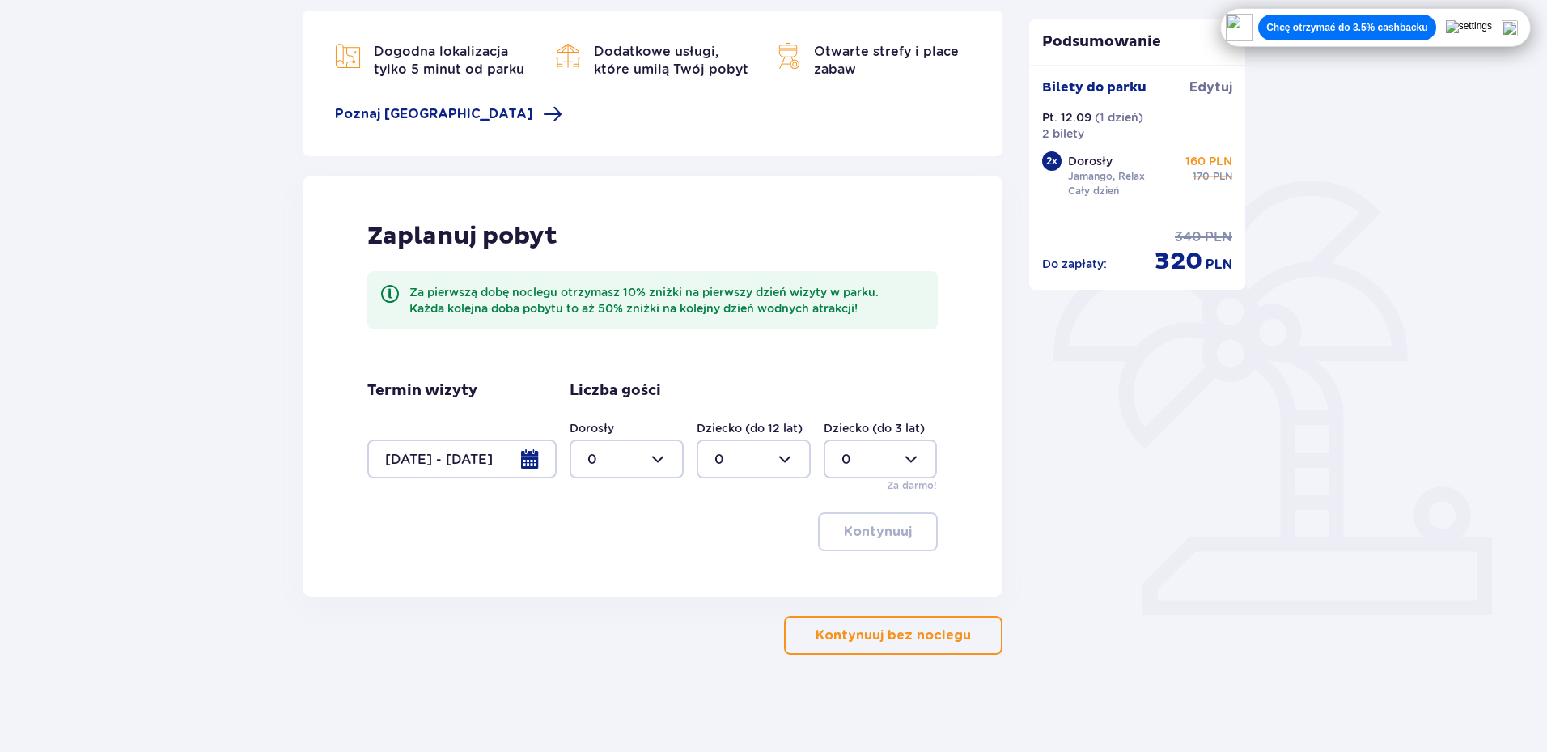
click at [667, 460] on div at bounding box center [626, 458] width 114 height 39
click at [622, 577] on div "2" at bounding box center [626, 576] width 78 height 18
type input "2"
click at [874, 518] on button "Kontynuuj" at bounding box center [878, 531] width 120 height 39
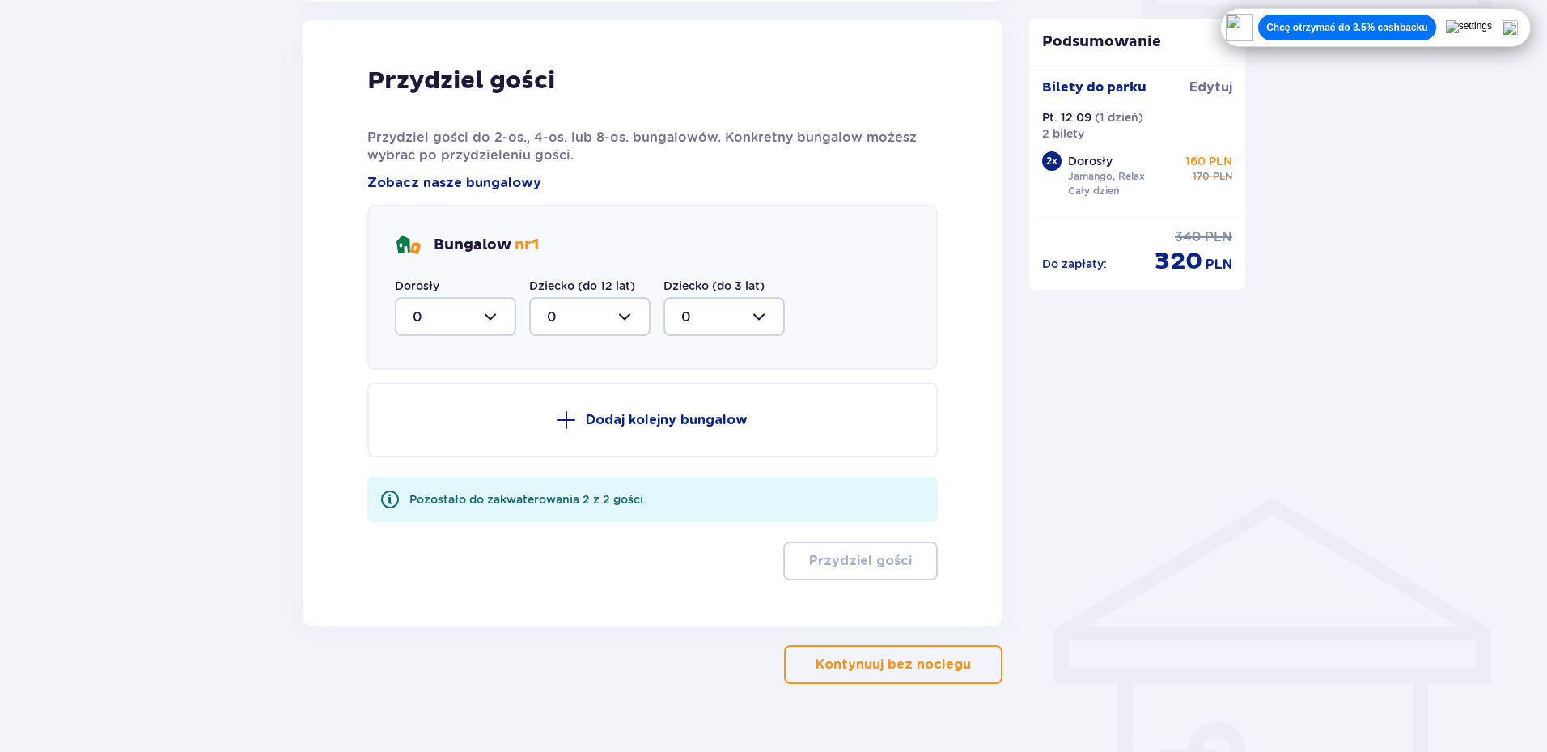
scroll to position [817, 0]
click at [485, 315] on div at bounding box center [455, 315] width 121 height 39
click at [477, 435] on div "2" at bounding box center [456, 433] width 86 height 18
type input "2"
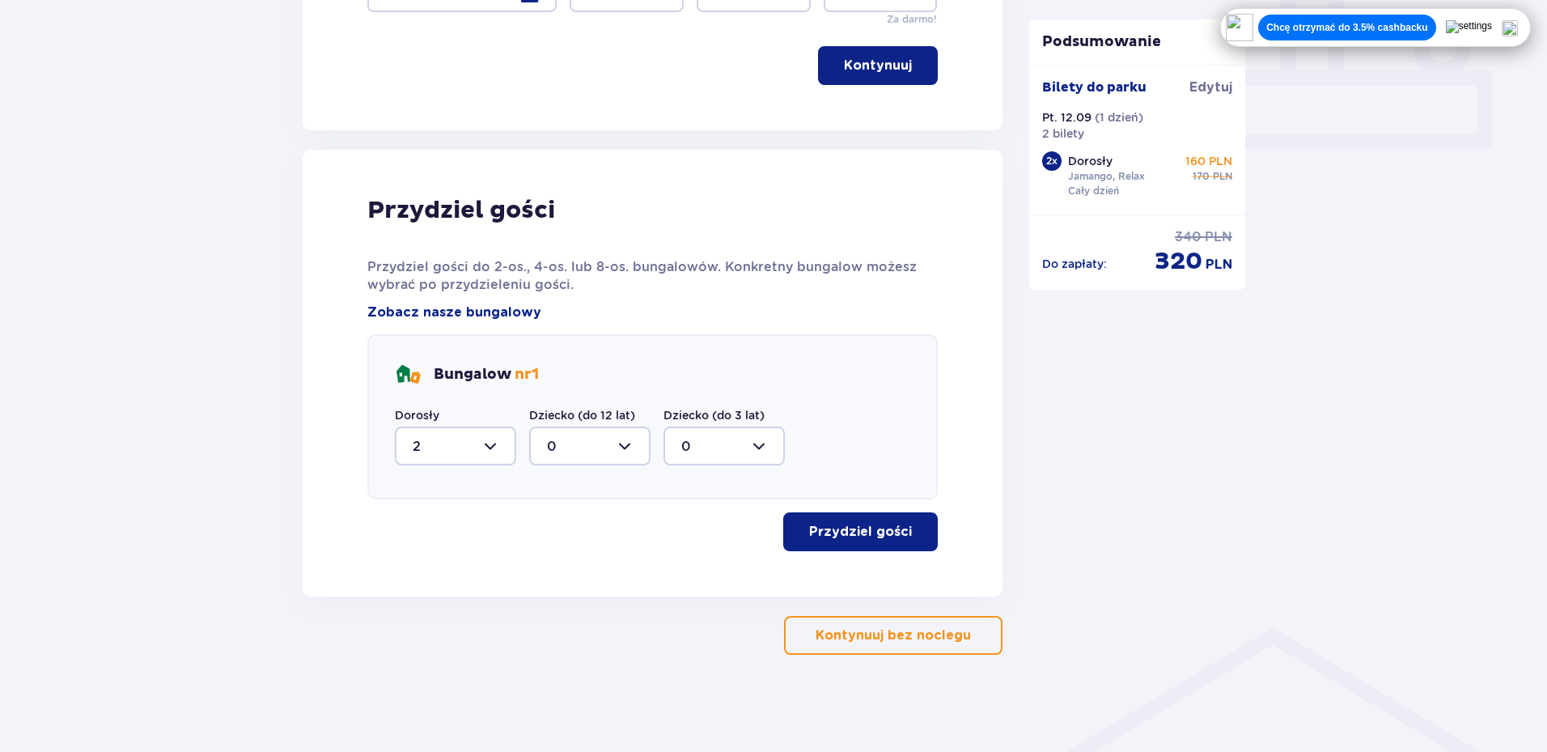
scroll to position [687, 0]
click at [818, 536] on p "Przydziel gości" at bounding box center [860, 532] width 103 height 18
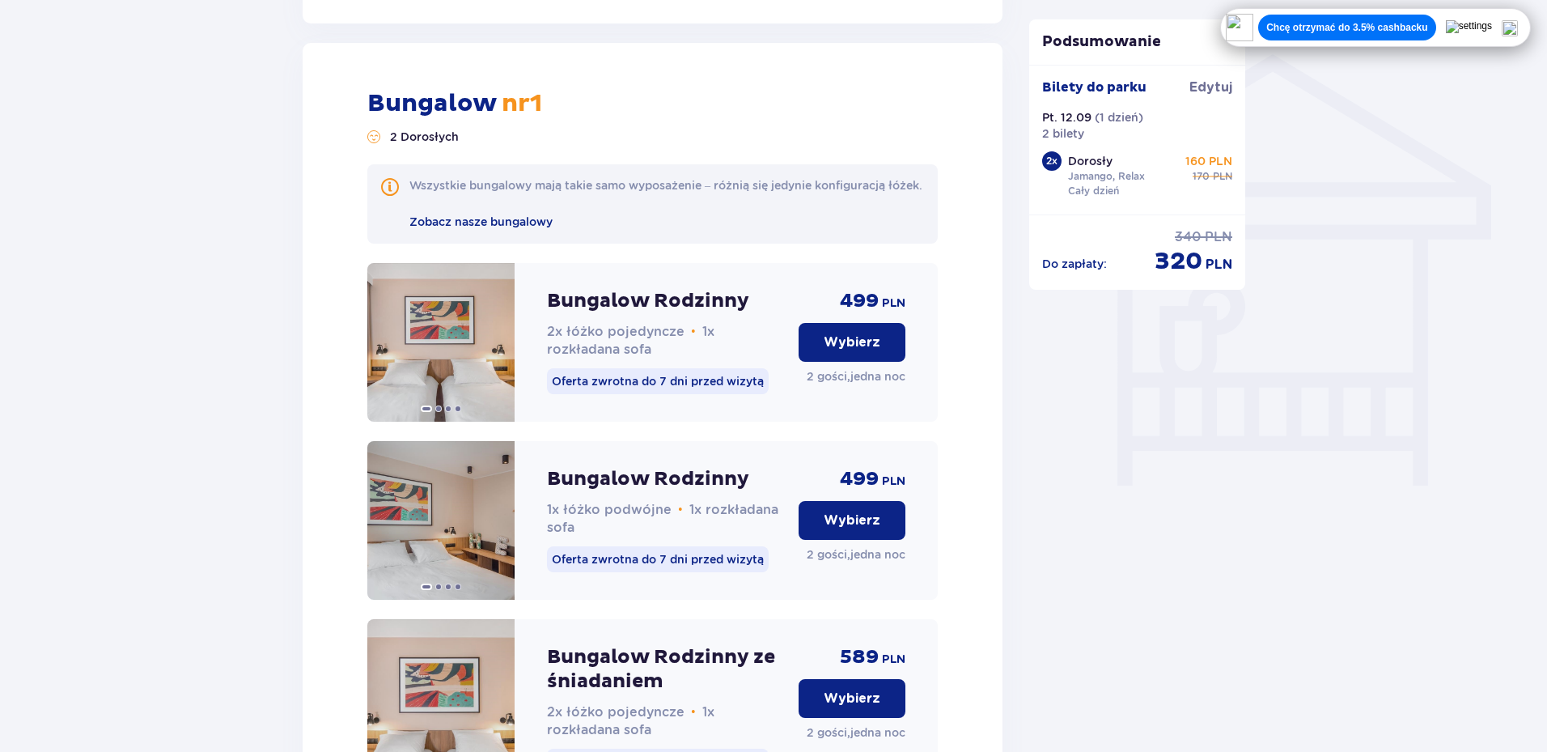
scroll to position [1283, 0]
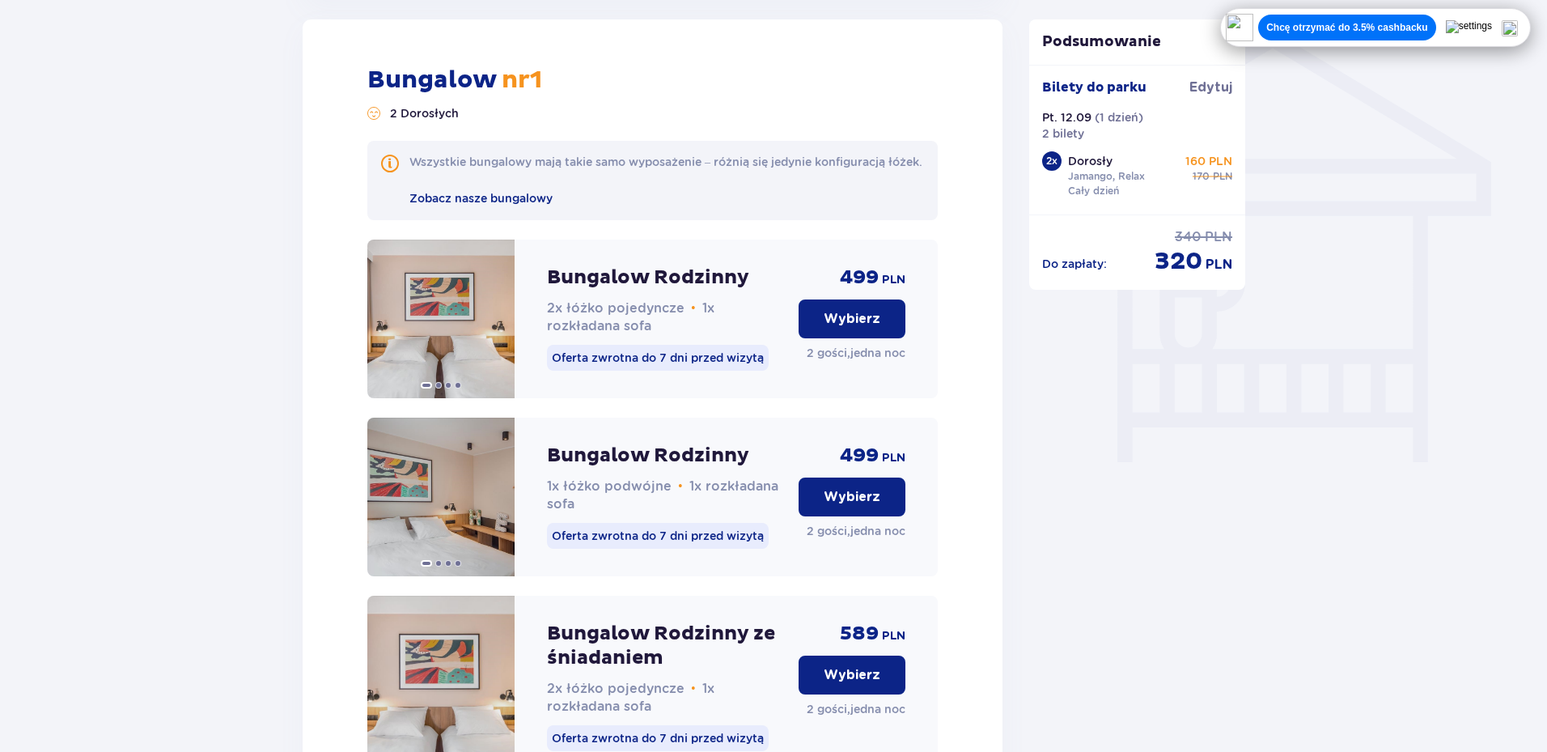
click at [831, 328] on p "Wybierz" at bounding box center [852, 319] width 57 height 18
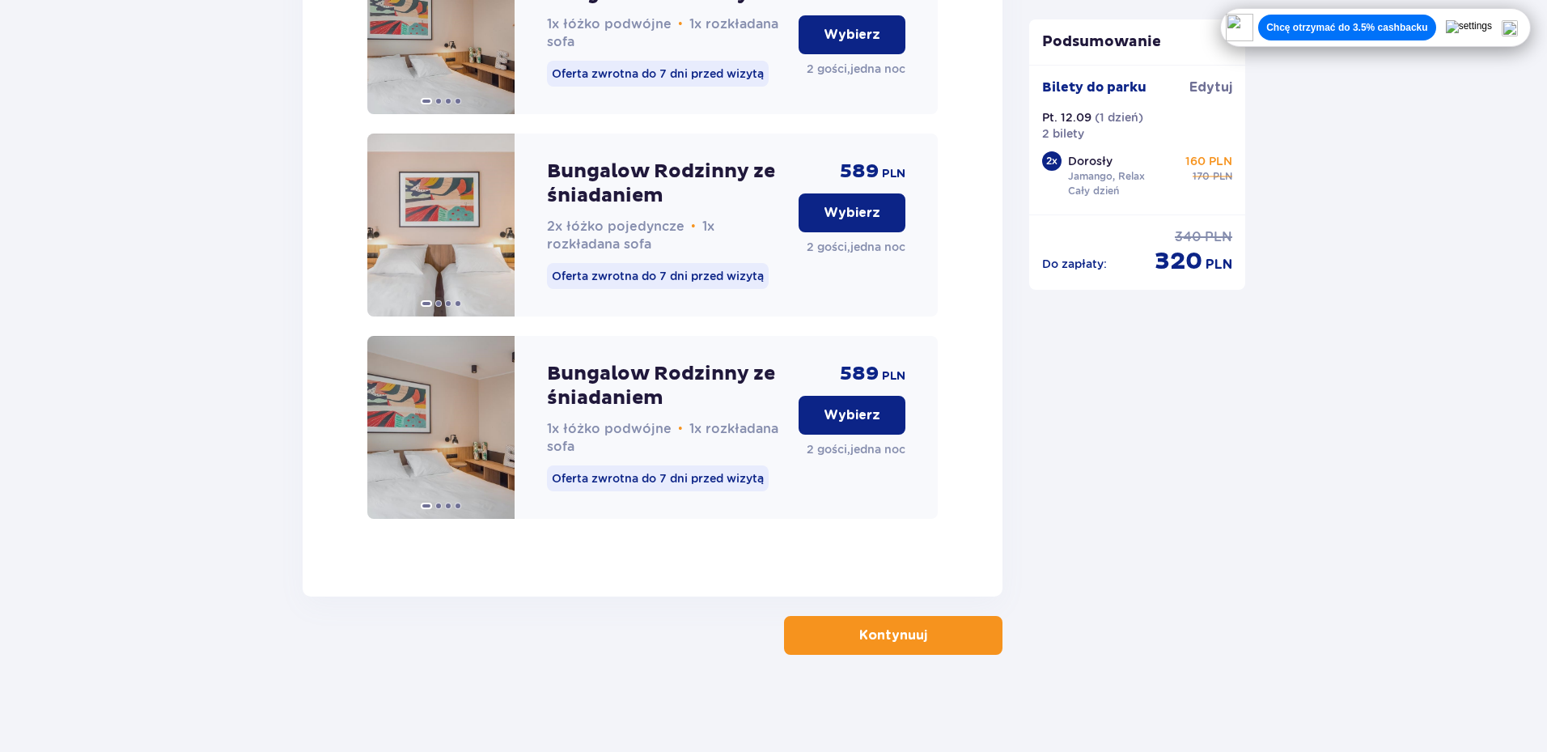
scroll to position [1761, 0]
click at [845, 629] on button "Kontynuuj" at bounding box center [893, 635] width 218 height 39
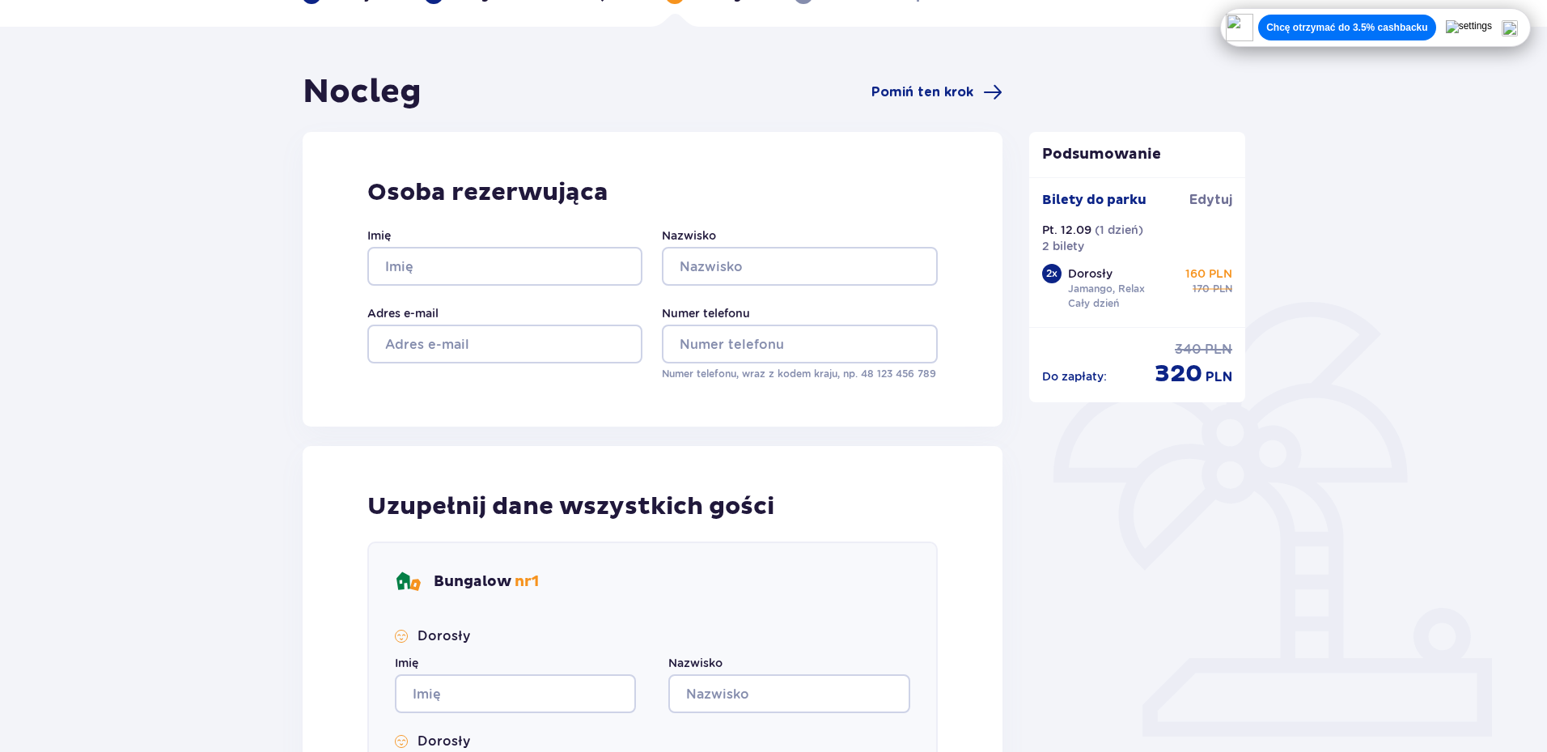
scroll to position [504, 0]
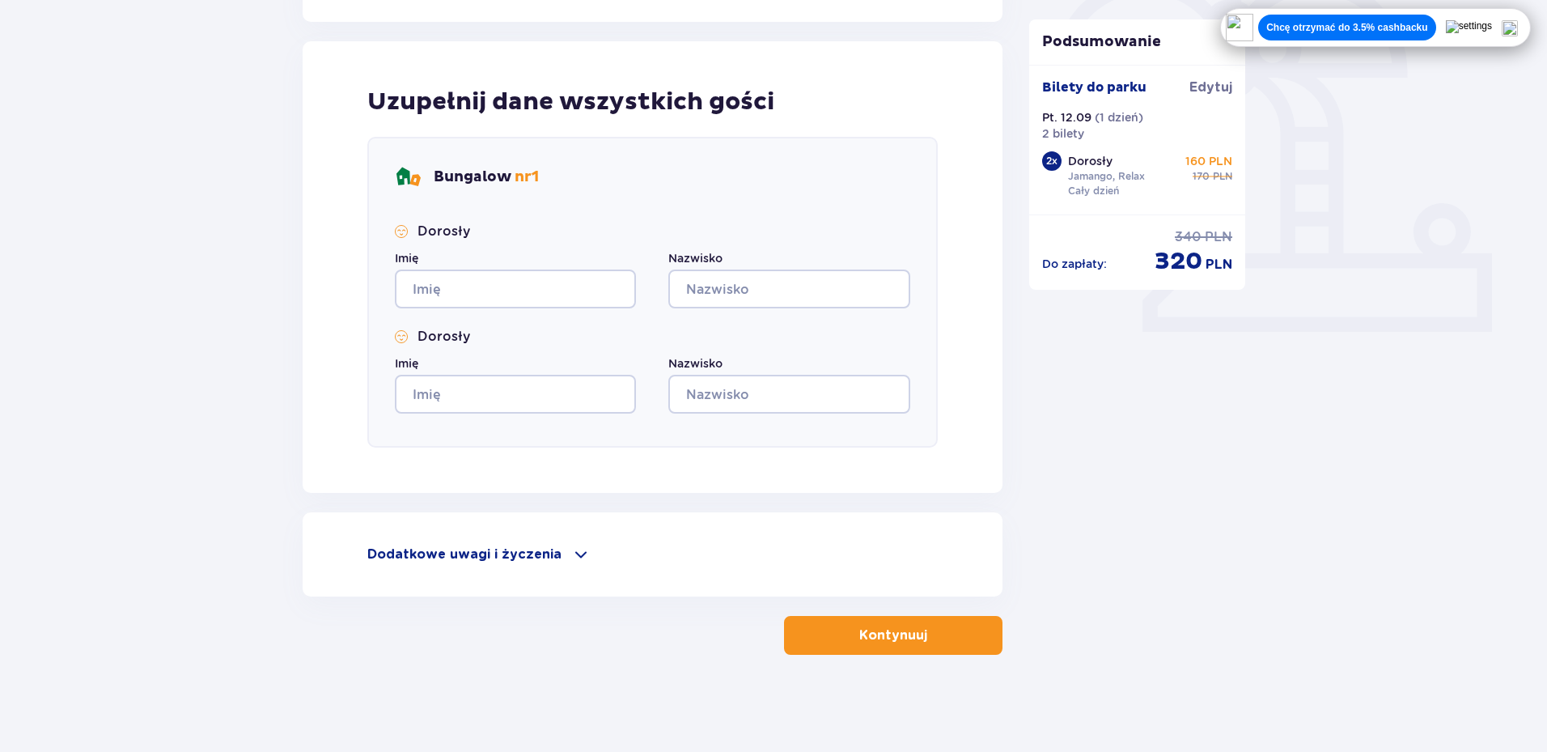
click at [571, 557] on span at bounding box center [580, 553] width 19 height 19
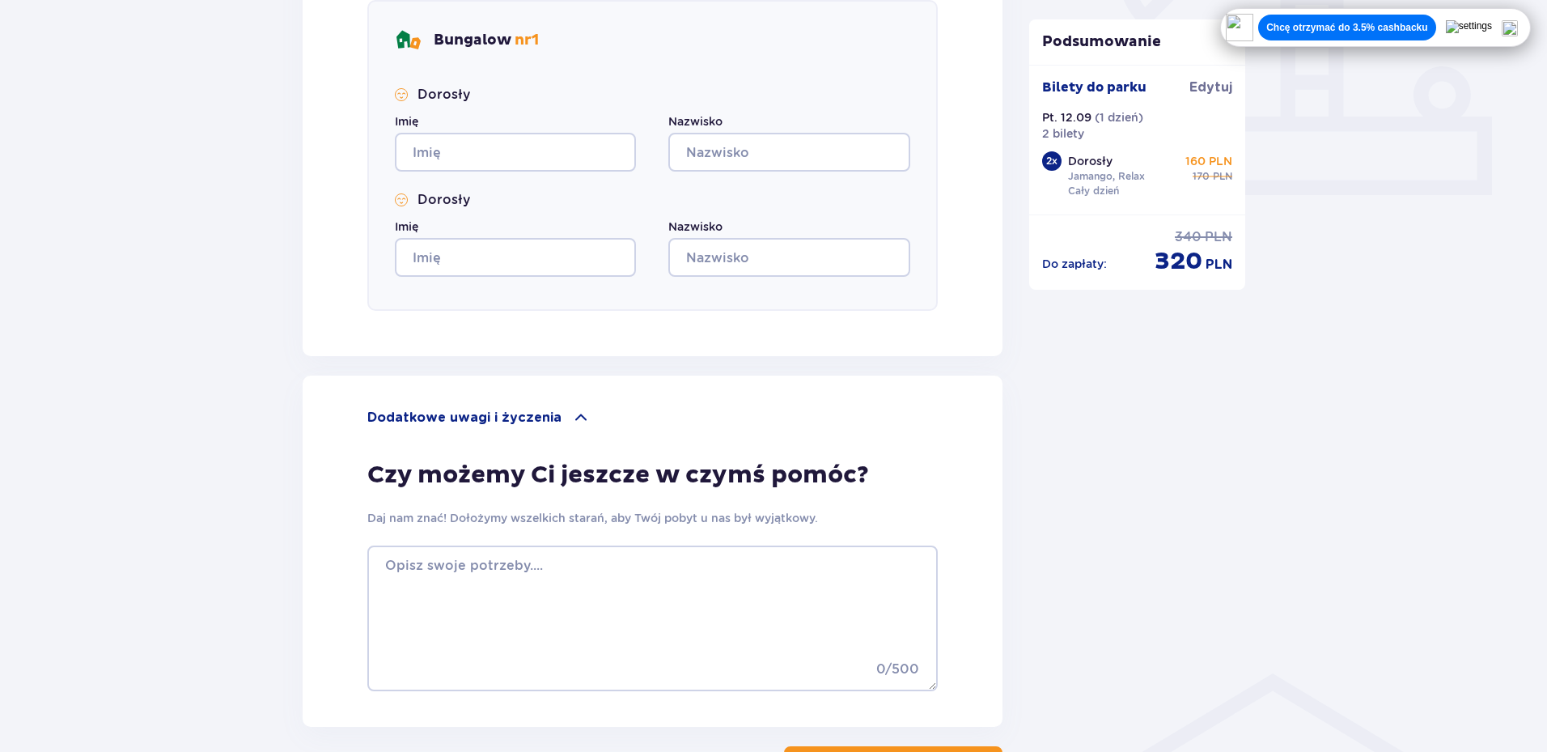
scroll to position [771, 0]
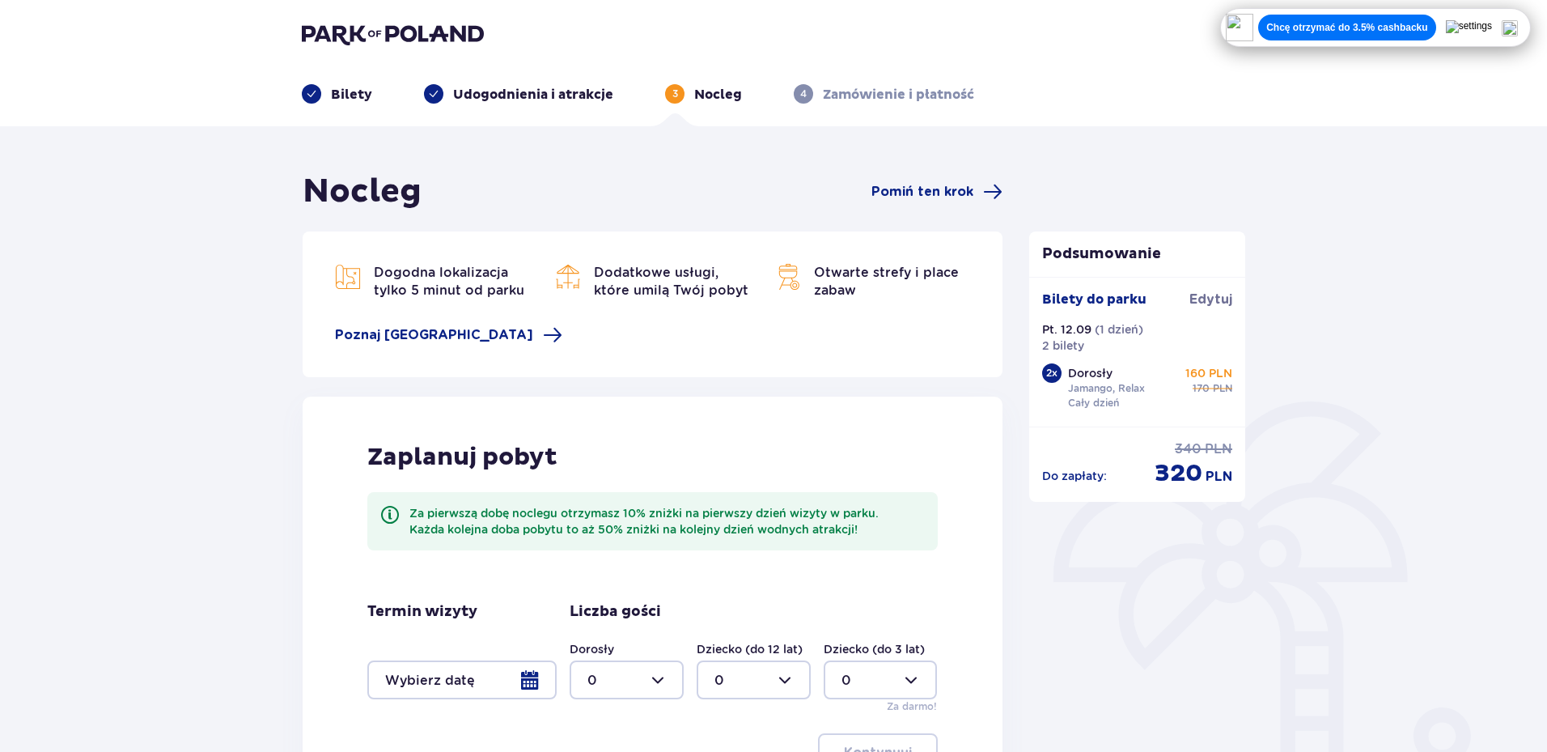
drag, startPoint x: 733, startPoint y: 483, endPoint x: 790, endPoint y: 445, distance: 68.2
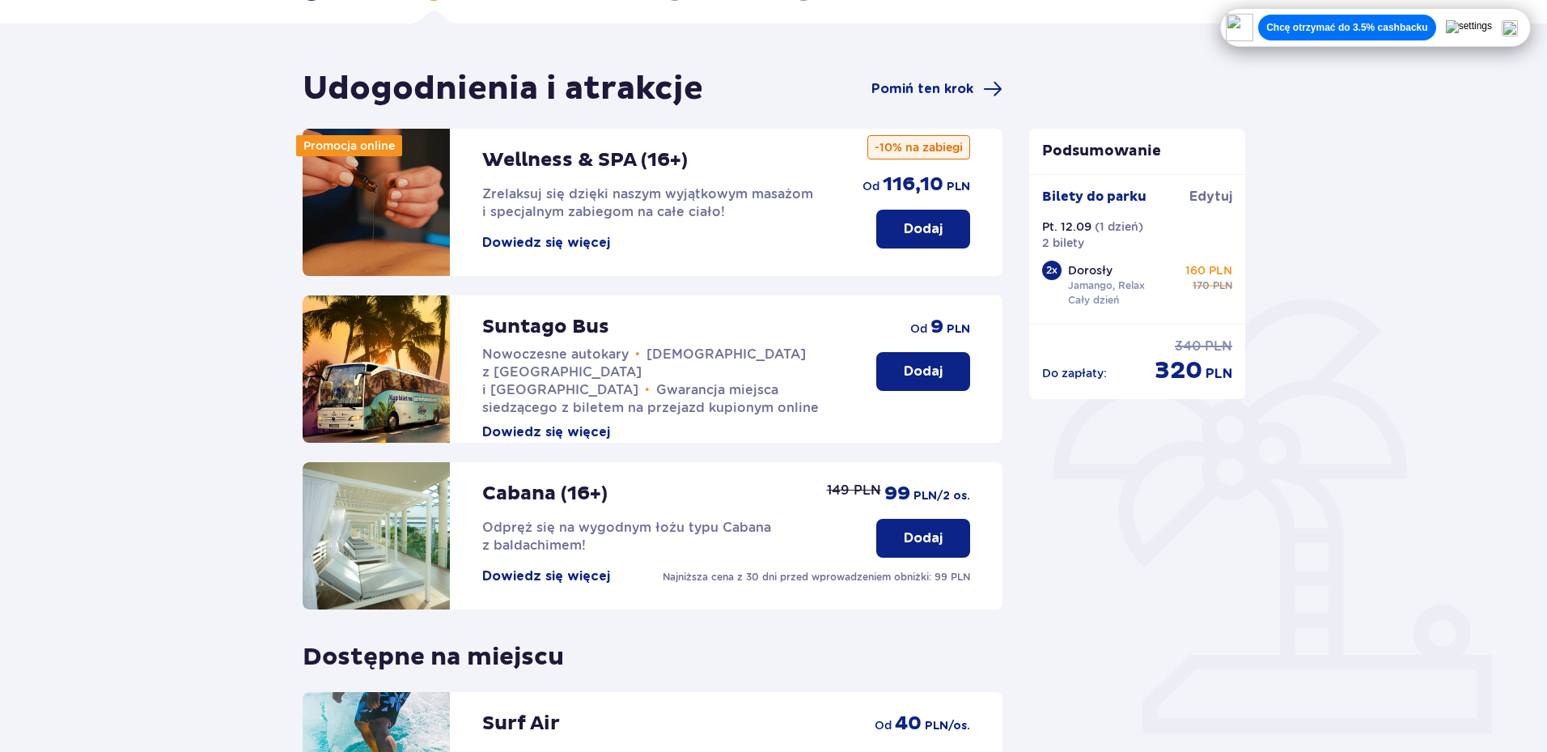
scroll to position [345, 0]
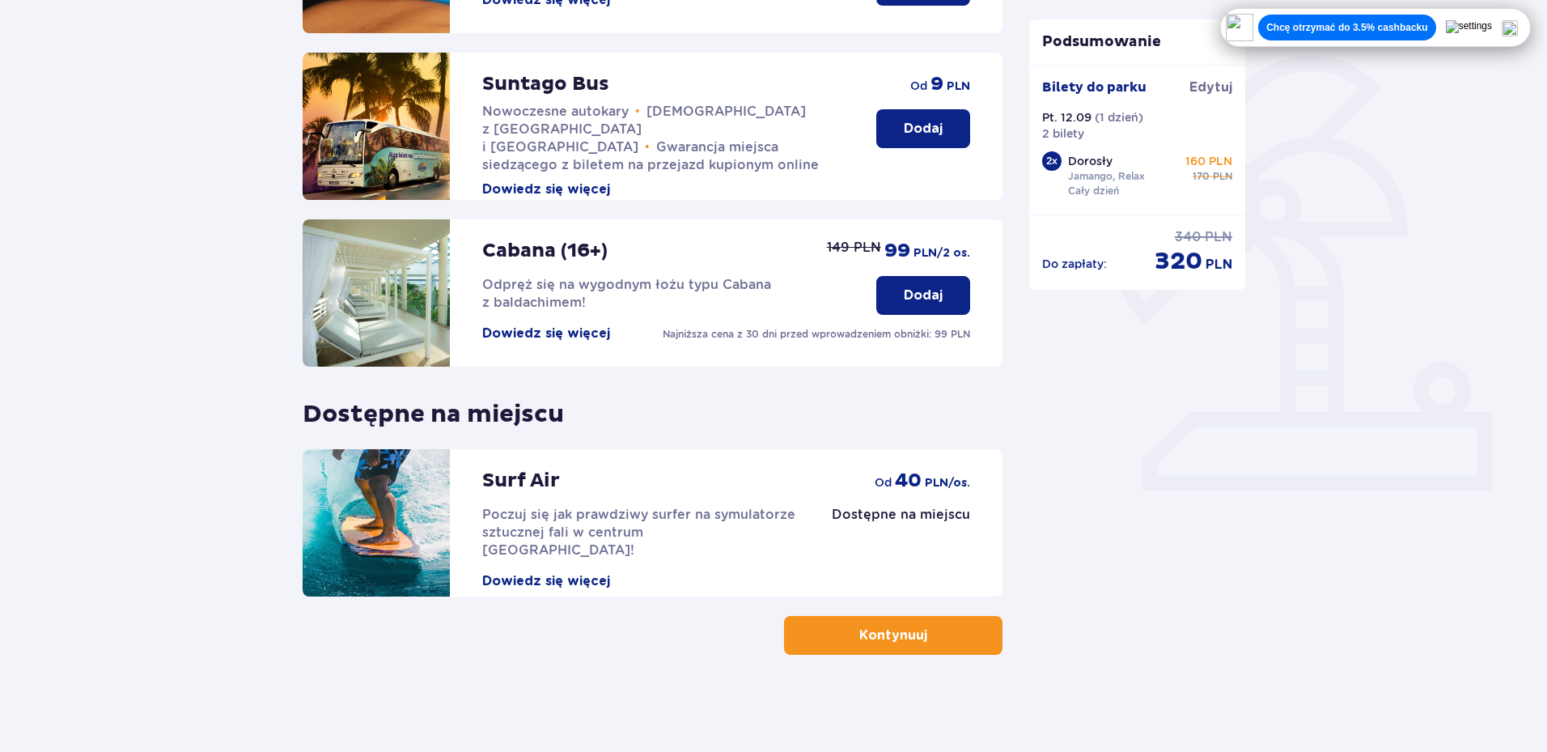
click at [840, 633] on button "Kontynuuj" at bounding box center [893, 635] width 218 height 39
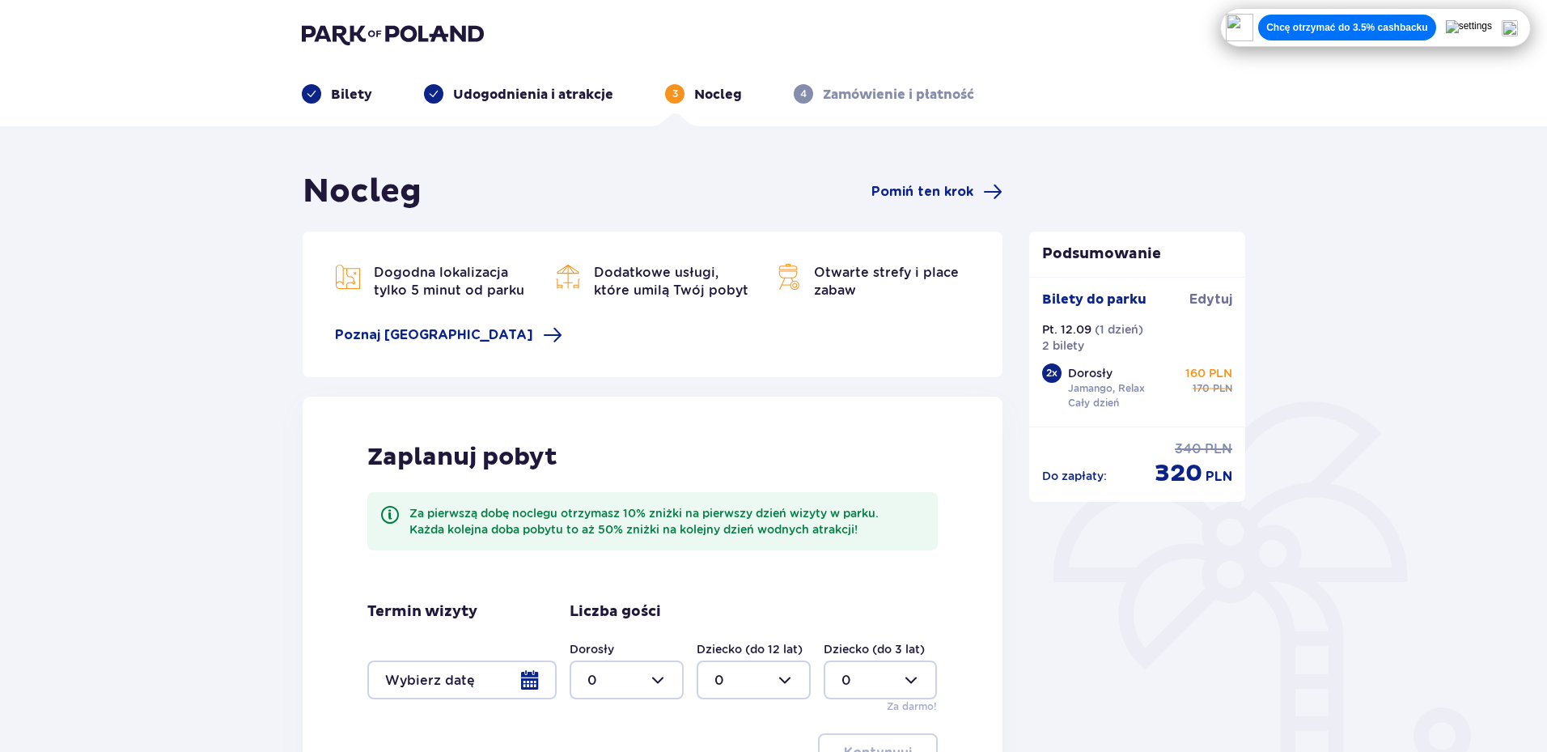
click at [479, 678] on div at bounding box center [461, 679] width 189 height 39
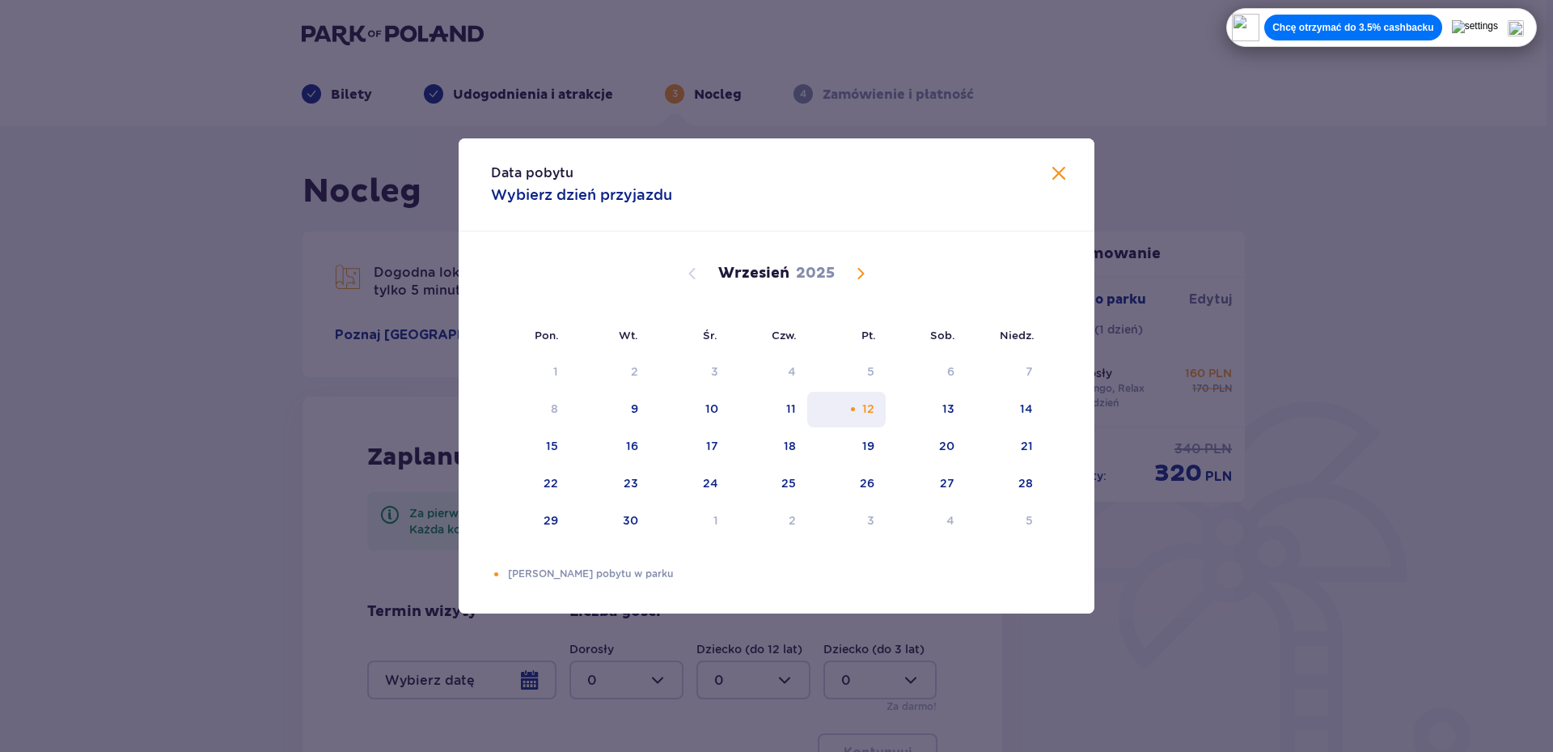
click at [853, 405] on div "Choose piątek, 12 września 2025 as your check-in date. It’s available." at bounding box center [853, 409] width 11 height 11
click at [596, 672] on div "Data pobytu Wybierz dzień przyjazdu Pon. Wt. Śr. Czw. Pt. Sob. Niedz. Sierpień …" at bounding box center [776, 376] width 1553 height 752
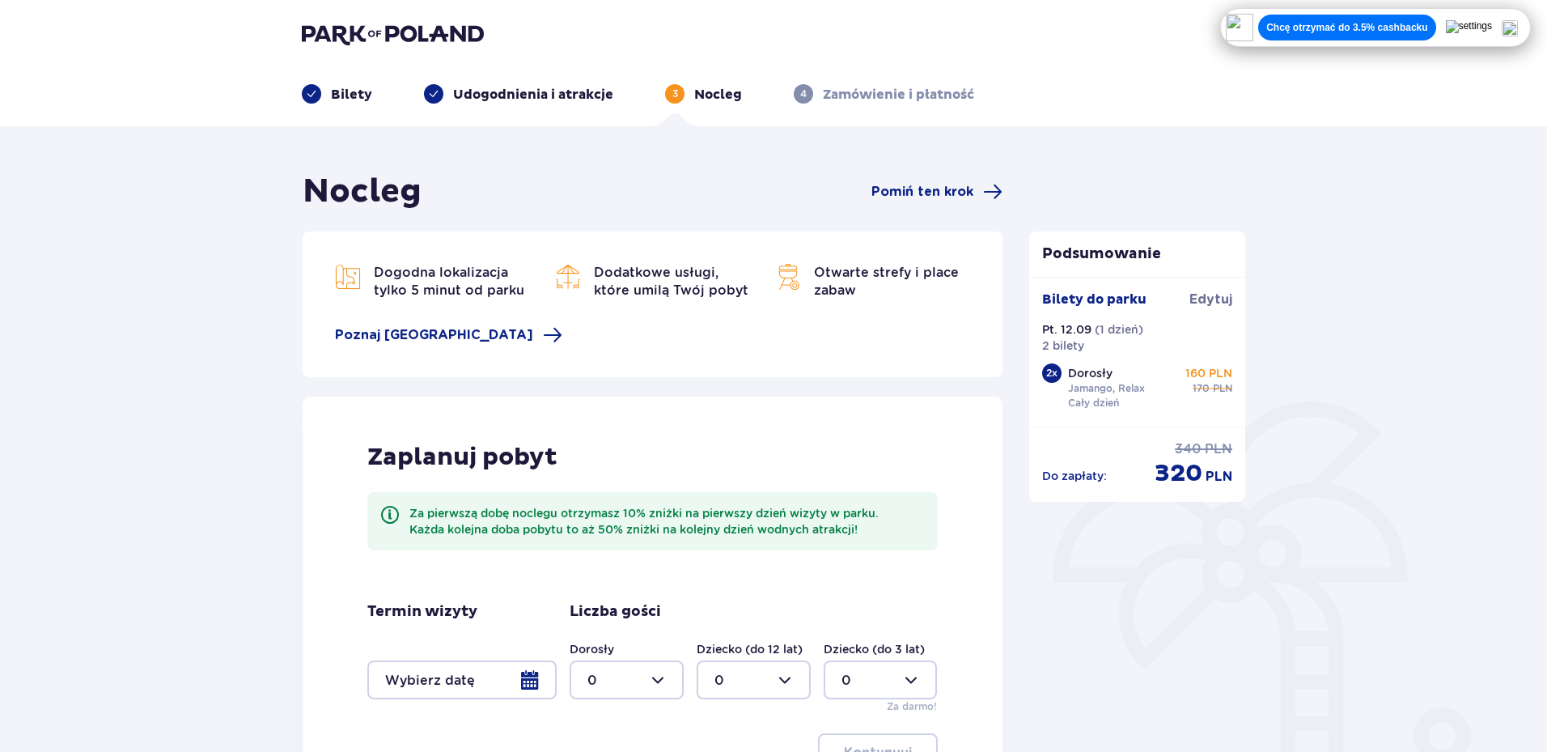
click at [505, 680] on div at bounding box center [461, 679] width 189 height 39
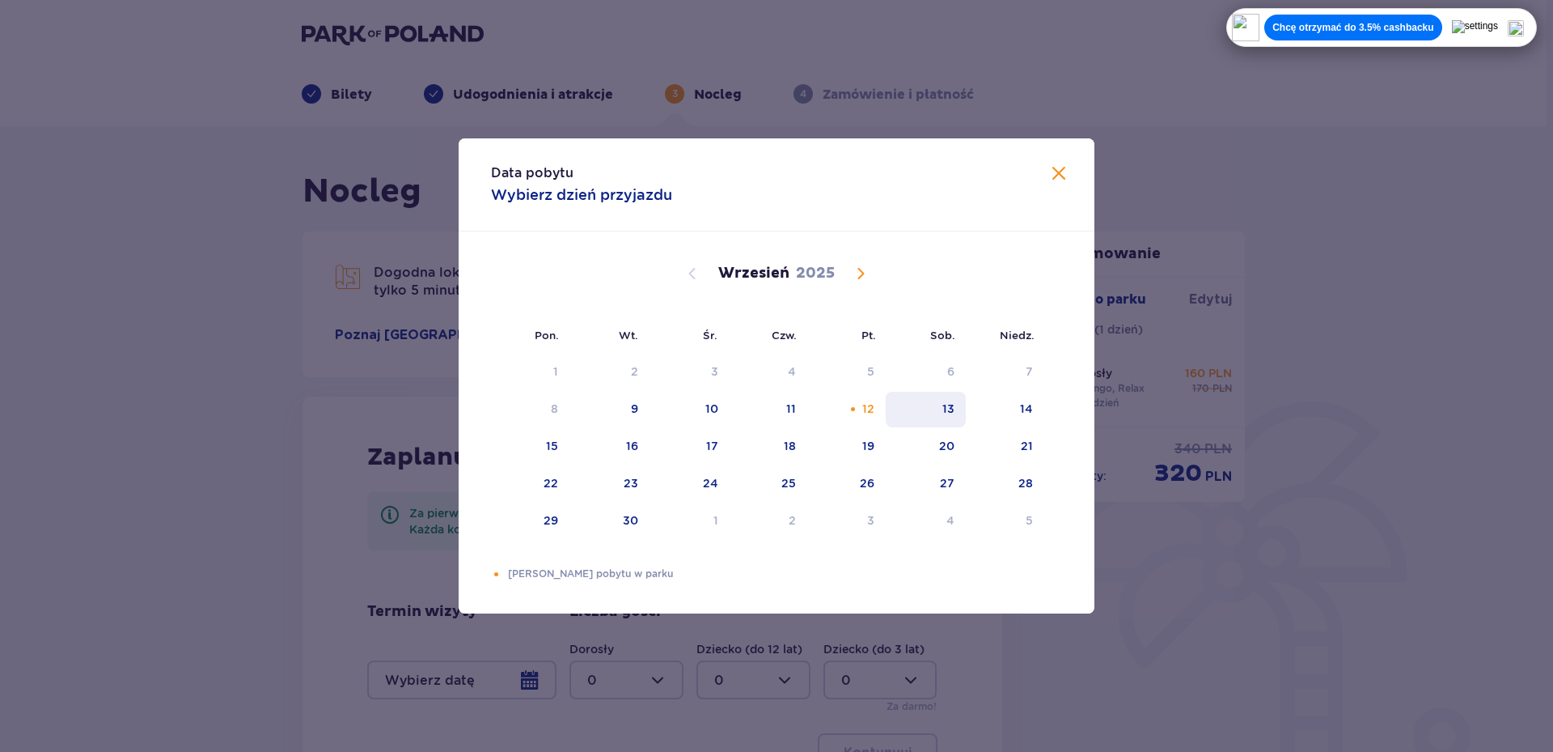
drag, startPoint x: 866, startPoint y: 401, endPoint x: 901, endPoint y: 392, distance: 36.7
click at [865, 401] on div "12" at bounding box center [868, 408] width 12 height 16
click at [921, 390] on table "1 2 3 4 5 6 7 8 9 10 11 12 13 14 15 16 17 18 19 20 21 22 23 24 25 26 27 28 29 3…" at bounding box center [767, 447] width 553 height 188
click at [925, 409] on div "13" at bounding box center [926, 410] width 80 height 36
type input "12.09.25 - 13.09.25"
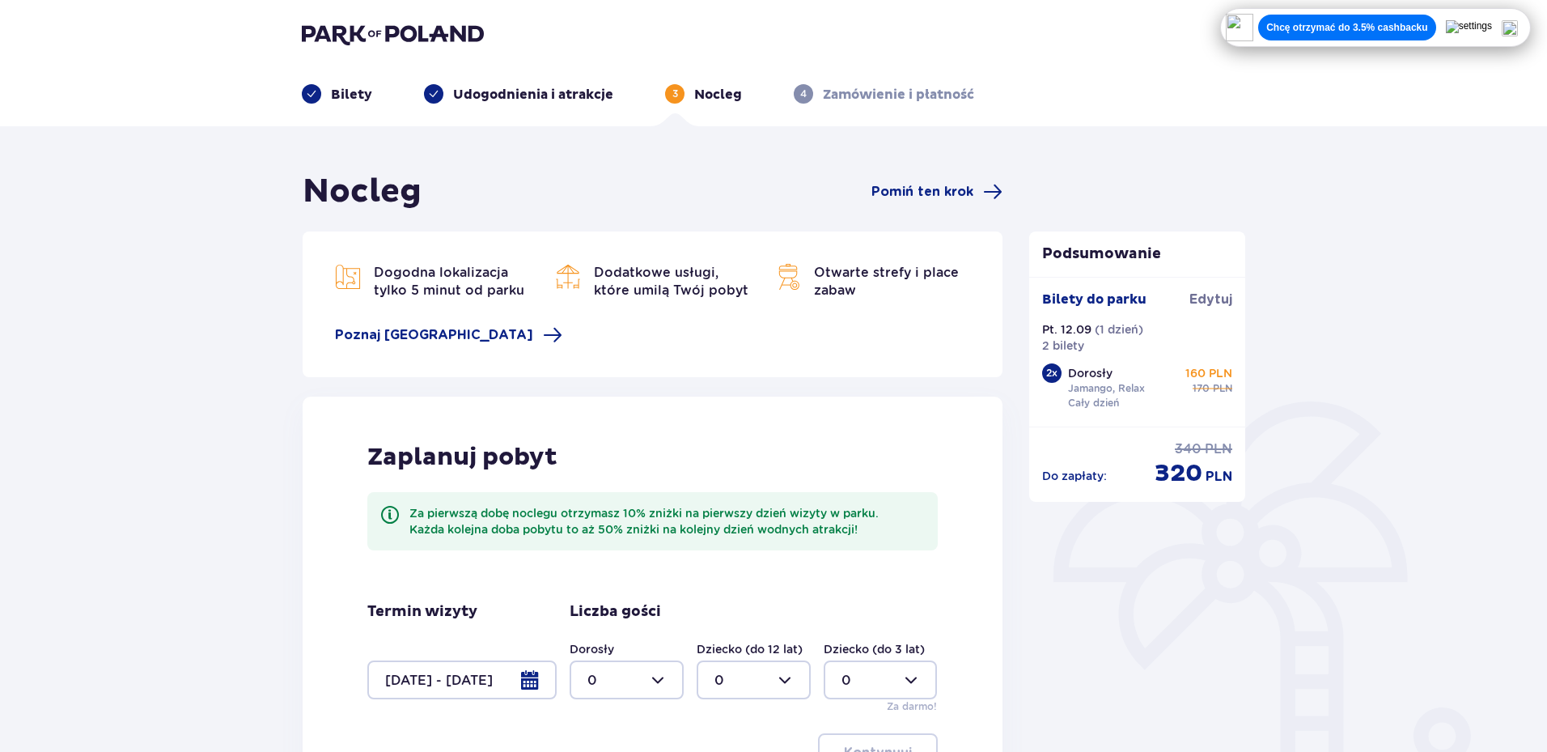
click at [628, 679] on div at bounding box center [626, 679] width 114 height 39
click at [624, 586] on div "2" at bounding box center [626, 590] width 78 height 18
type input "2"
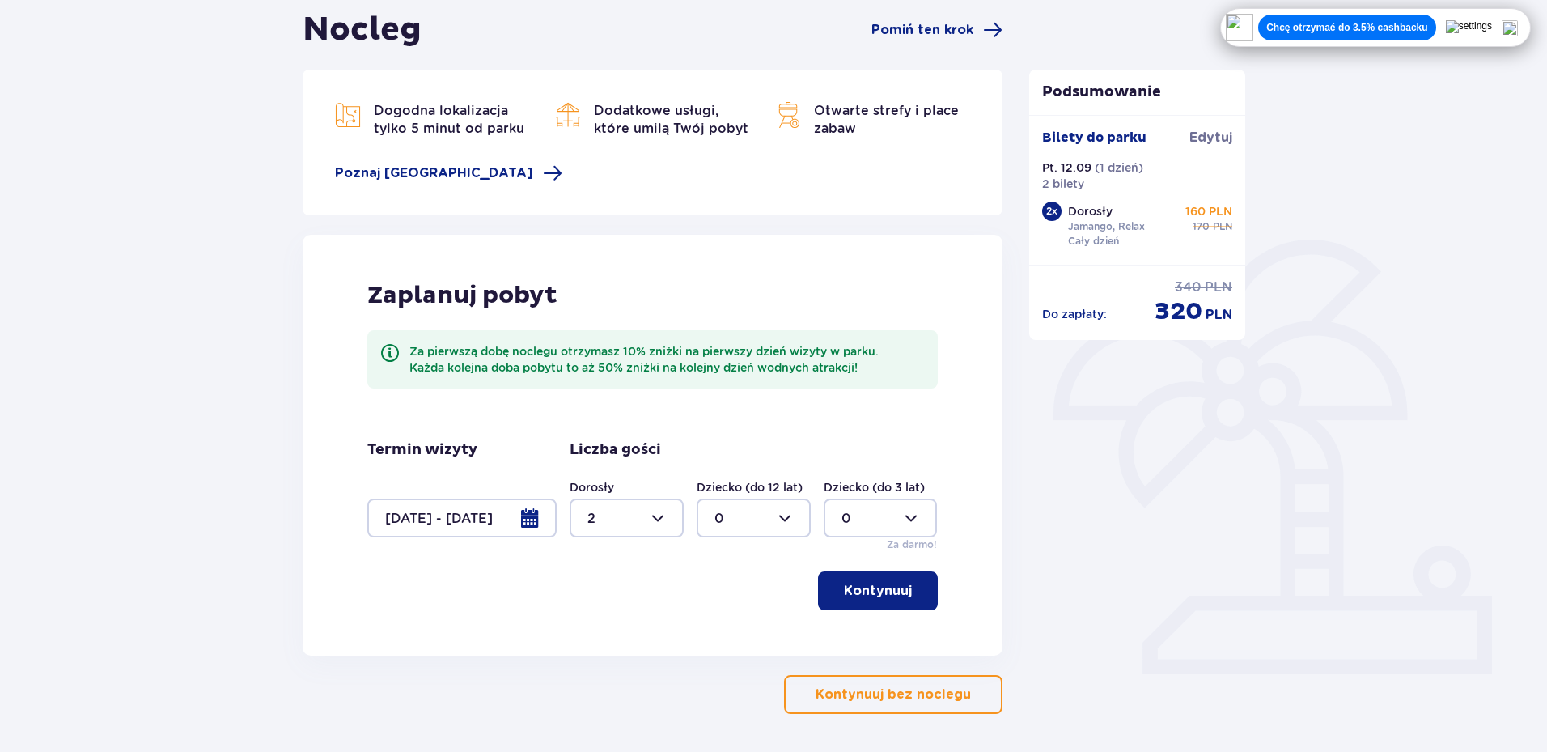
click at [879, 606] on button "Kontynuuj" at bounding box center [878, 590] width 120 height 39
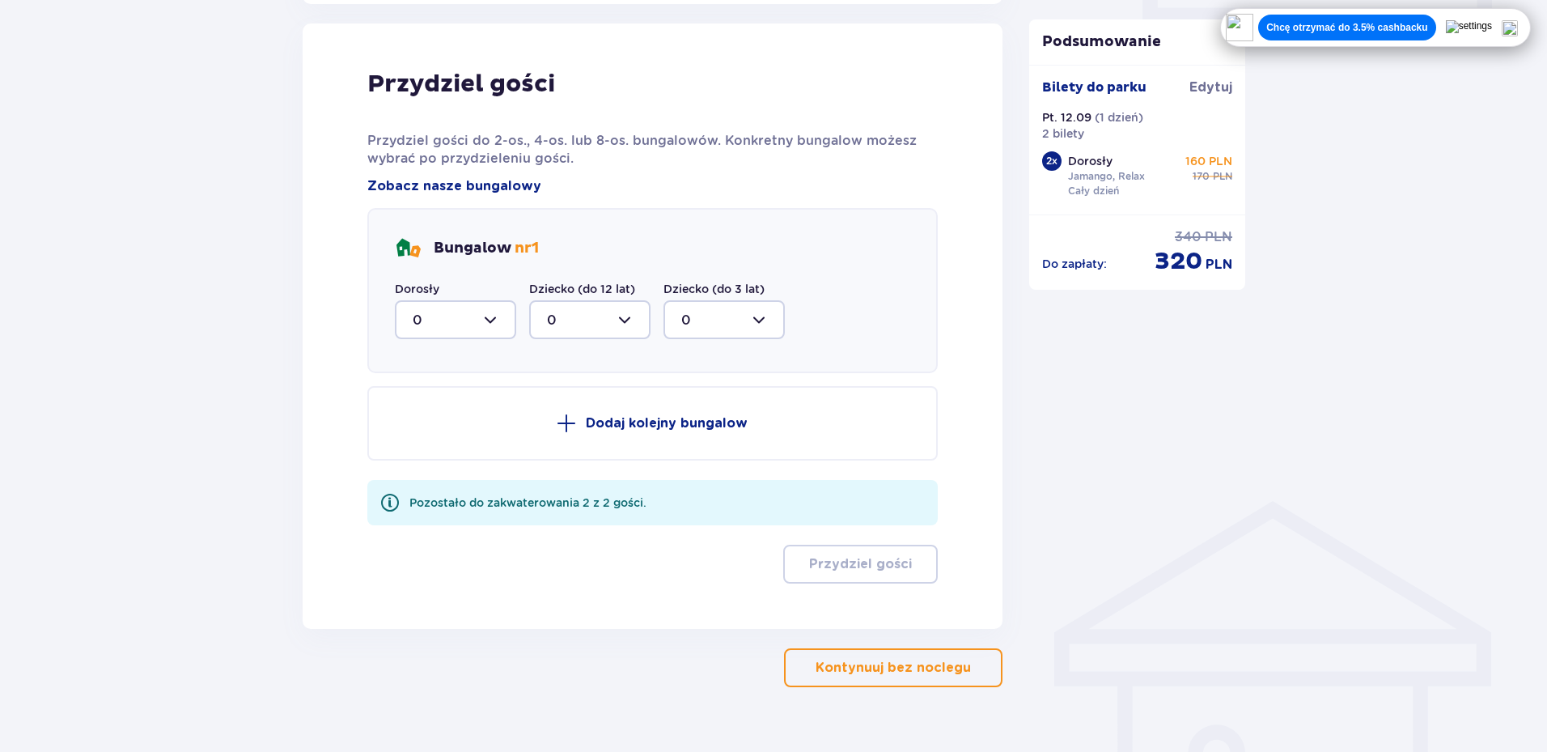
scroll to position [817, 0]
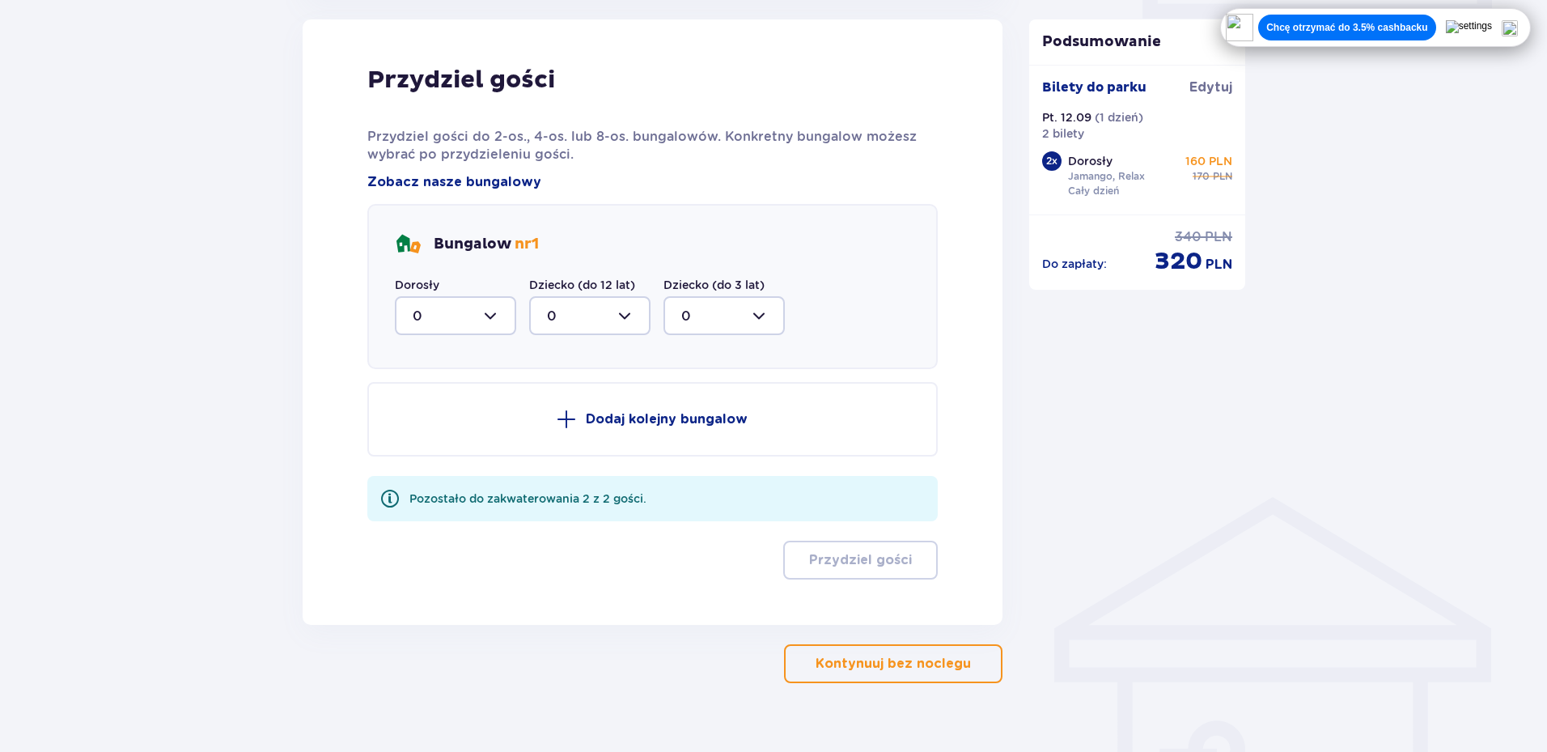
click at [471, 321] on div at bounding box center [455, 315] width 121 height 39
click at [472, 430] on div "2" at bounding box center [456, 433] width 86 height 18
type input "2"
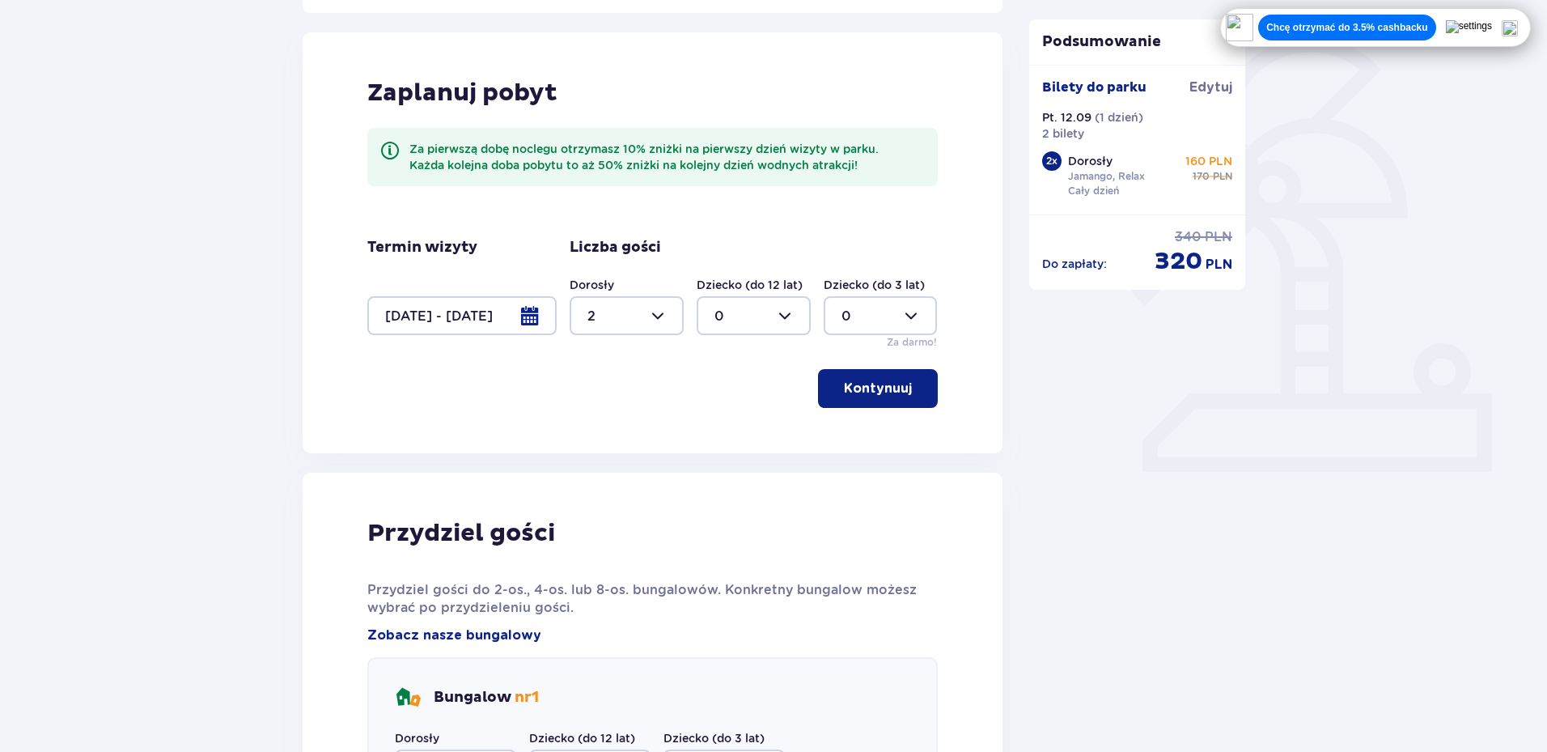
scroll to position [606, 0]
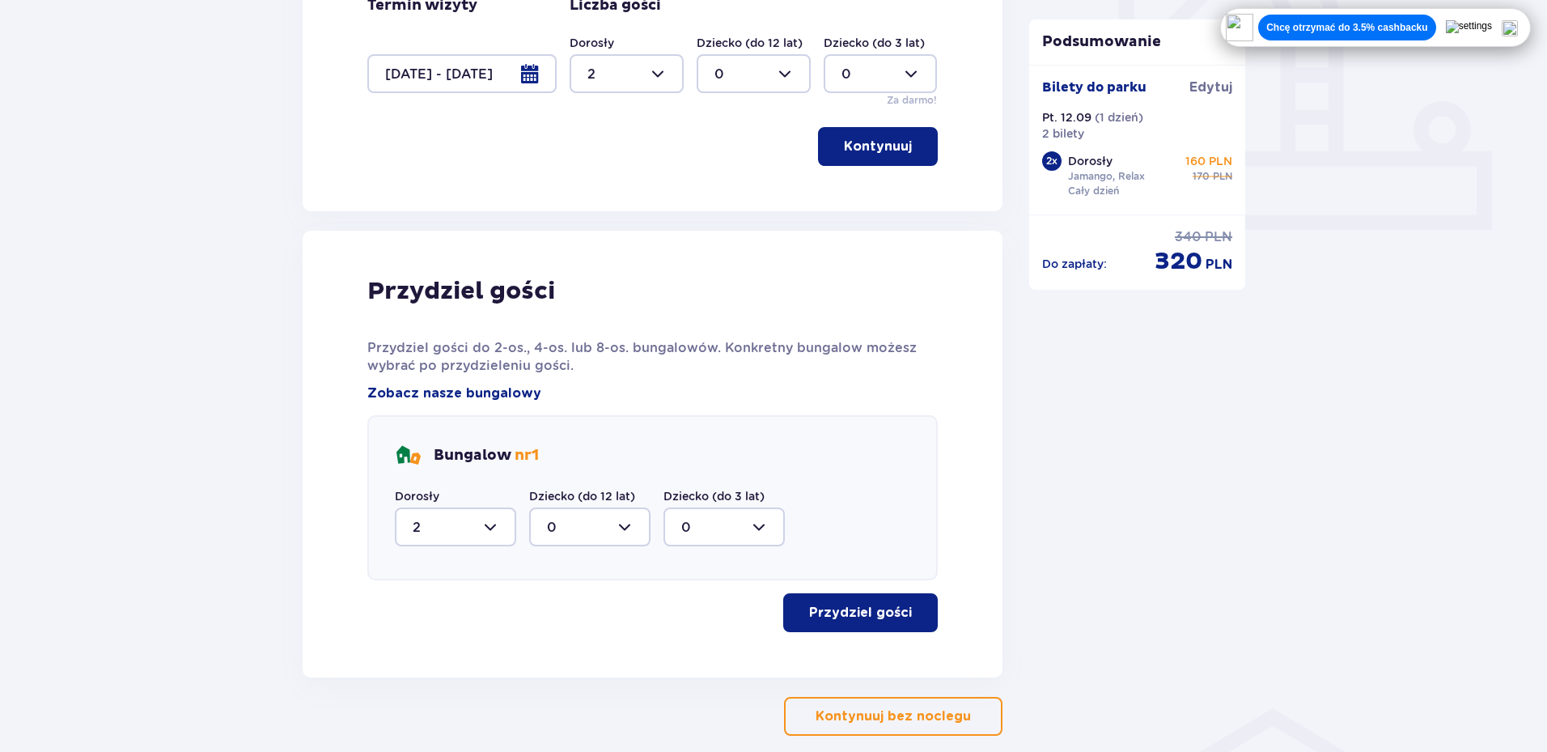
click at [853, 612] on p "Przydziel gości" at bounding box center [860, 612] width 103 height 18
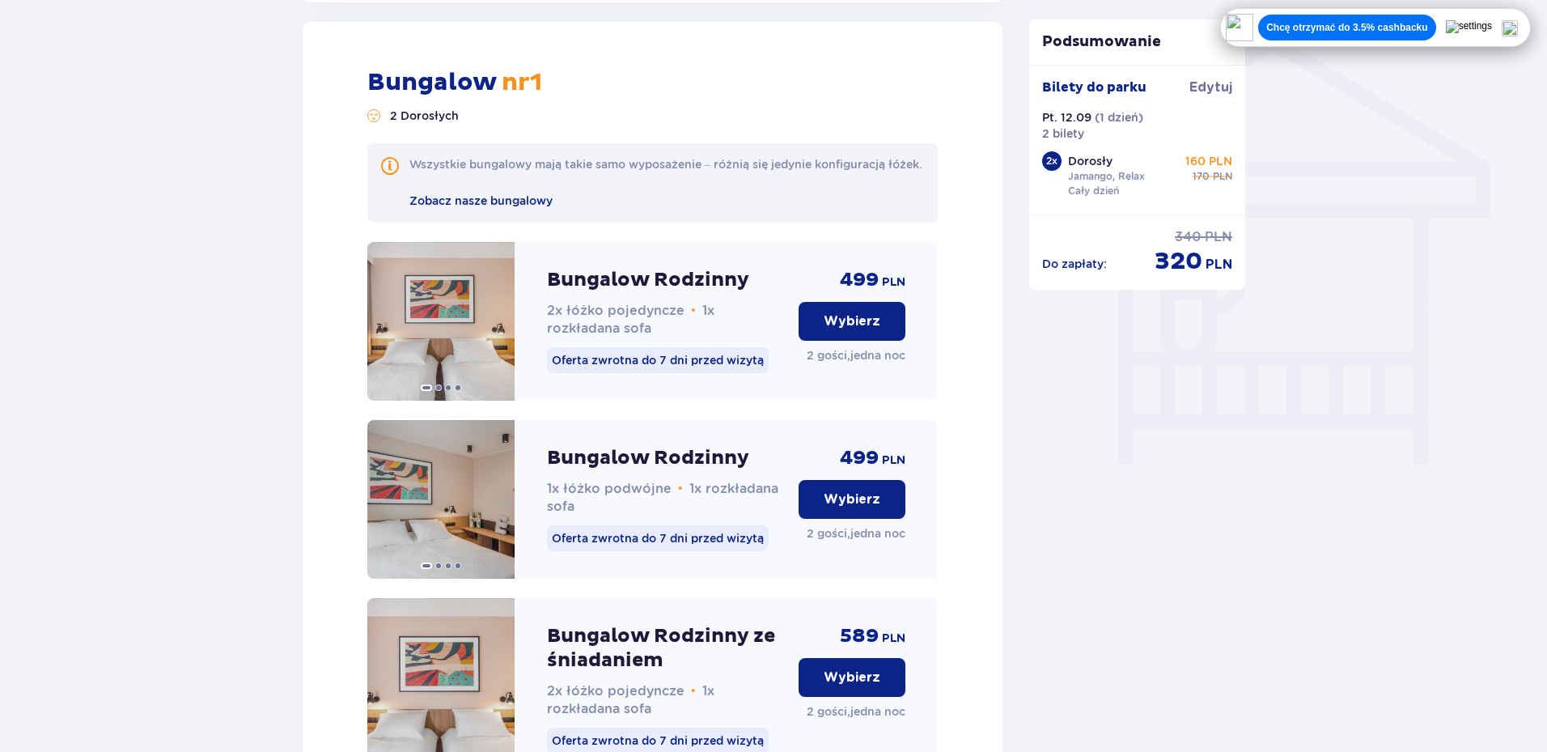
scroll to position [1283, 0]
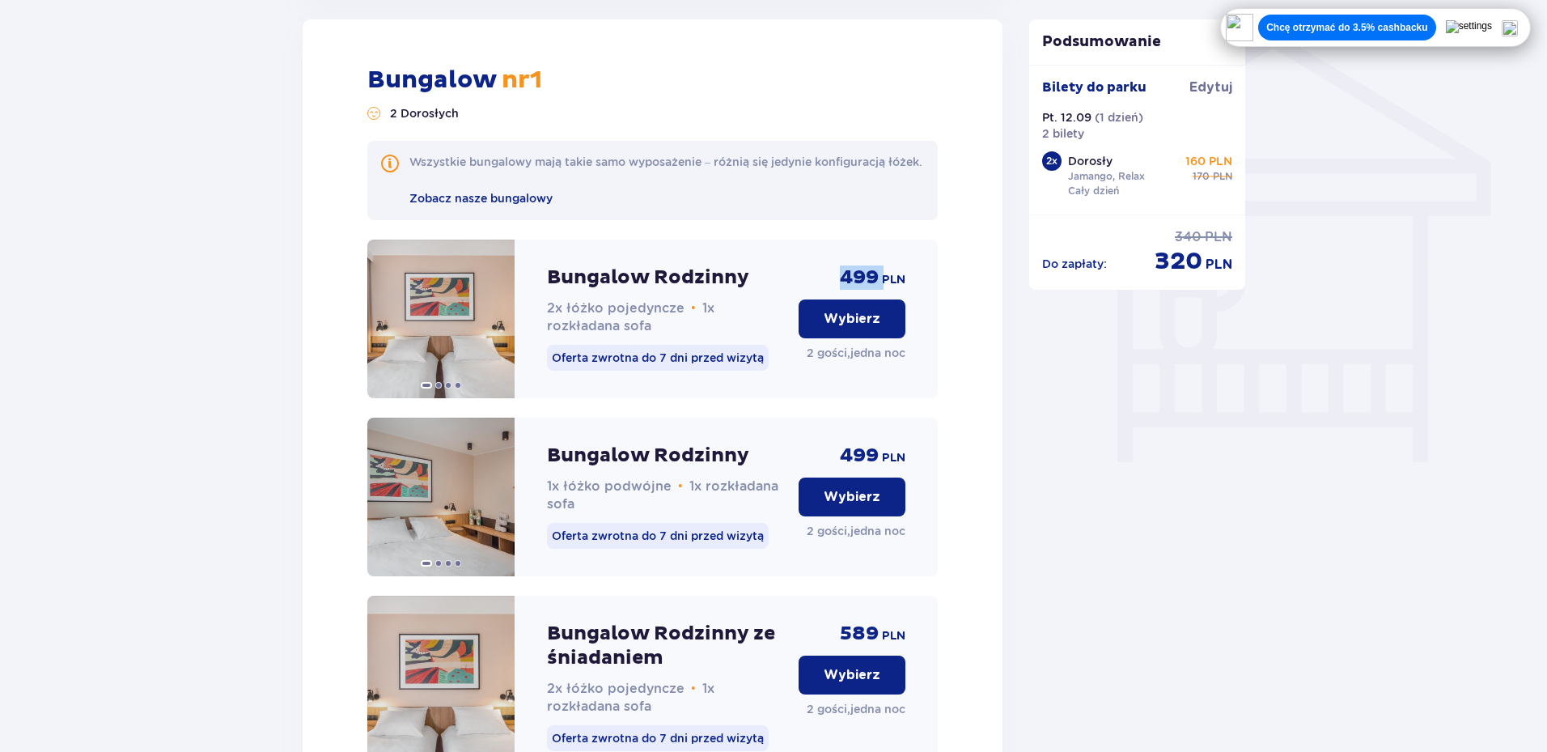
drag, startPoint x: 827, startPoint y: 293, endPoint x: 879, endPoint y: 288, distance: 52.8
click at [879, 288] on div "499 PLN Wybierz 2 gości , jedna noc" at bounding box center [851, 318] width 107 height 159
